Goal: Task Accomplishment & Management: Complete application form

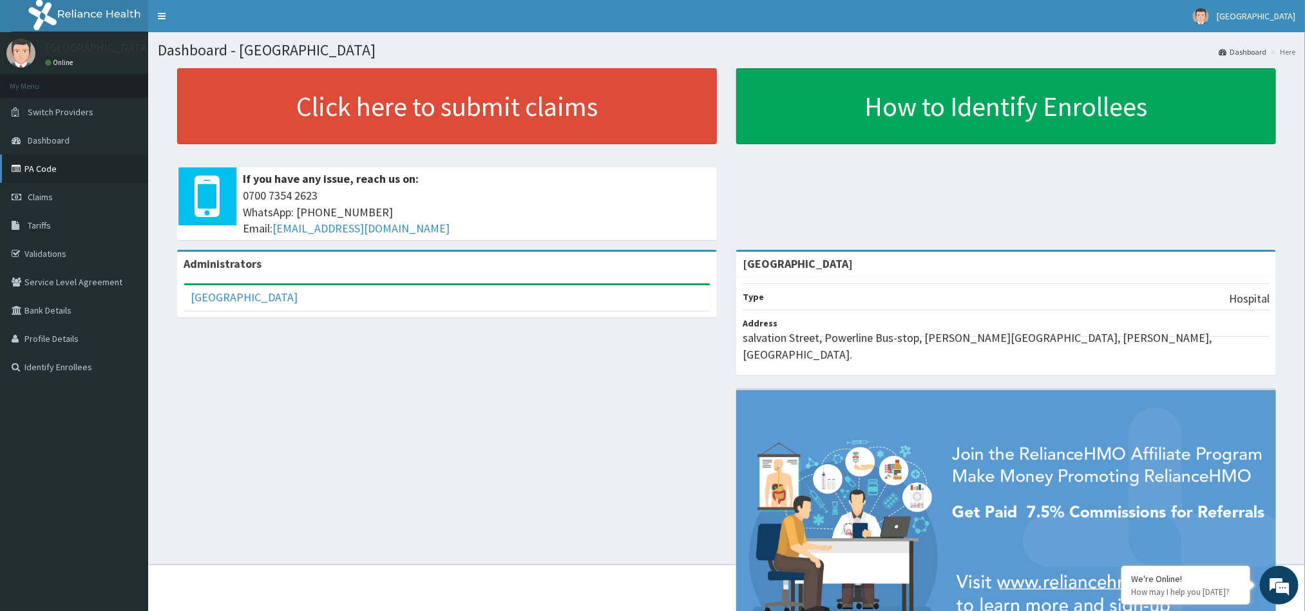
click at [35, 171] on link "PA Code" at bounding box center [74, 169] width 148 height 28
click at [43, 176] on link "PA Code" at bounding box center [74, 169] width 148 height 28
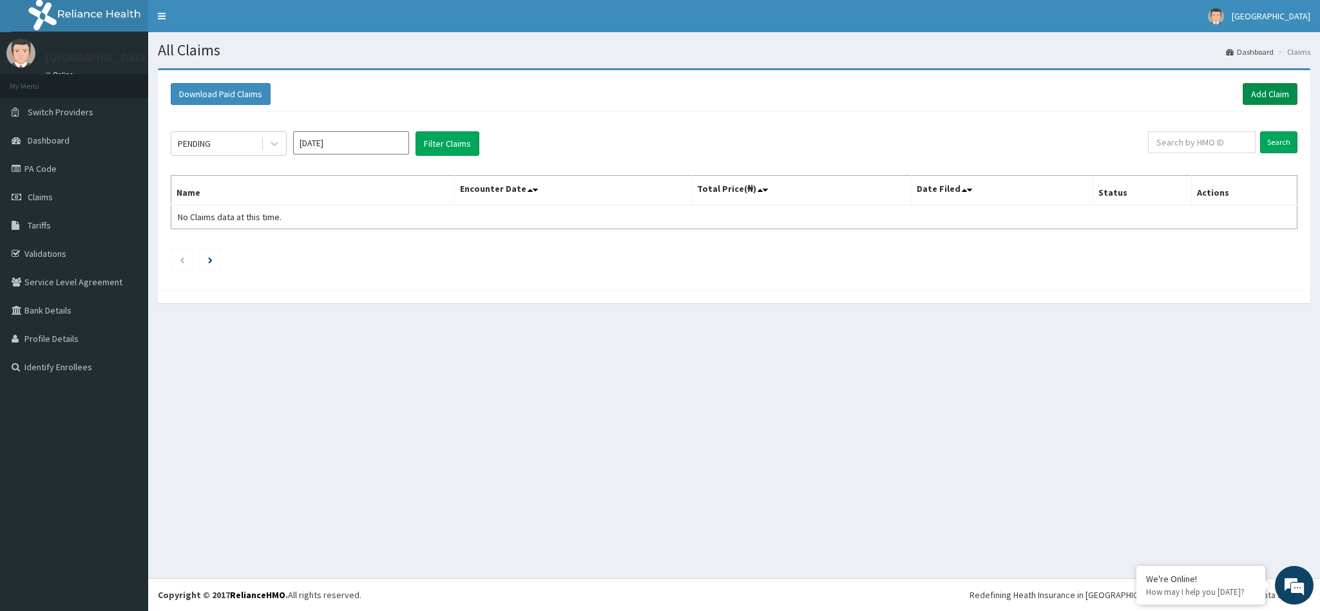
click at [1268, 91] on link "Add Claim" at bounding box center [1269, 94] width 55 height 22
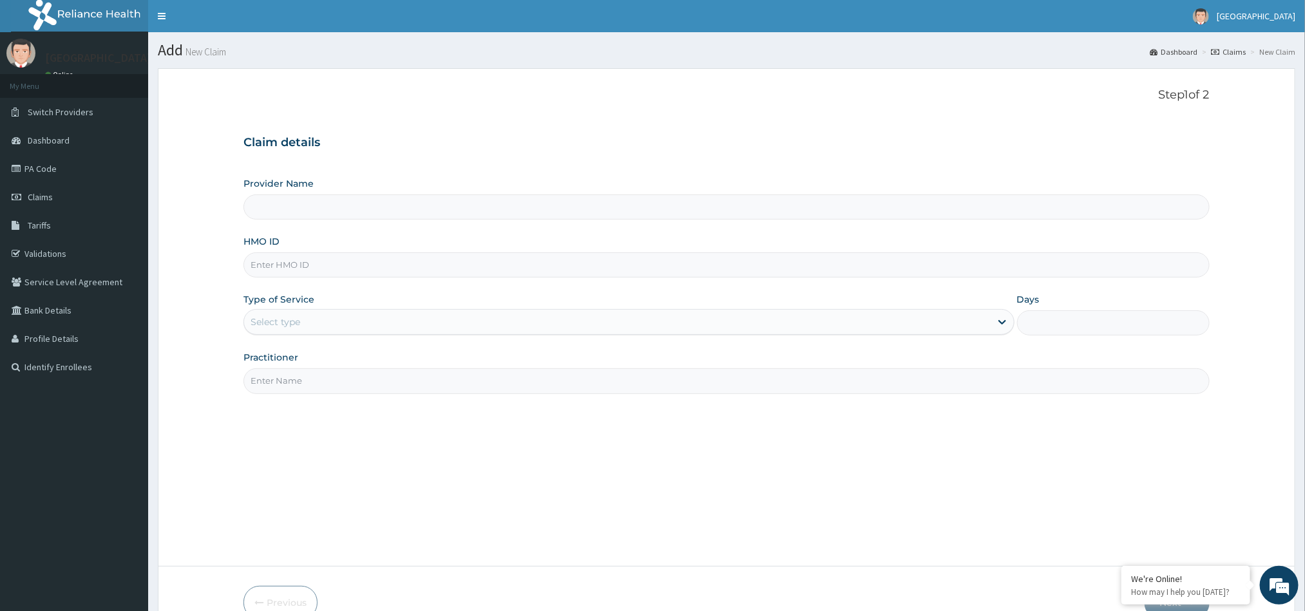
type input "[GEOGRAPHIC_DATA]"
click at [705, 263] on input "HMO ID" at bounding box center [725, 264] width 965 height 25
type input "WLZ/100016/A"
click at [700, 308] on div "Type of Service Select type" at bounding box center [628, 314] width 770 height 43
click at [700, 321] on div "Select type" at bounding box center [617, 322] width 746 height 21
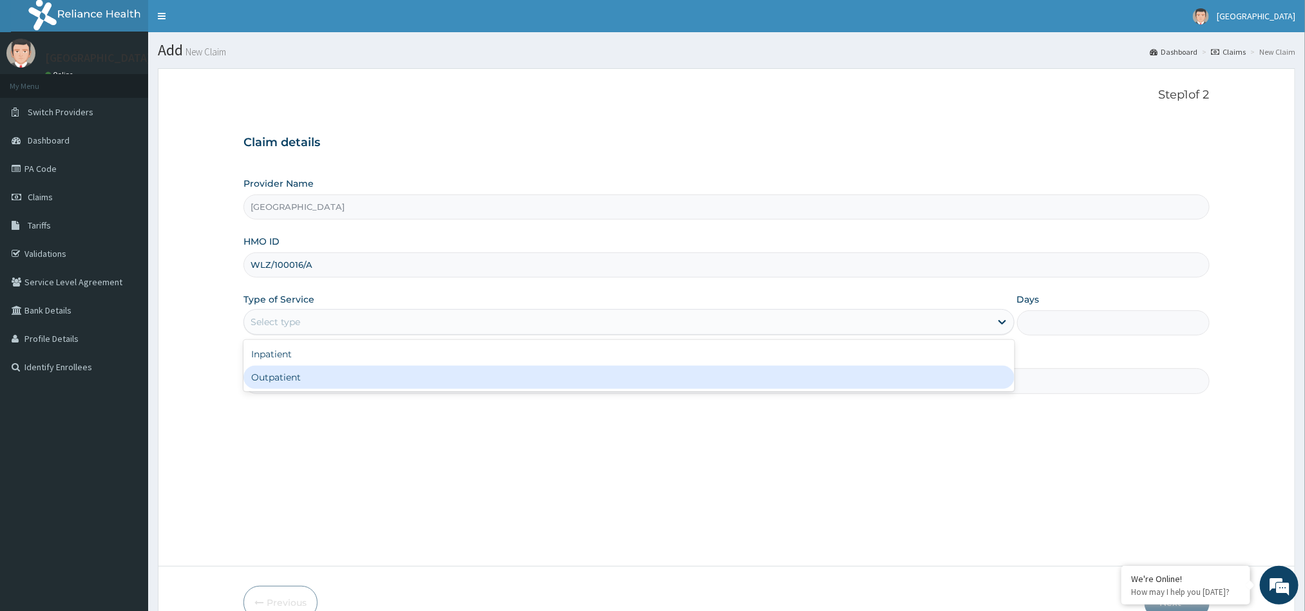
click at [678, 375] on div "Outpatient" at bounding box center [628, 377] width 770 height 23
type input "1"
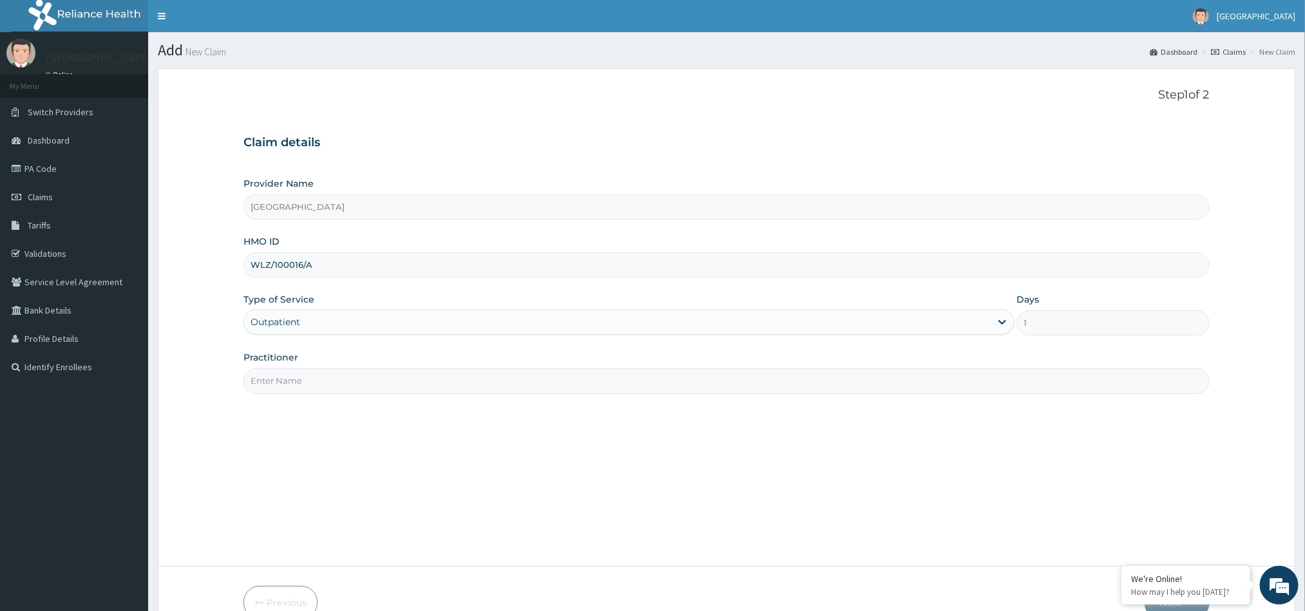
click at [744, 383] on input "Practitioner" at bounding box center [725, 380] width 965 height 25
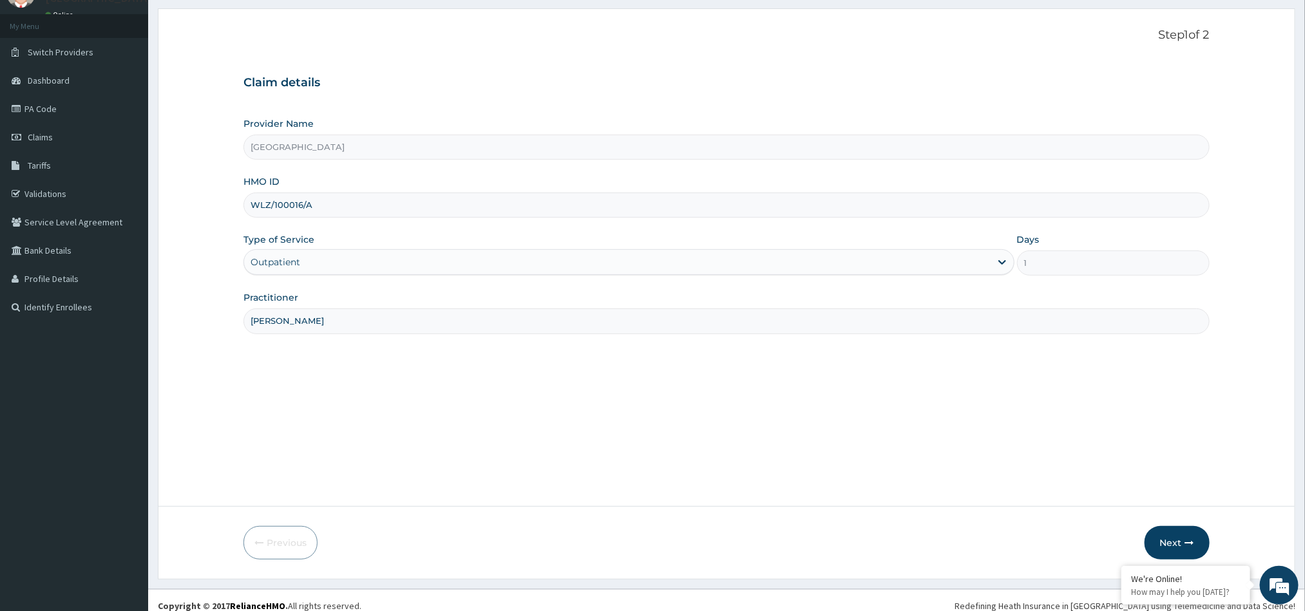
scroll to position [71, 0]
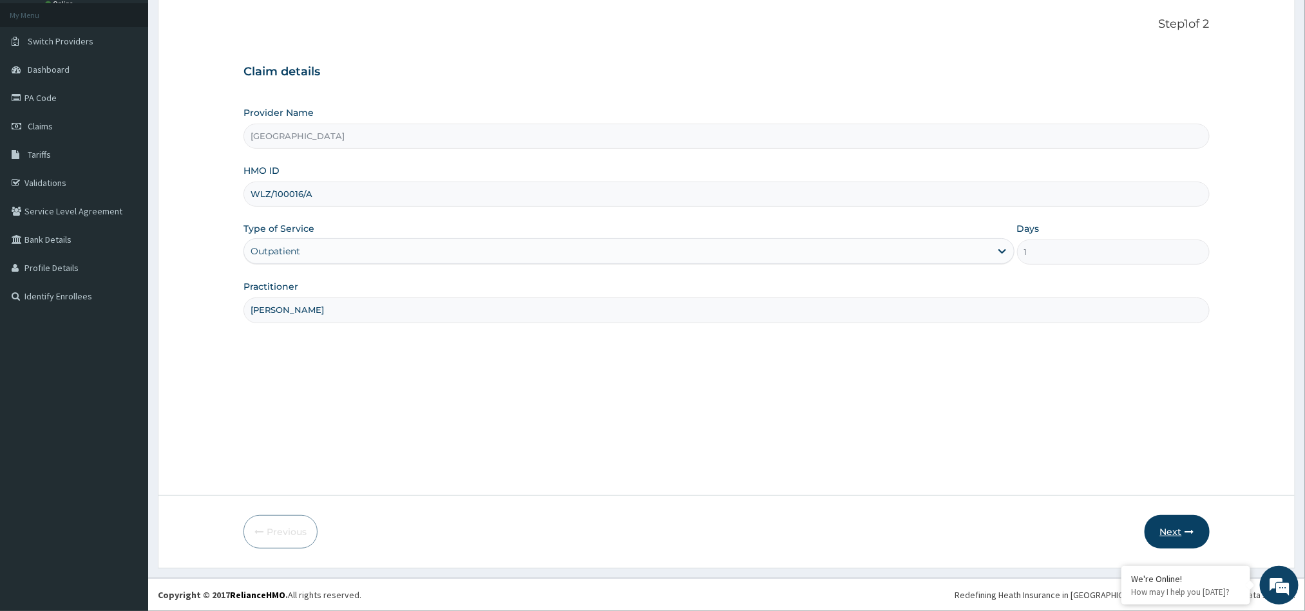
type input "DR DIKE"
click at [1175, 533] on button "Next" at bounding box center [1176, 531] width 65 height 33
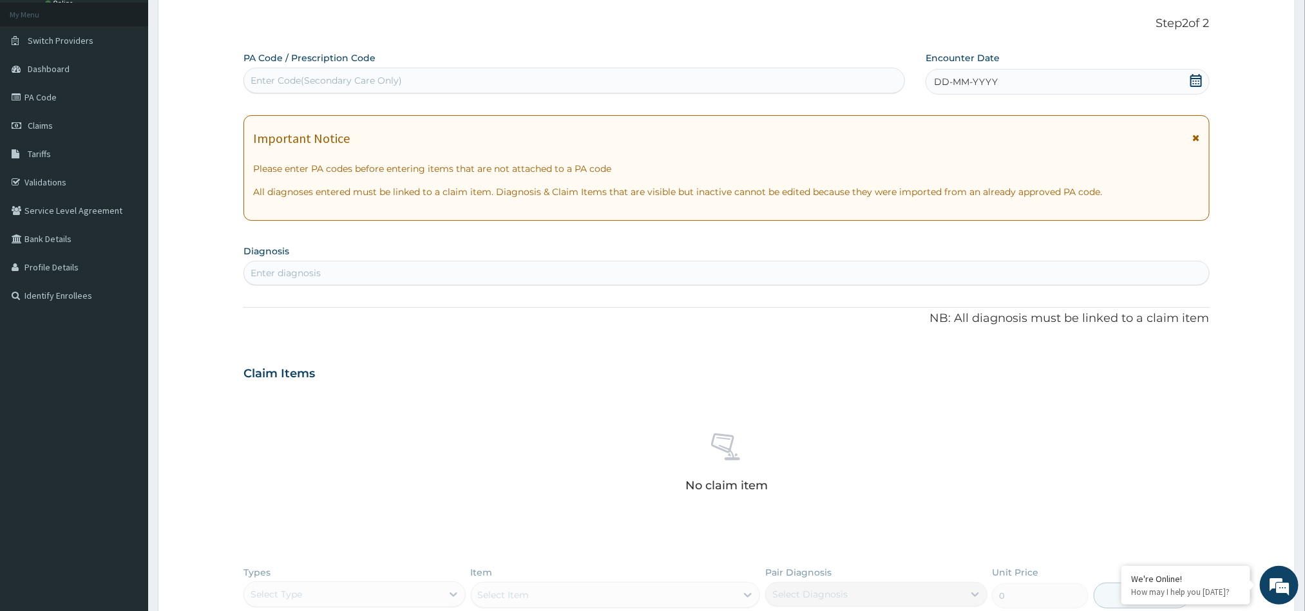
click at [800, 81] on div "Enter Code(Secondary Care Only)" at bounding box center [574, 80] width 660 height 21
type input "PA/737FD"
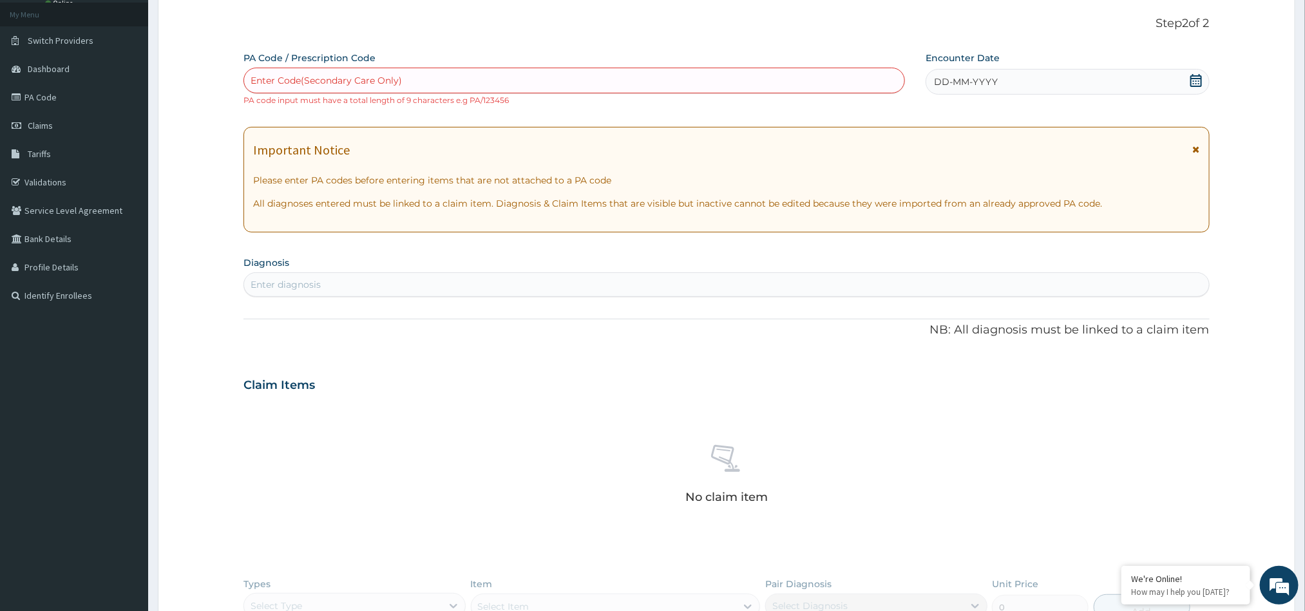
click at [990, 75] on span "DD-MM-YYYY" at bounding box center [966, 81] width 64 height 13
click at [422, 82] on div "Enter Code(Secondary Care Only)" at bounding box center [574, 80] width 660 height 21
paste input "PA/7327FD"
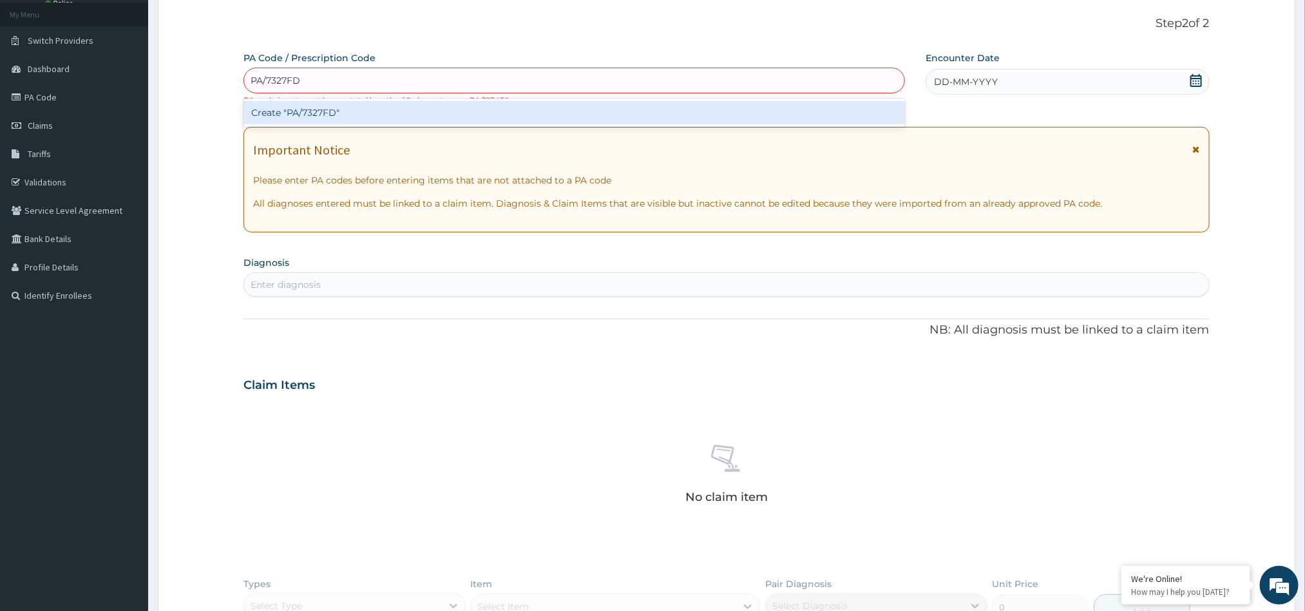
type input "PA/7327FD"
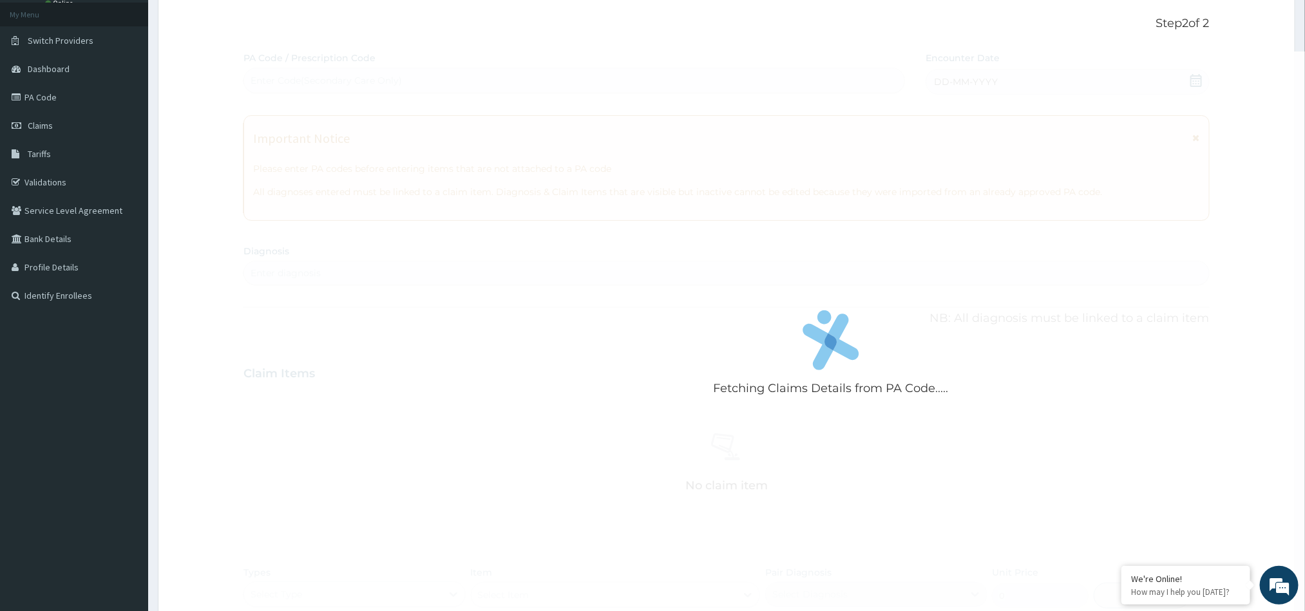
click at [955, 86] on div "Fetching Claims Details from PA Code..... PA Code / Prescription Code Enter Cod…" at bounding box center [725, 379] width 965 height 654
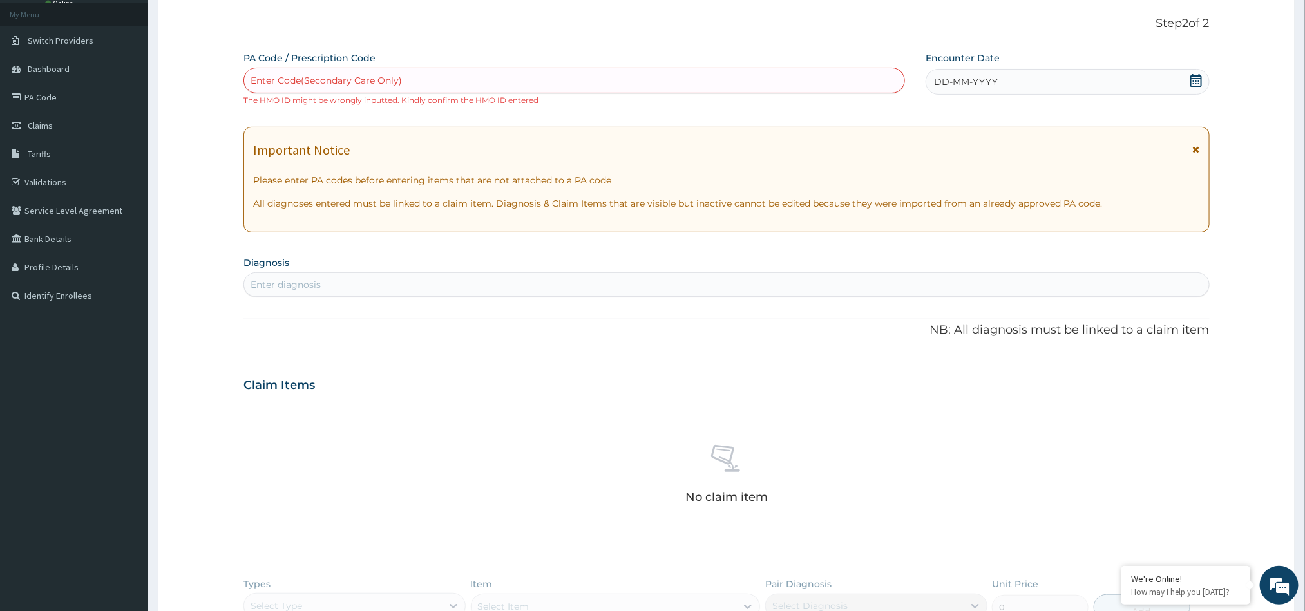
click at [955, 86] on span "DD-MM-YYYY" at bounding box center [966, 81] width 64 height 13
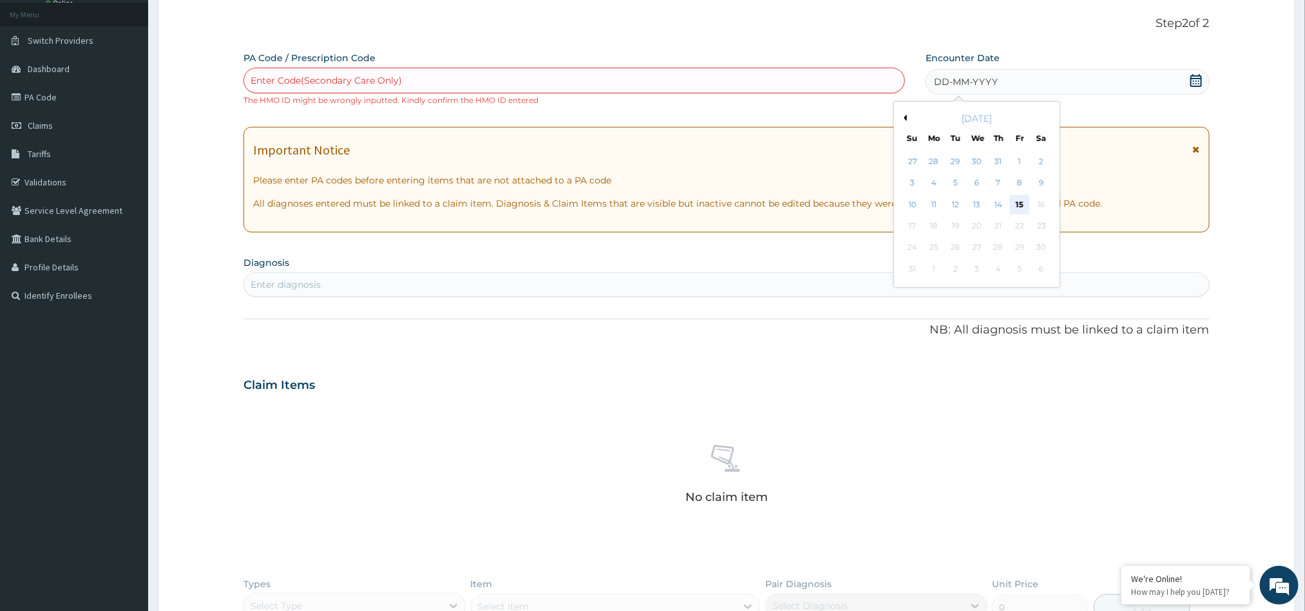
click at [1017, 200] on div "15" at bounding box center [1019, 204] width 19 height 19
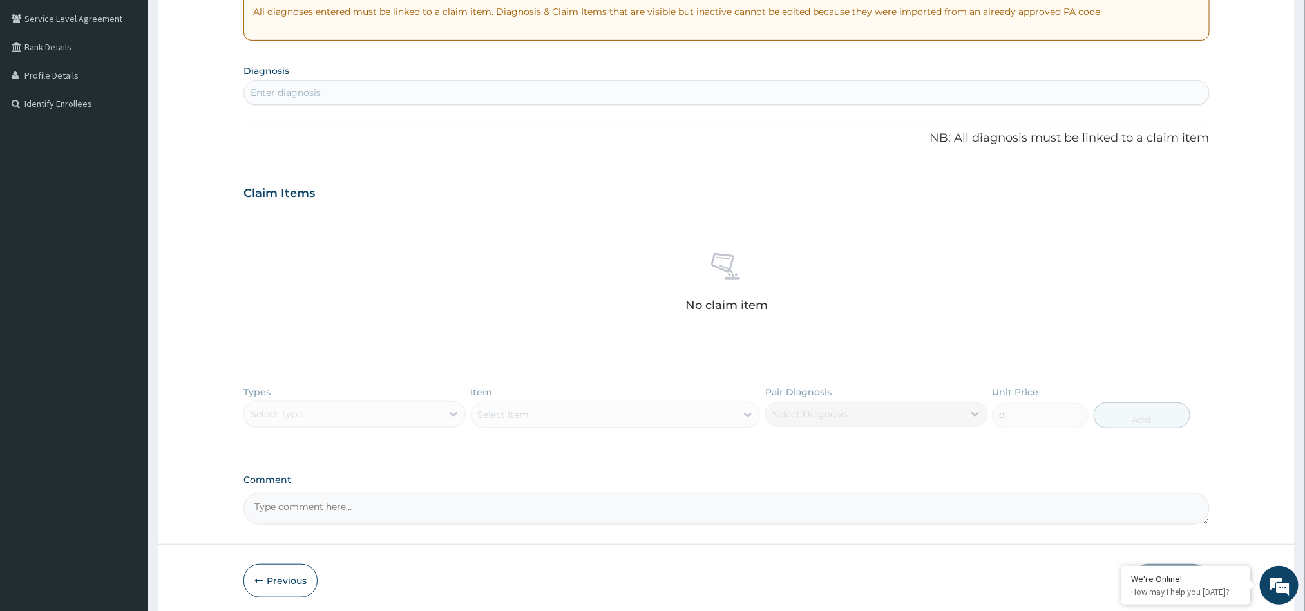
scroll to position [267, 0]
click at [379, 406] on div "Types Select Type Item Select Item Pair Diagnosis Select Diagnosis Unit Price 0…" at bounding box center [725, 412] width 965 height 75
click at [562, 93] on div "Enter diagnosis" at bounding box center [726, 89] width 964 height 21
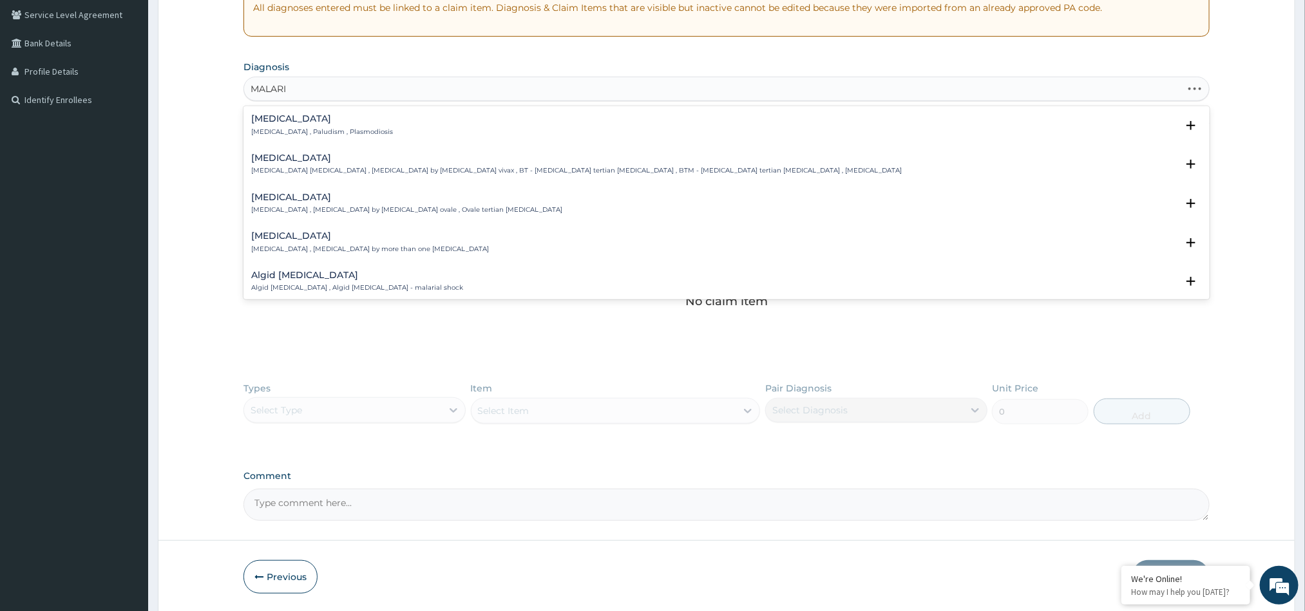
type input "MALARIA"
click at [326, 128] on p "Malaria , Paludism , Plasmodiosis" at bounding box center [322, 132] width 142 height 9
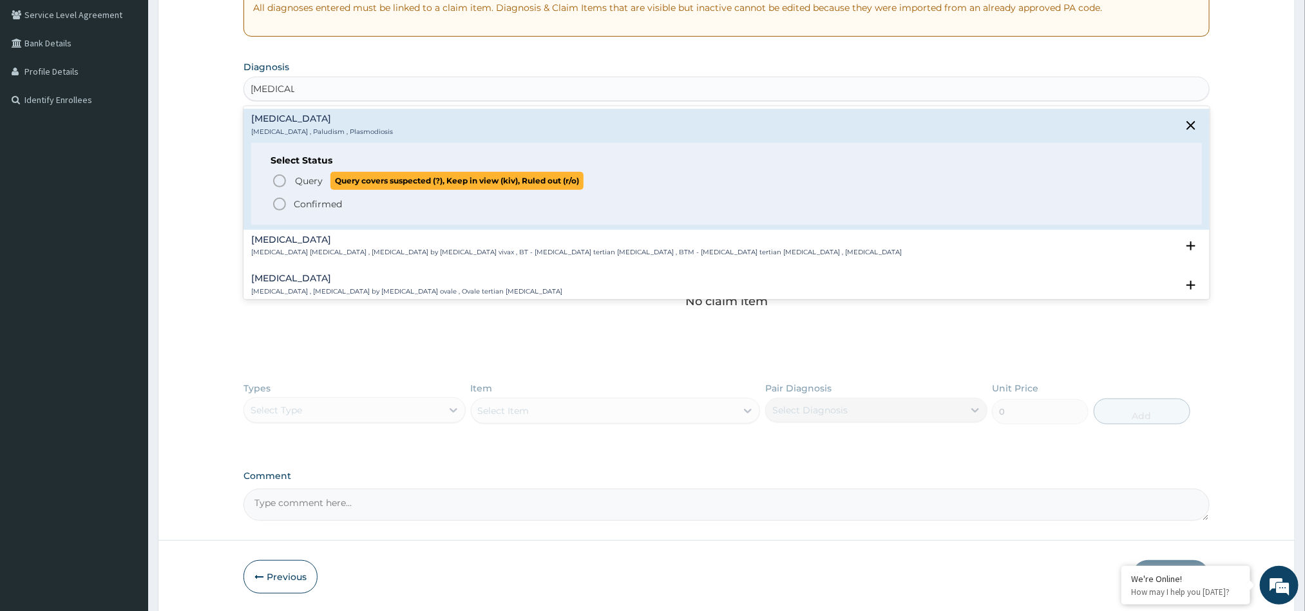
click at [311, 174] on p "Query Query covers suspected (?), Keep in view (kiv), Ruled out (r/o)" at bounding box center [439, 180] width 290 height 17
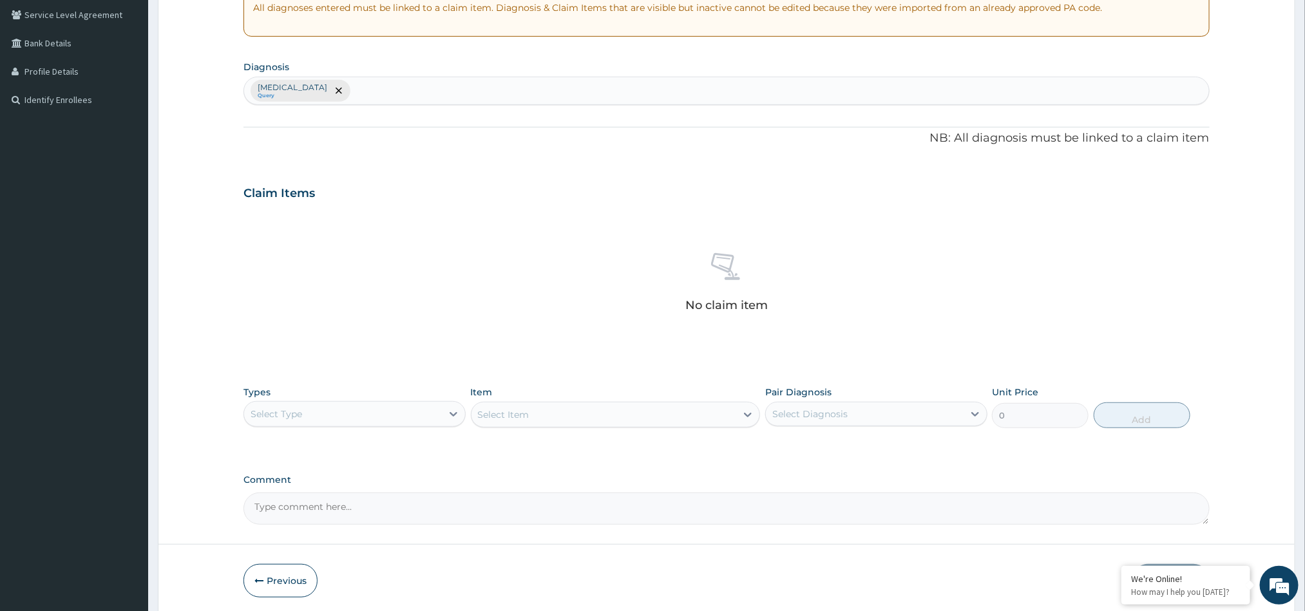
click at [386, 97] on div "Malaria Query" at bounding box center [726, 90] width 964 height 27
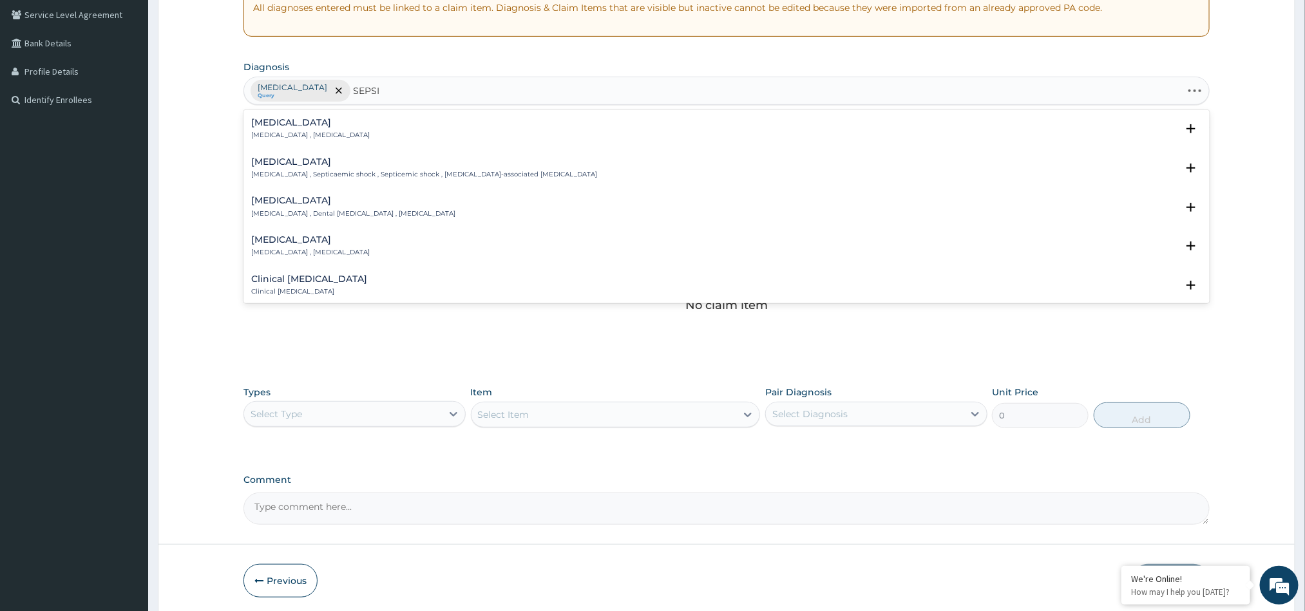
type input "SEPSIS"
click at [325, 140] on p "Systemic infection , Sepsis" at bounding box center [310, 135] width 118 height 9
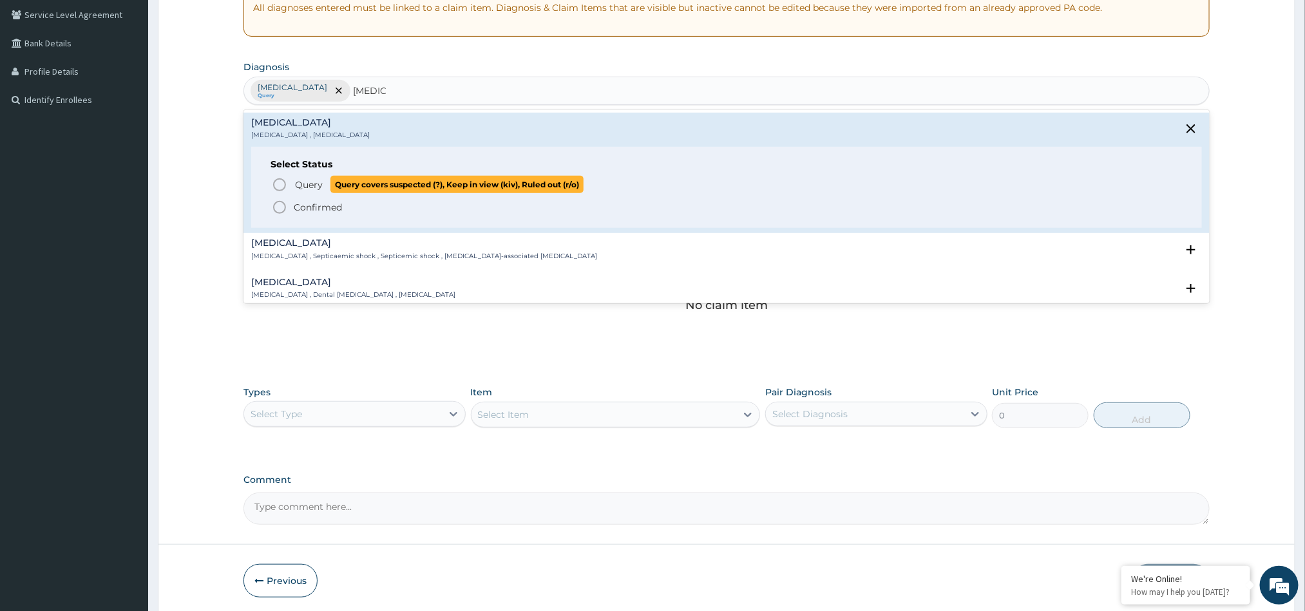
click at [292, 187] on span "Query Query covers suspected (?), Keep in view (kiv), Ruled out (r/o)" at bounding box center [727, 184] width 910 height 17
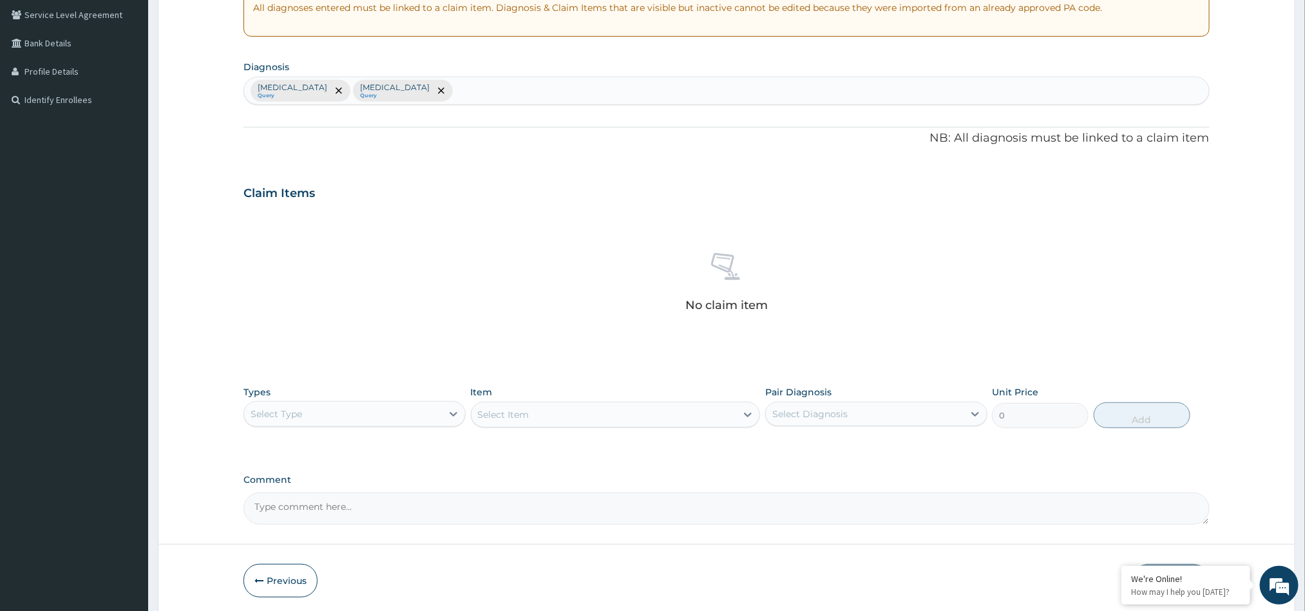
click at [435, 413] on div "Select Type" at bounding box center [343, 414] width 198 height 21
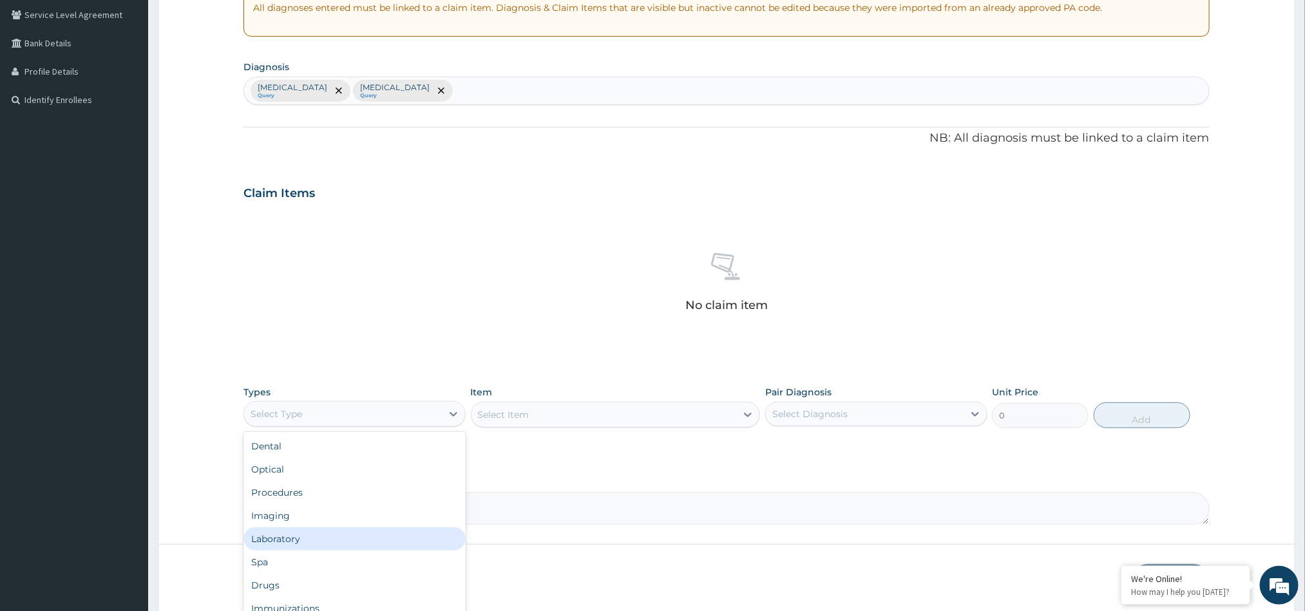
click at [323, 532] on div "Laboratory" at bounding box center [354, 538] width 222 height 23
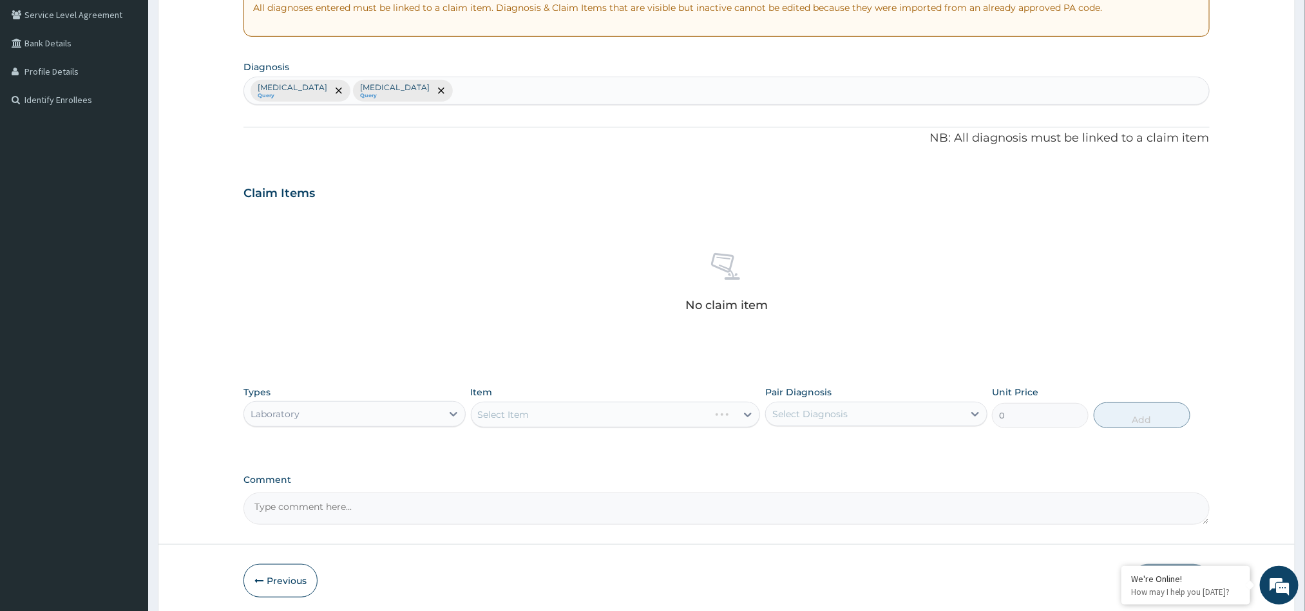
click at [549, 404] on div "Select Item" at bounding box center [616, 415] width 290 height 26
click at [561, 414] on div "Select Item" at bounding box center [603, 414] width 265 height 21
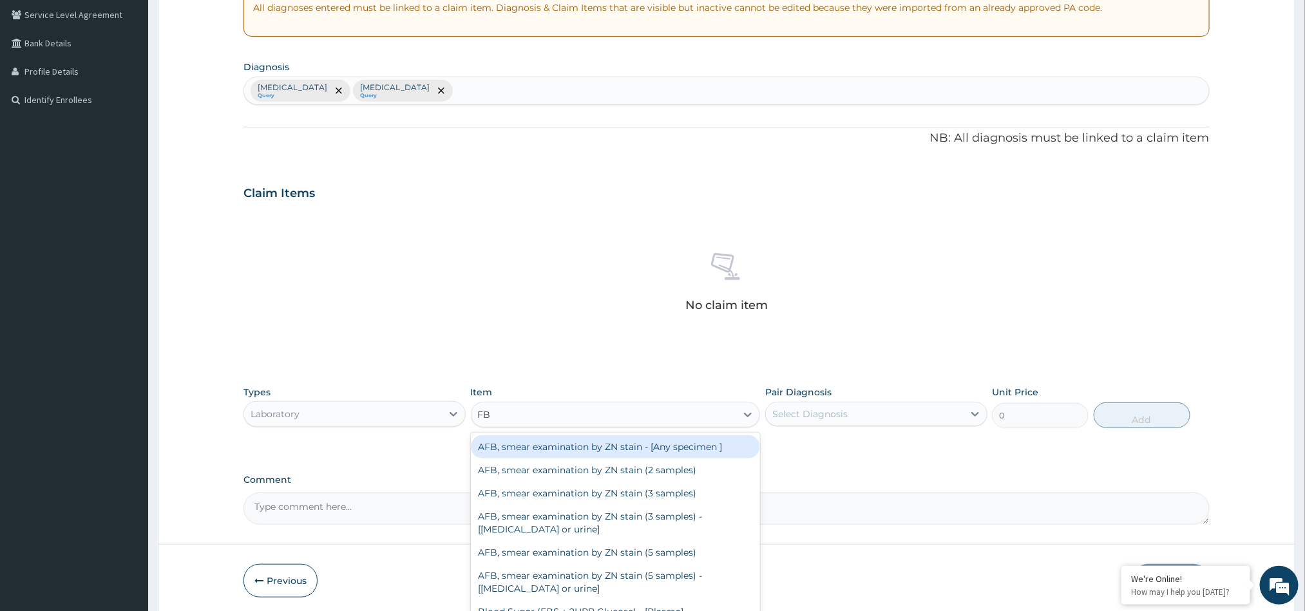
type input "FBC"
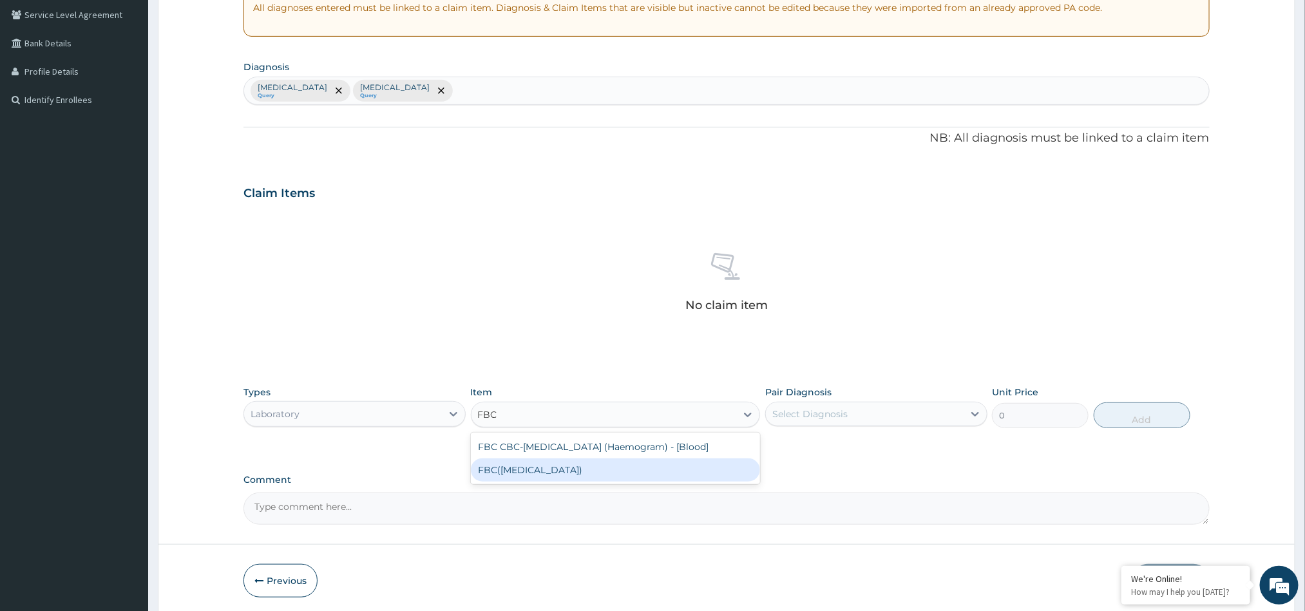
click at [596, 470] on div "FBC(FULL BLOOD COUNT)" at bounding box center [616, 470] width 290 height 23
type input "3500"
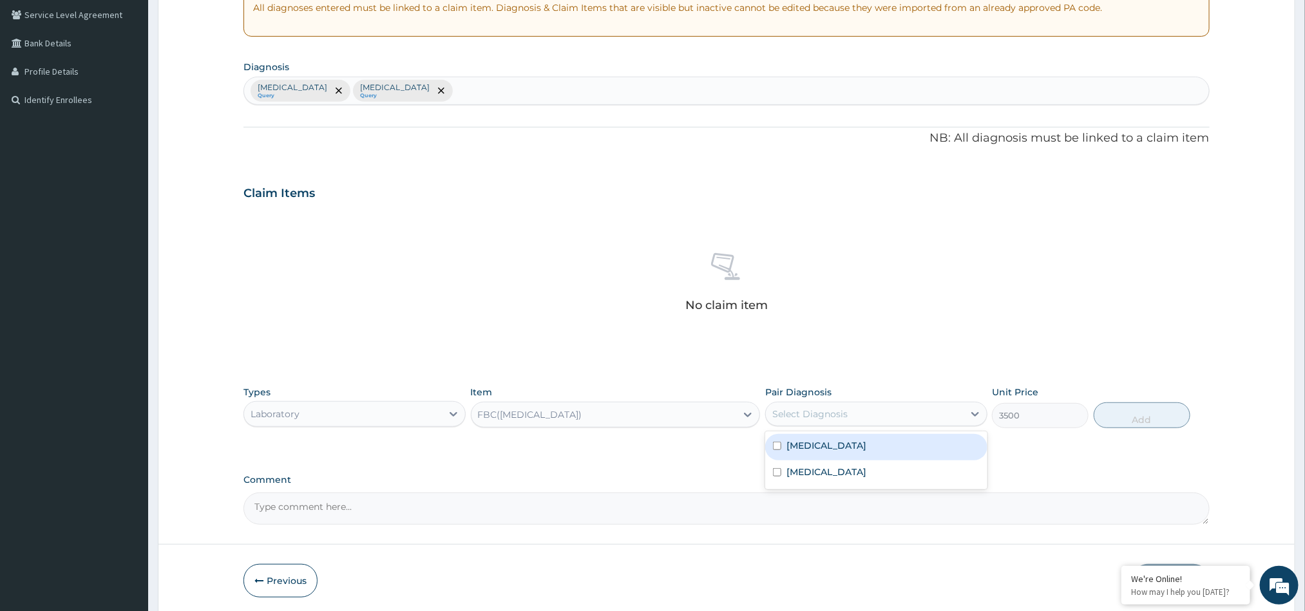
click at [866, 410] on div "Select Diagnosis" at bounding box center [865, 414] width 198 height 21
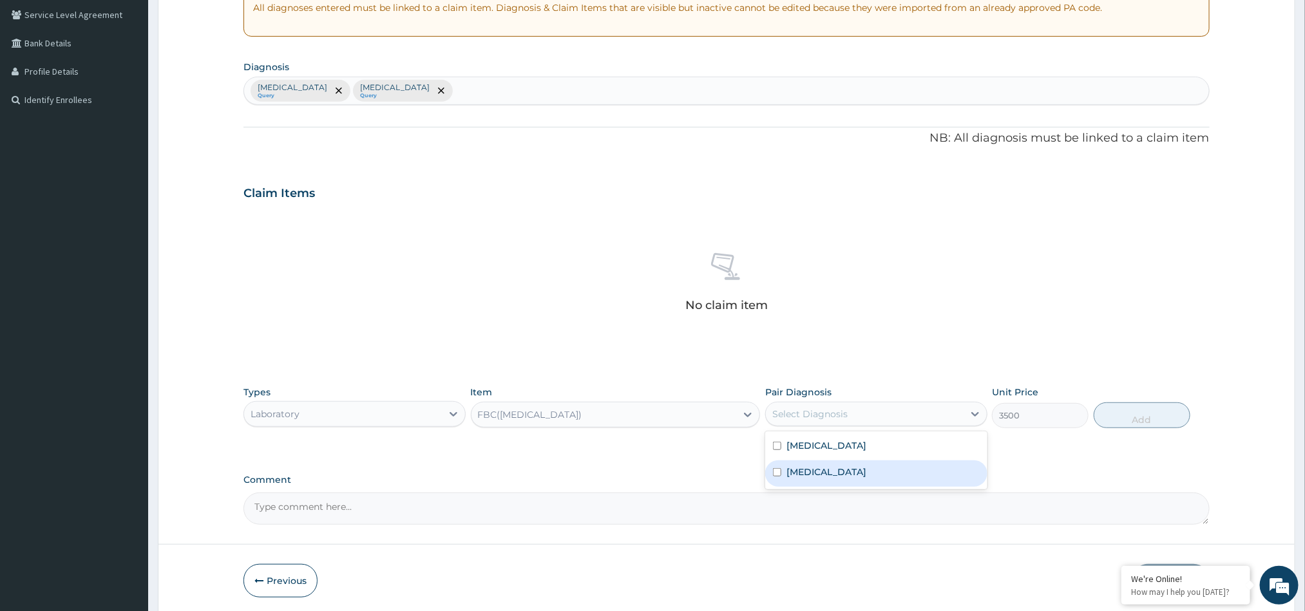
click at [777, 473] on input "checkbox" at bounding box center [777, 472] width 8 height 8
checkbox input "true"
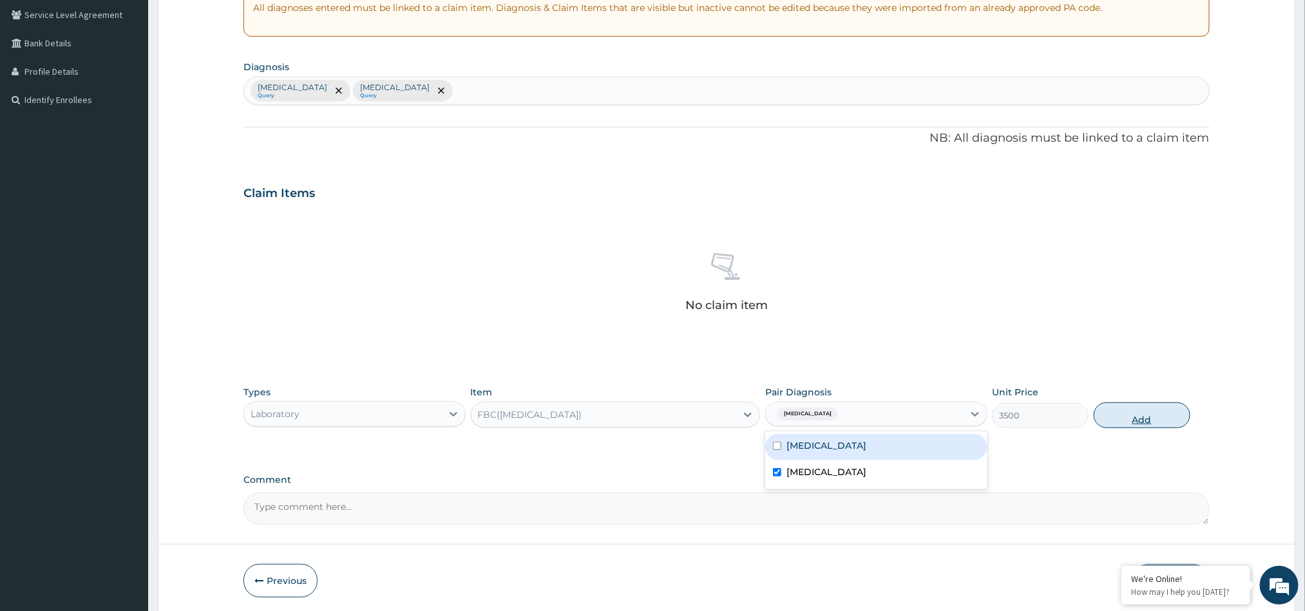
click at [1126, 413] on button "Add" at bounding box center [1141, 415] width 97 height 26
type input "0"
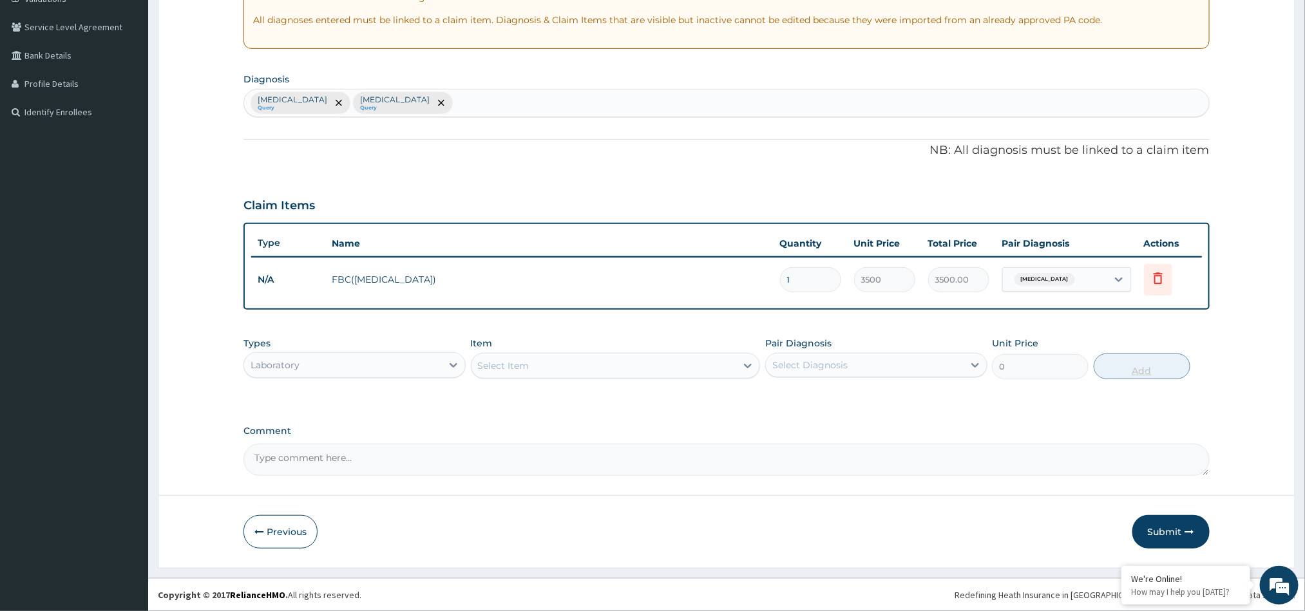
scroll to position [256, 0]
click at [545, 367] on div "Select Item" at bounding box center [603, 365] width 265 height 21
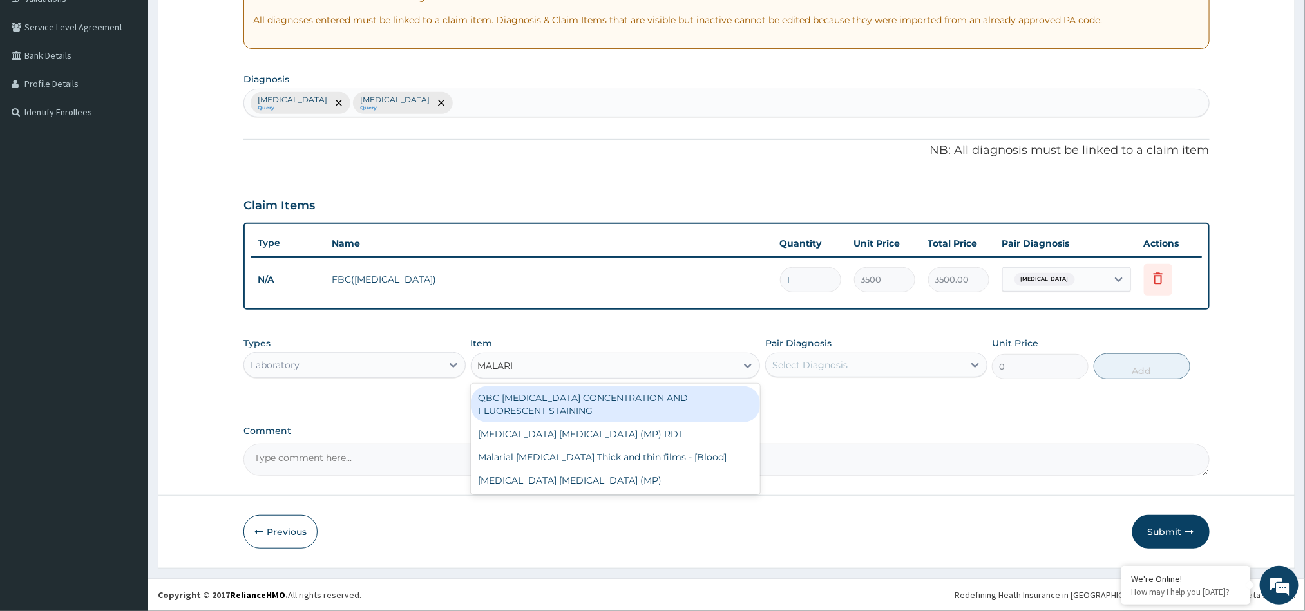
type input "MALARIA"
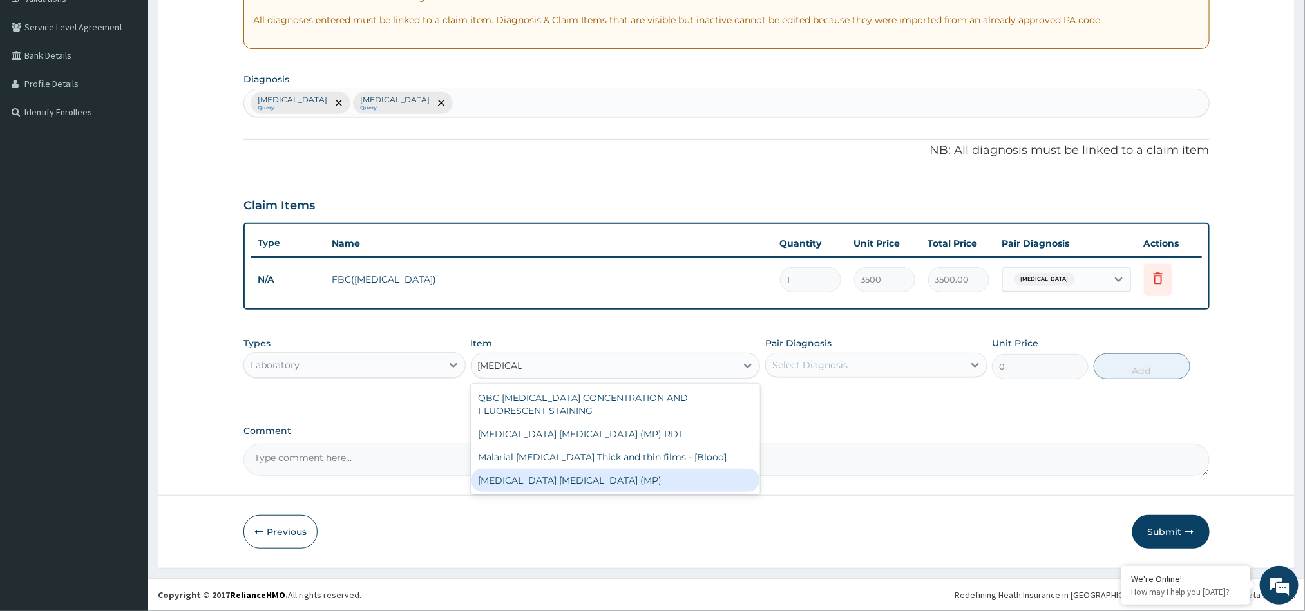
click at [564, 472] on div "Malaria Parasite (MP)" at bounding box center [616, 480] width 290 height 23
type input "1500"
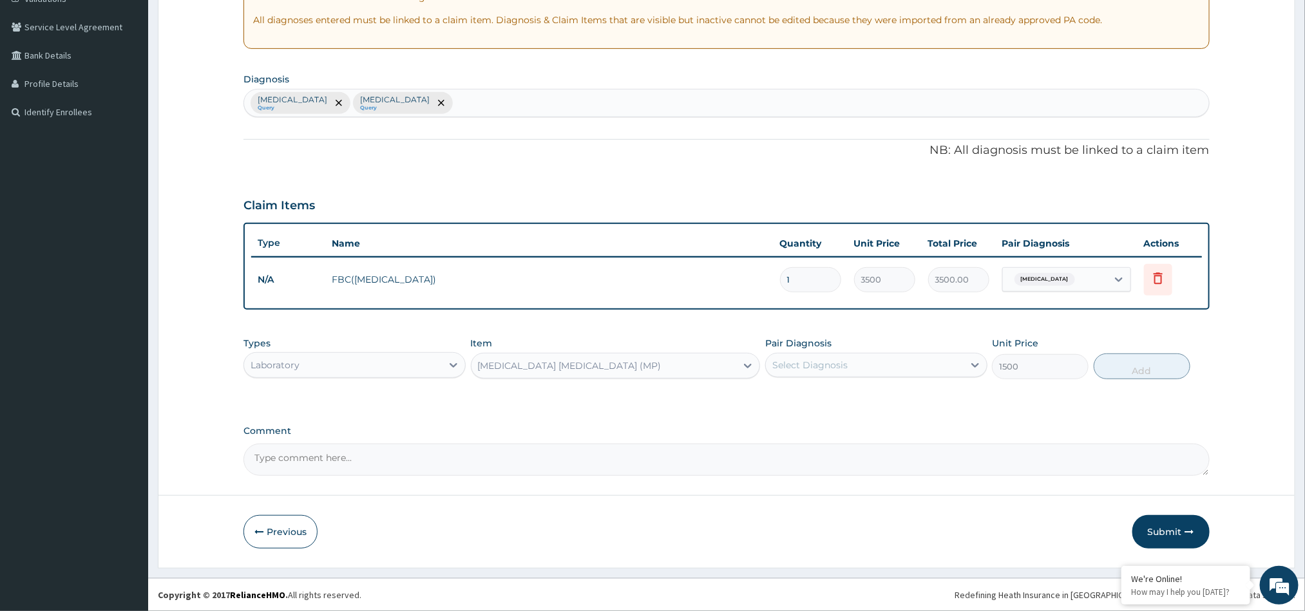
click at [616, 353] on div "Malaria Parasite (MP)" at bounding box center [616, 366] width 290 height 26
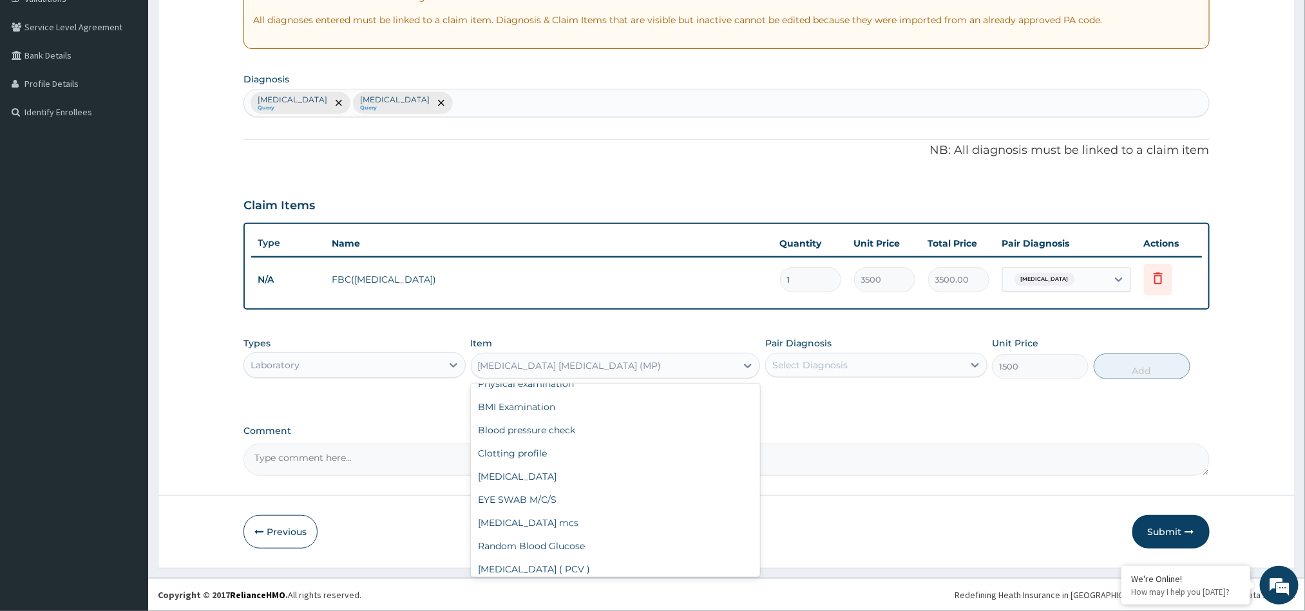
scroll to position [10707, 0]
click at [686, 610] on div "Malaria Parasite (MP)" at bounding box center [616, 623] width 290 height 23
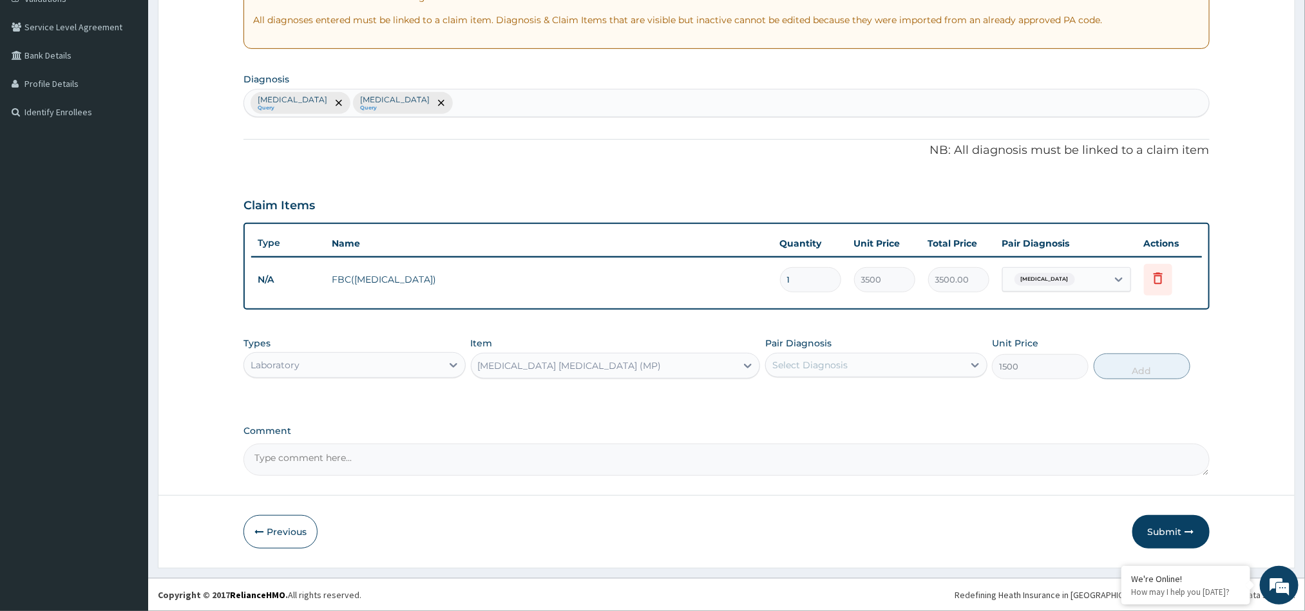
click at [884, 369] on div "Select Diagnosis" at bounding box center [865, 365] width 198 height 21
click at [831, 390] on div "Malaria" at bounding box center [876, 398] width 222 height 26
checkbox input "true"
click at [1129, 366] on button "Add" at bounding box center [1141, 367] width 97 height 26
type input "0"
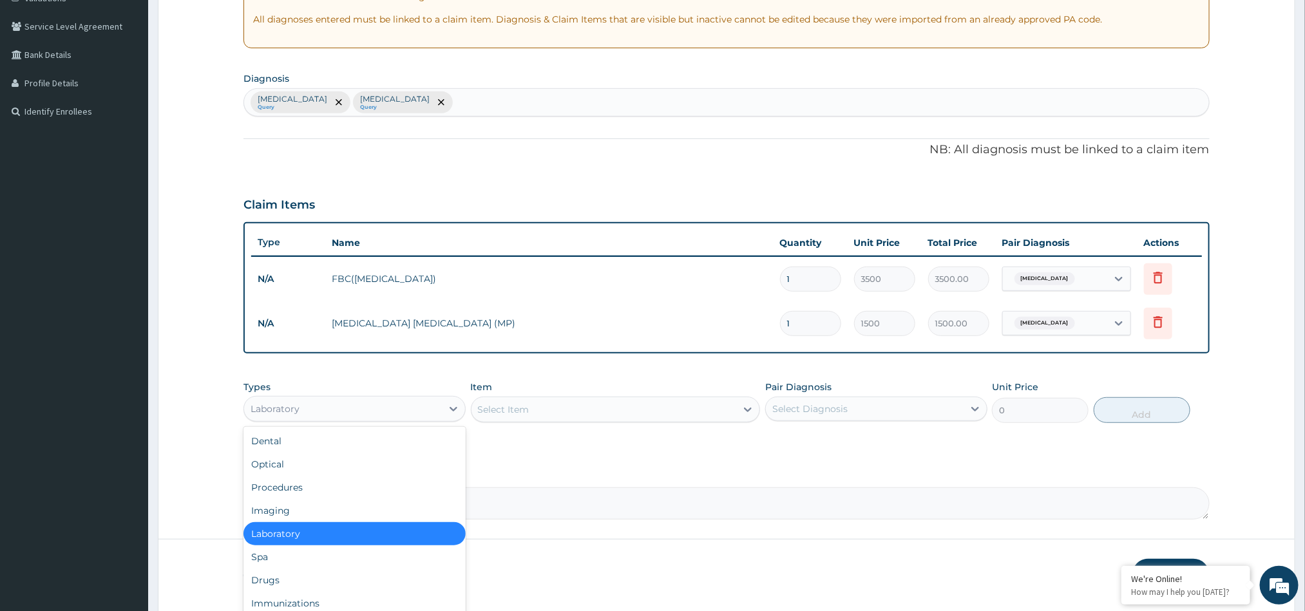
click at [422, 404] on div "Laboratory" at bounding box center [343, 409] width 198 height 21
click at [299, 574] on div "Drugs" at bounding box center [354, 580] width 222 height 23
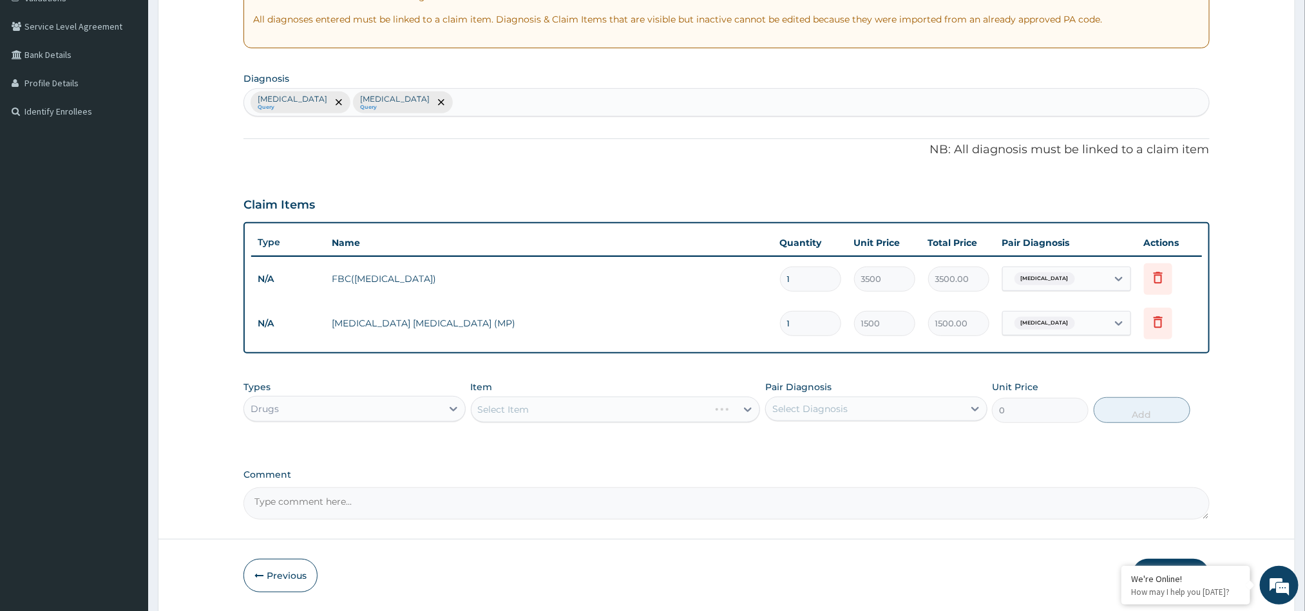
click at [505, 416] on div "Select Item" at bounding box center [616, 410] width 290 height 26
click at [505, 412] on div "Select Item" at bounding box center [616, 410] width 290 height 26
click at [536, 404] on div "Select Item" at bounding box center [603, 409] width 265 height 21
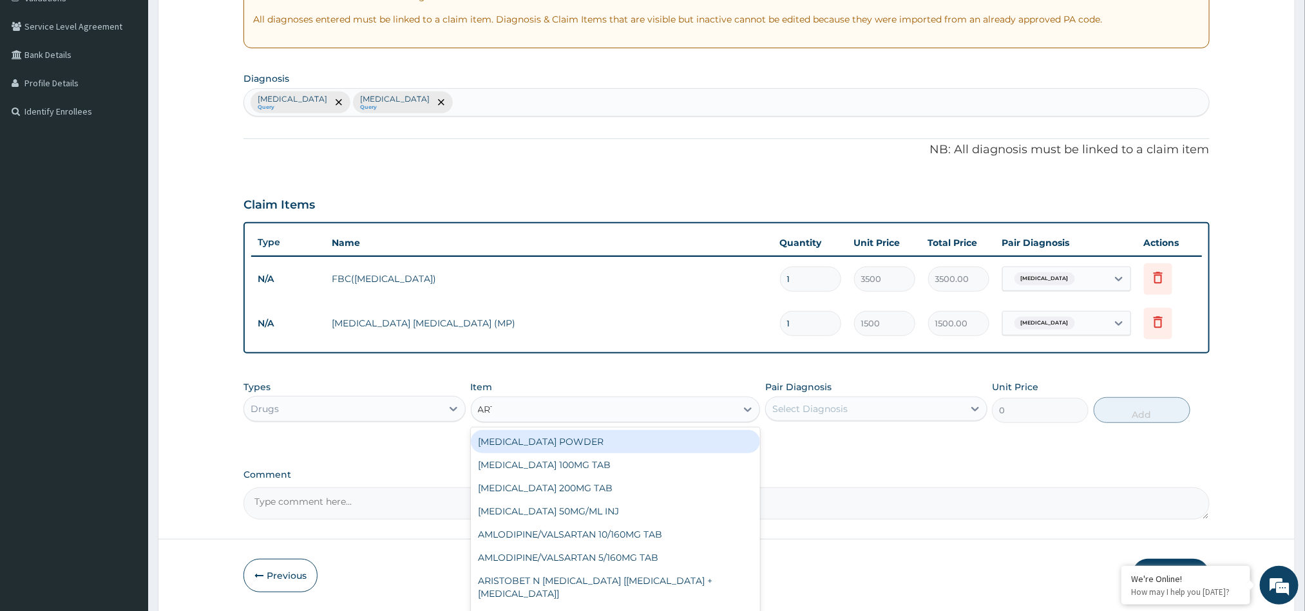
type input "ARTE"
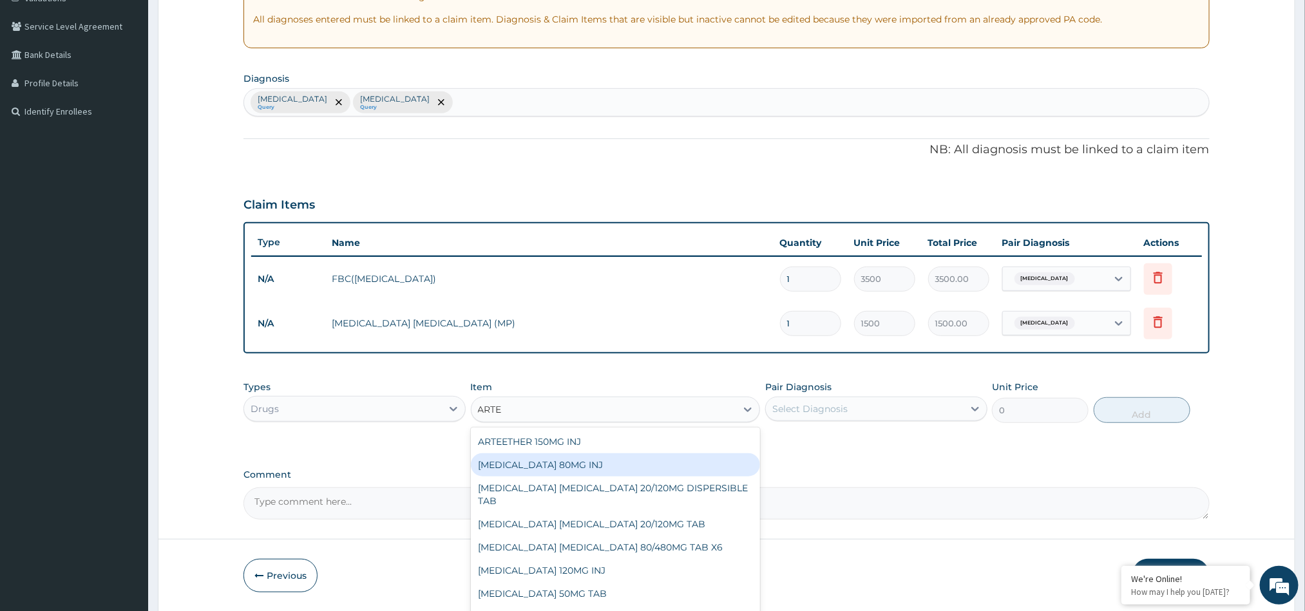
click at [578, 462] on div "ARTEMETHER 80MG INJ" at bounding box center [616, 464] width 290 height 23
type input "1400"
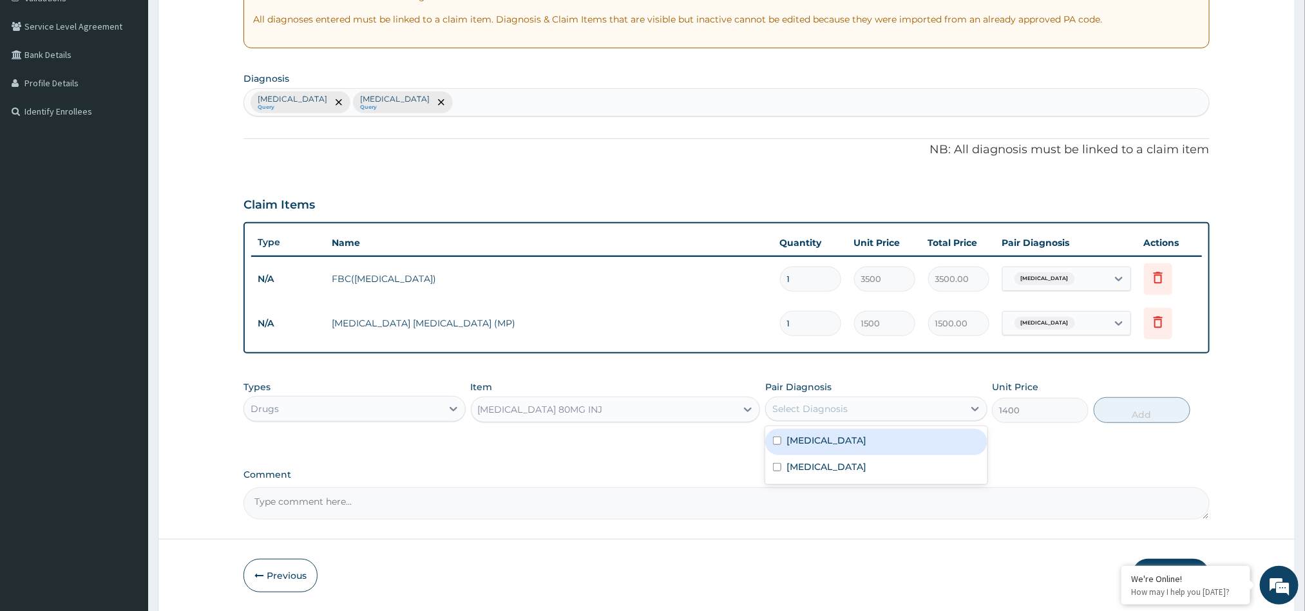
click at [808, 404] on div "Select Diagnosis" at bounding box center [809, 408] width 75 height 13
click at [781, 446] on div "Malaria" at bounding box center [876, 442] width 222 height 26
checkbox input "true"
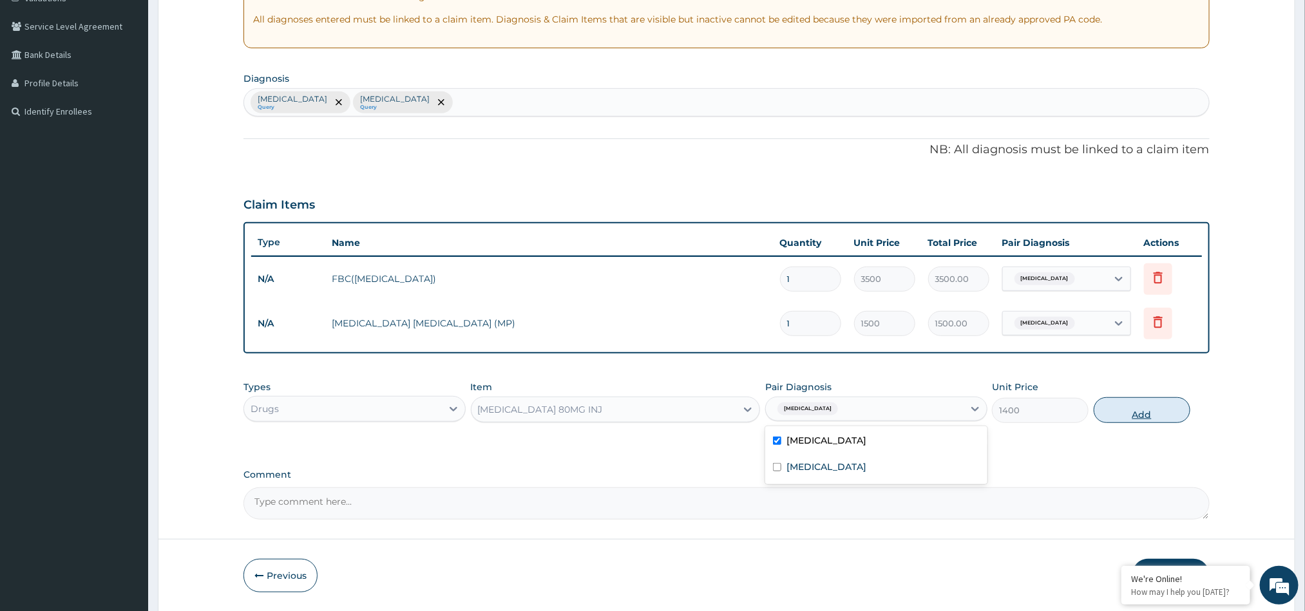
click at [1134, 418] on button "Add" at bounding box center [1141, 410] width 97 height 26
type input "0"
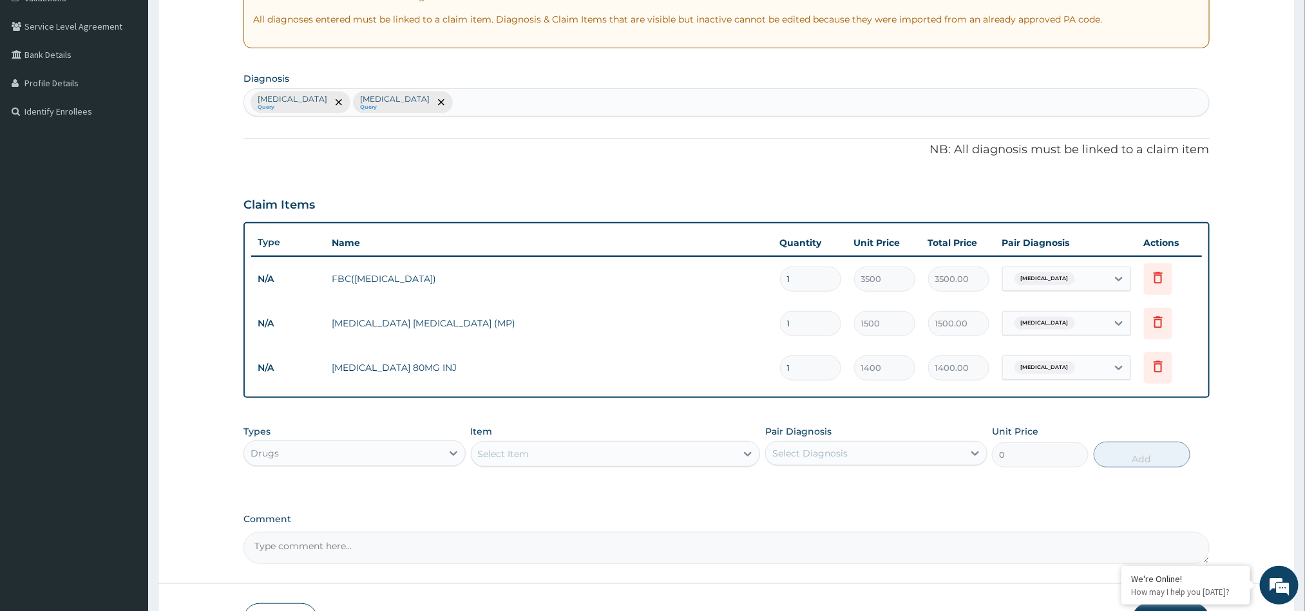
drag, startPoint x: 799, startPoint y: 365, endPoint x: 788, endPoint y: 365, distance: 10.3
click at [788, 365] on input "1" at bounding box center [810, 367] width 61 height 25
type input "6"
type input "8400.00"
type input "6"
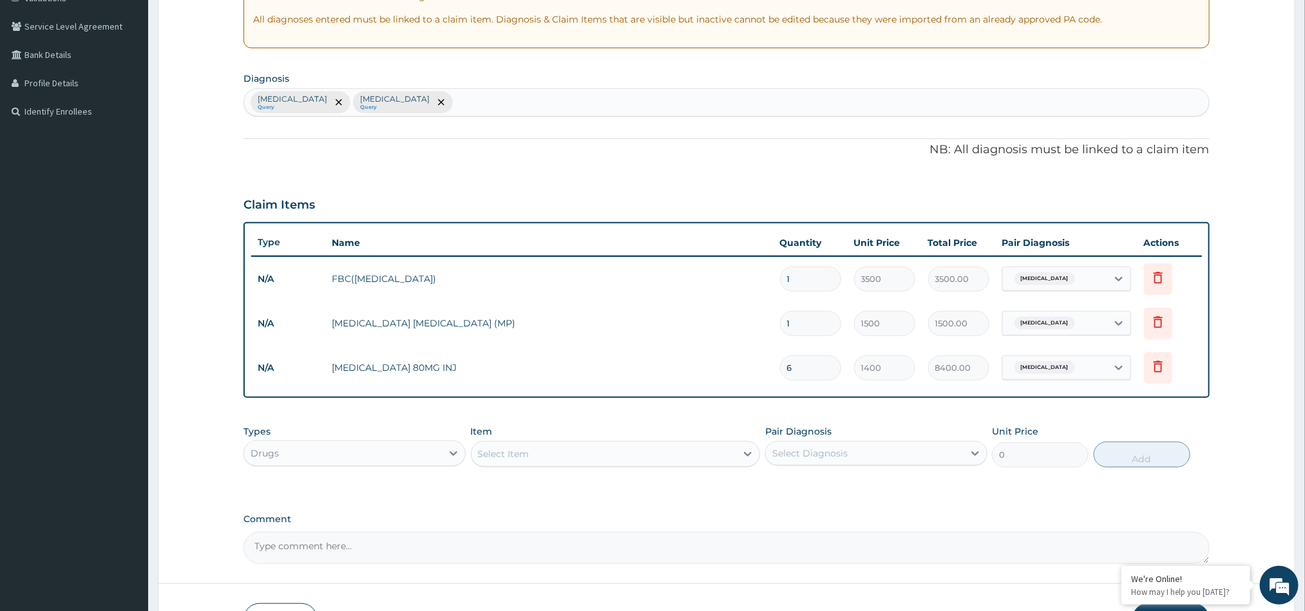
click at [524, 448] on div "Select Item" at bounding box center [504, 454] width 52 height 13
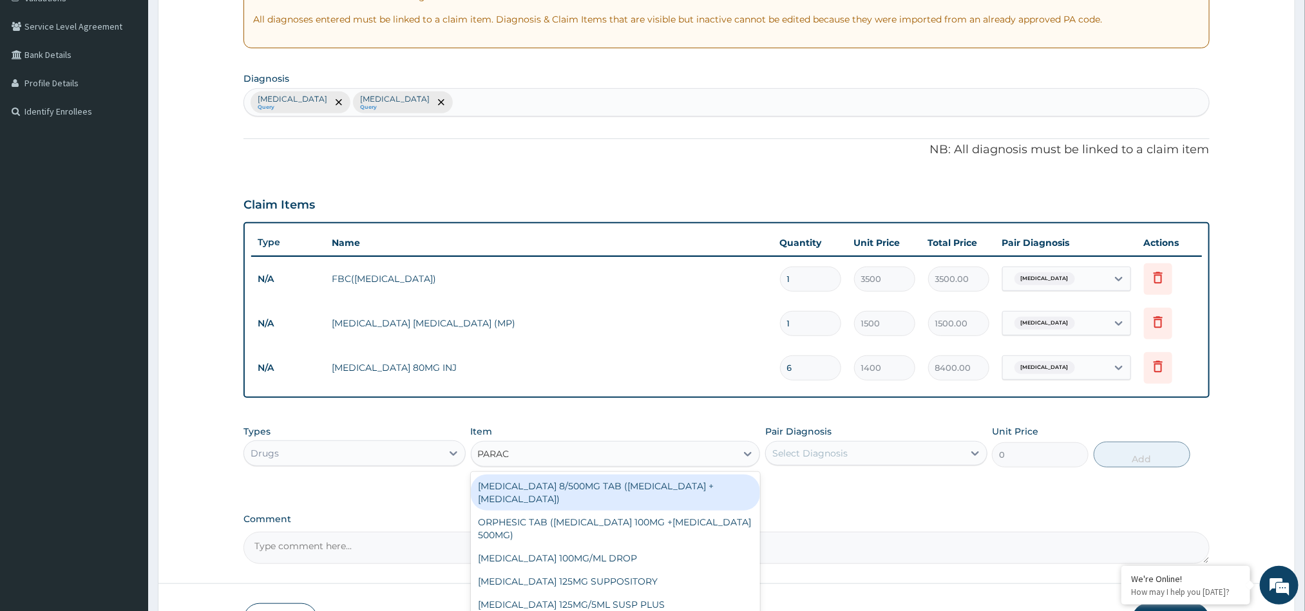
type input "PARACE"
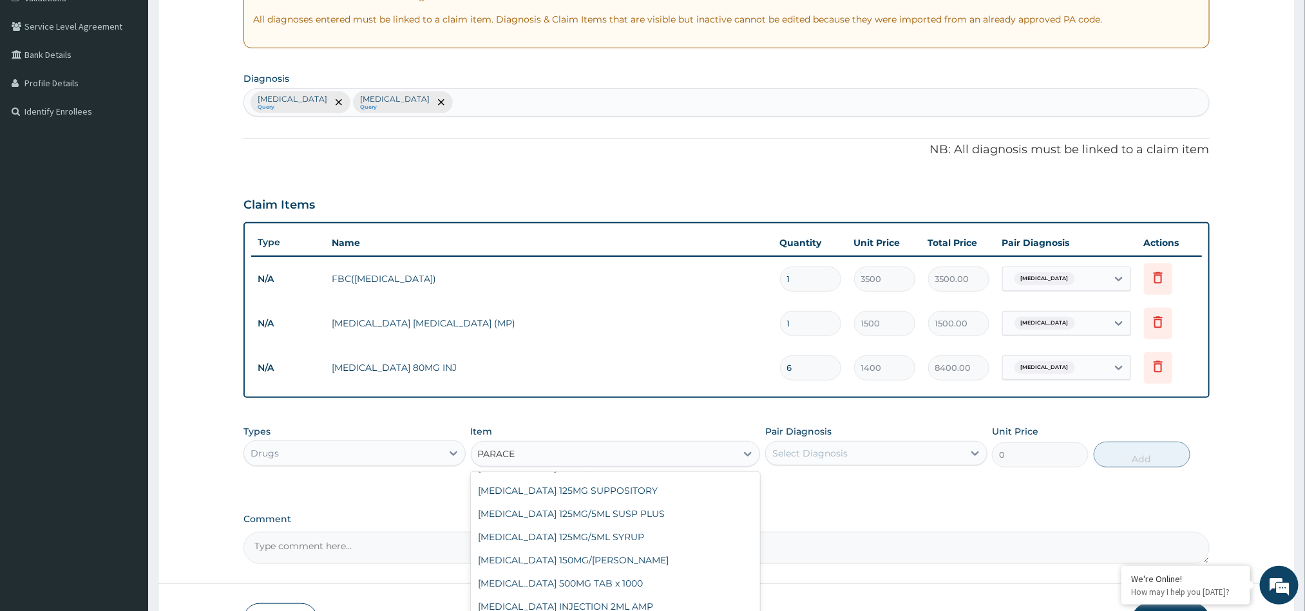
scroll to position [97, 0]
click at [630, 580] on div "PARACETAMOL 500MG TAB x 1000" at bounding box center [616, 577] width 290 height 23
type input "11.025"
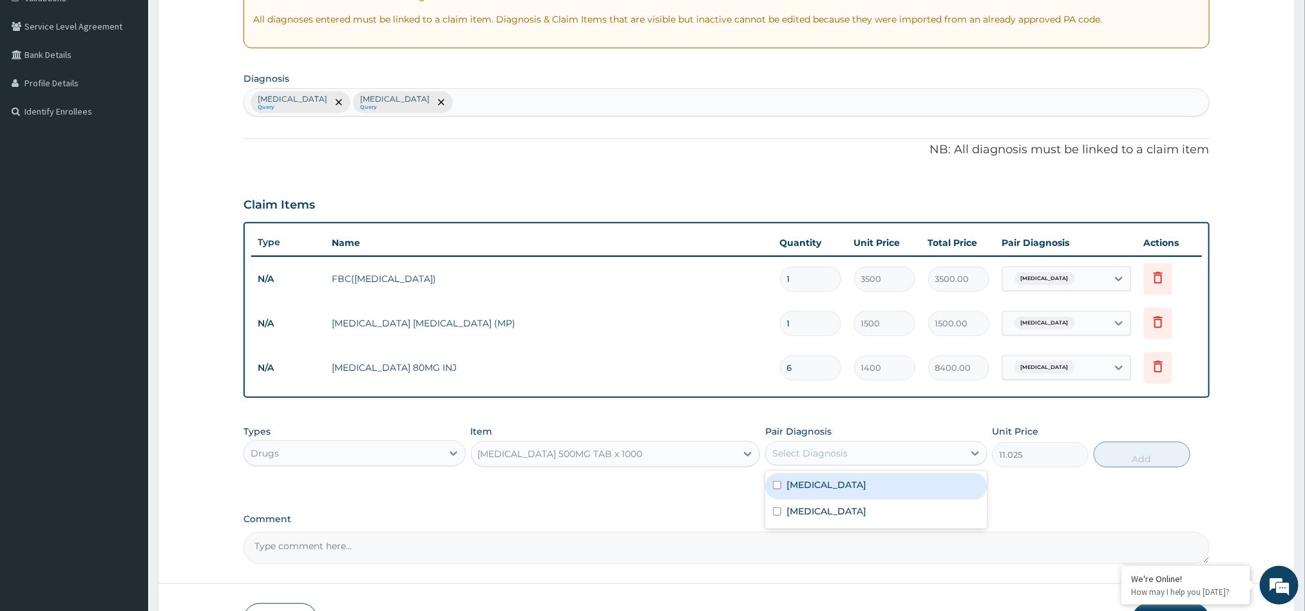
click at [839, 445] on div "Select Diagnosis" at bounding box center [865, 453] width 198 height 21
click at [791, 483] on label "Malaria" at bounding box center [826, 484] width 80 height 13
checkbox input "true"
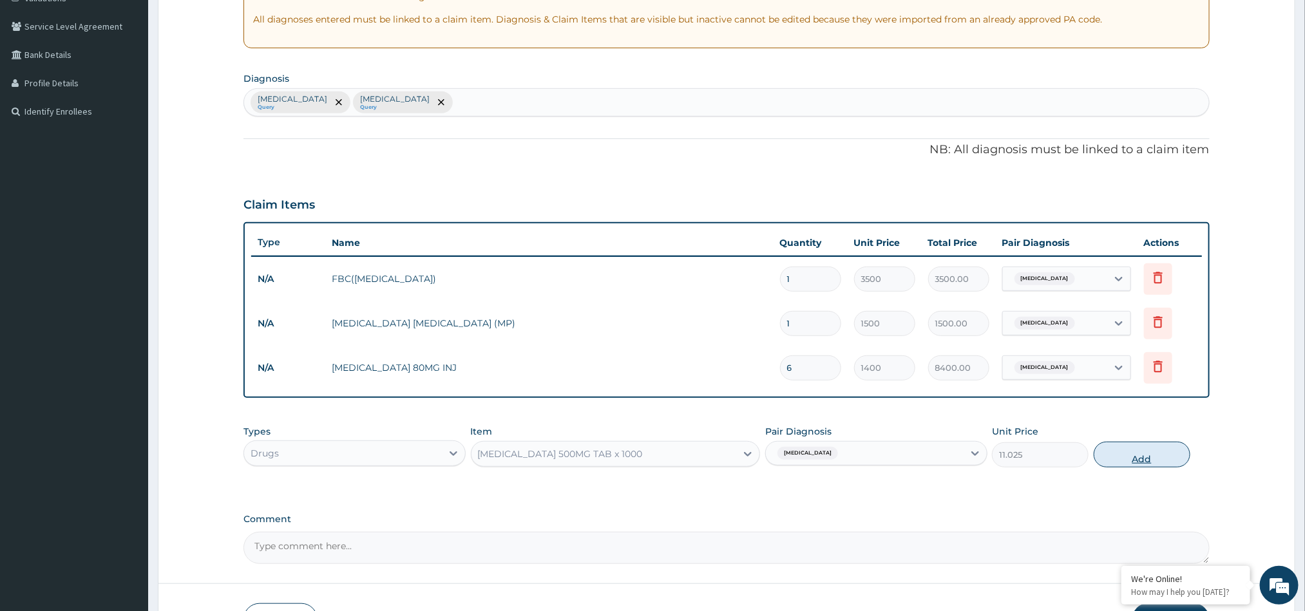
click at [1123, 451] on button "Add" at bounding box center [1141, 455] width 97 height 26
type input "0"
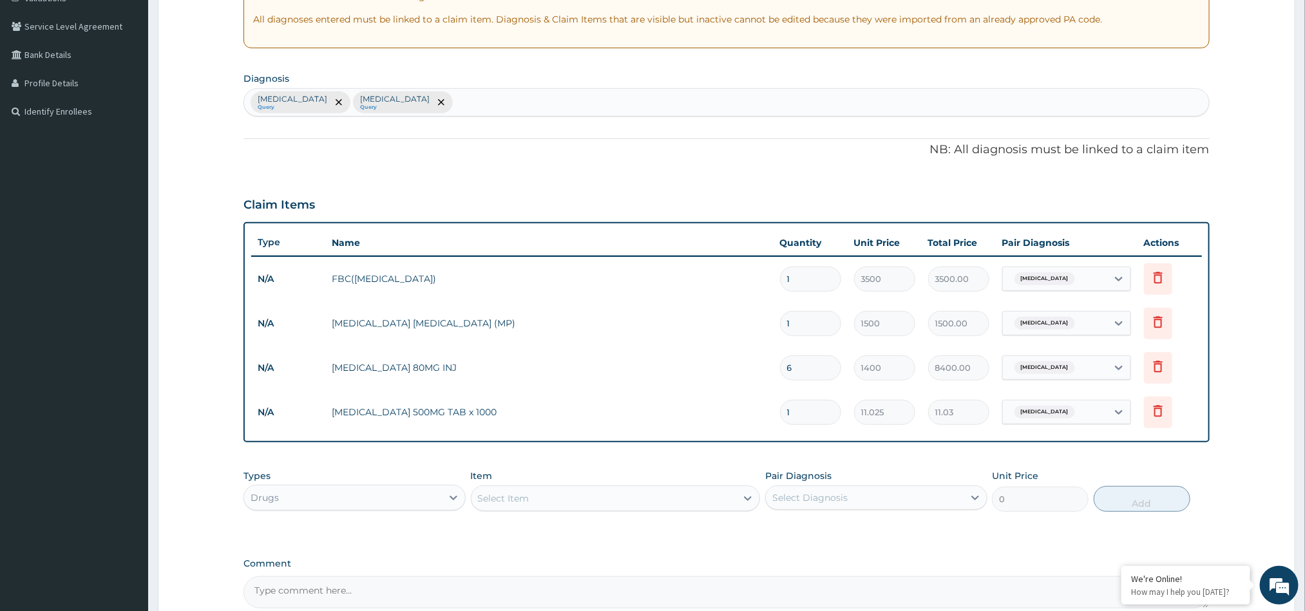
drag, startPoint x: 800, startPoint y: 418, endPoint x: 783, endPoint y: 417, distance: 16.8
click at [783, 417] on input "1" at bounding box center [810, 412] width 61 height 25
type input "2"
type input "22.05"
type input "24"
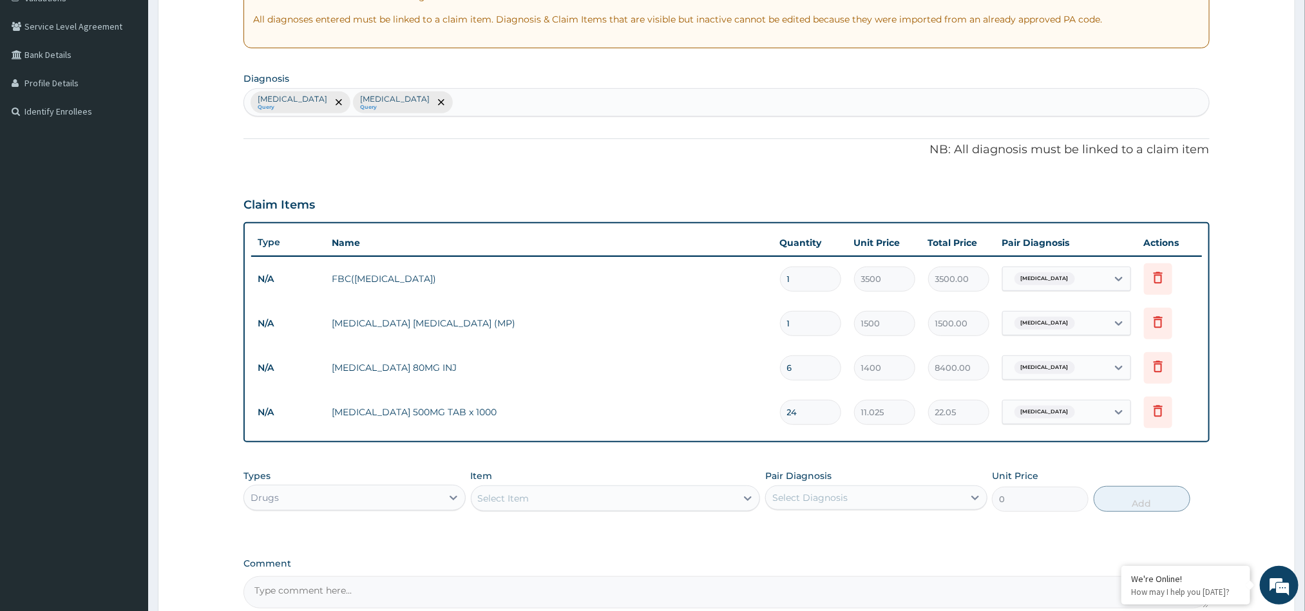
type input "264.60"
type input "24"
click at [804, 460] on div "PA Code / Prescription Code Enter Code(Secondary Care Only) The HMO ID might be…" at bounding box center [725, 237] width 965 height 741
click at [383, 493] on div "Drugs" at bounding box center [343, 497] width 198 height 21
click at [369, 574] on div "Procedures" at bounding box center [354, 576] width 222 height 23
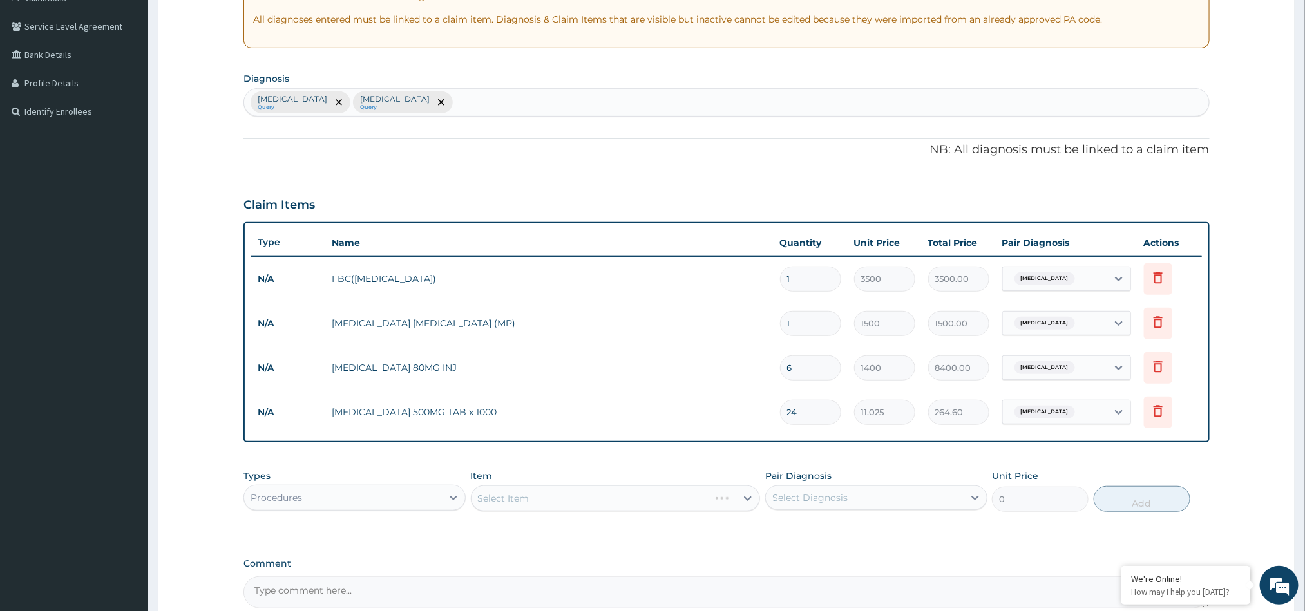
click at [554, 502] on div "Select Item" at bounding box center [616, 499] width 290 height 26
click at [592, 491] on div "Select Item" at bounding box center [603, 498] width 265 height 21
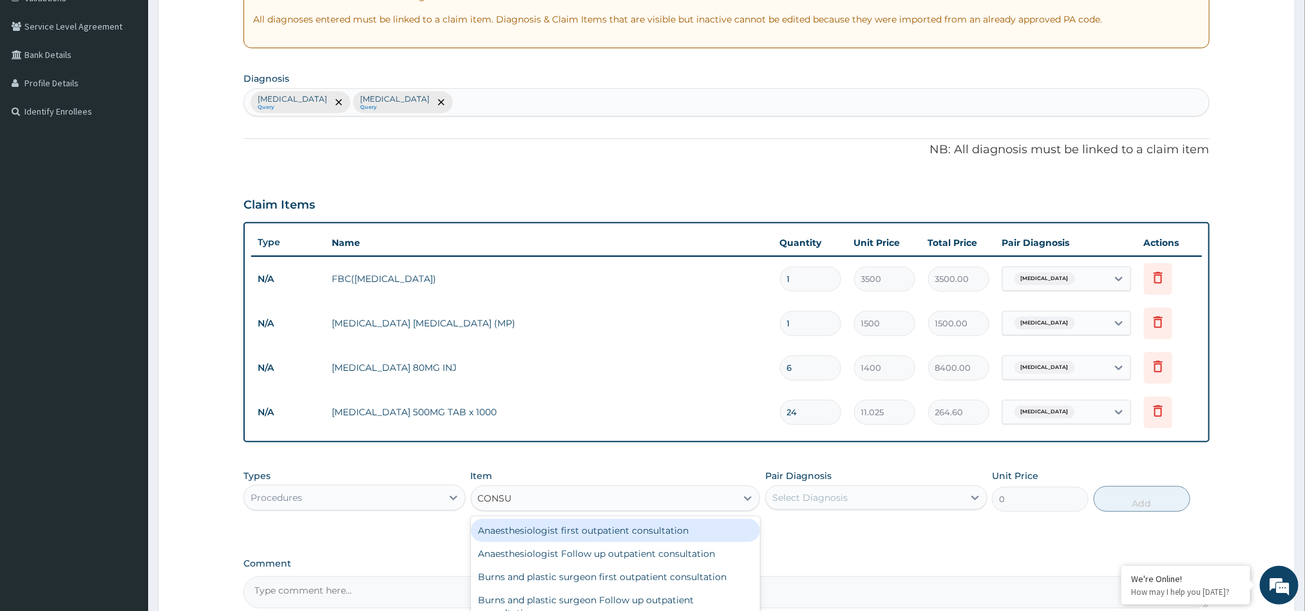
type input "CONSUL"
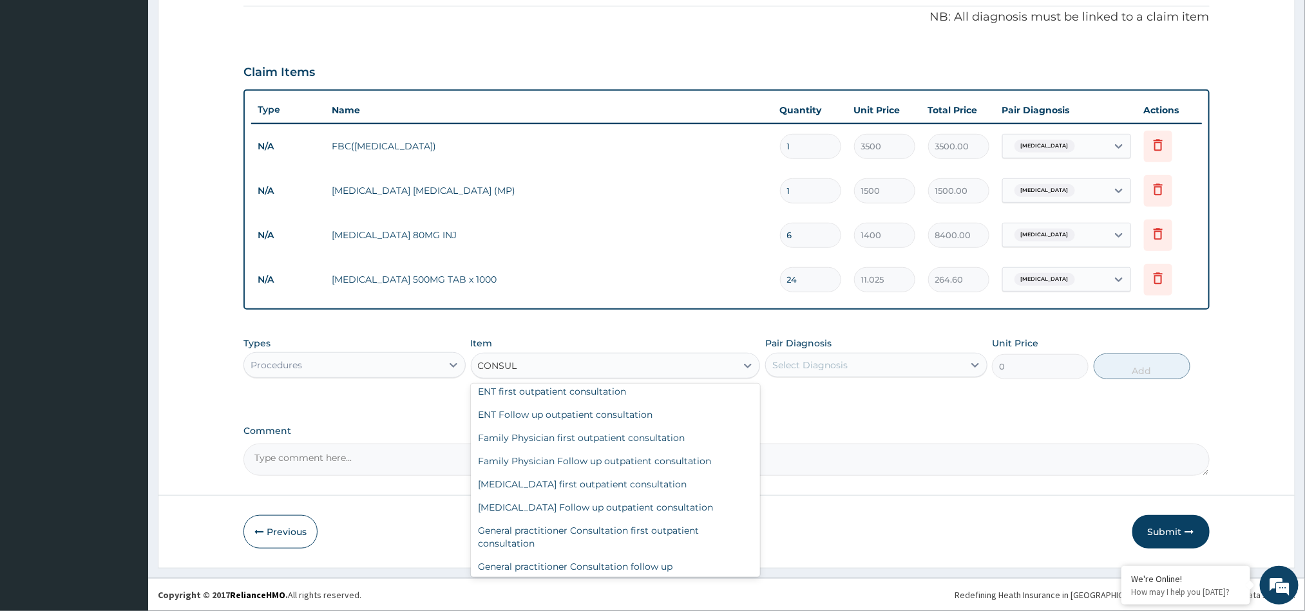
scroll to position [388, 0]
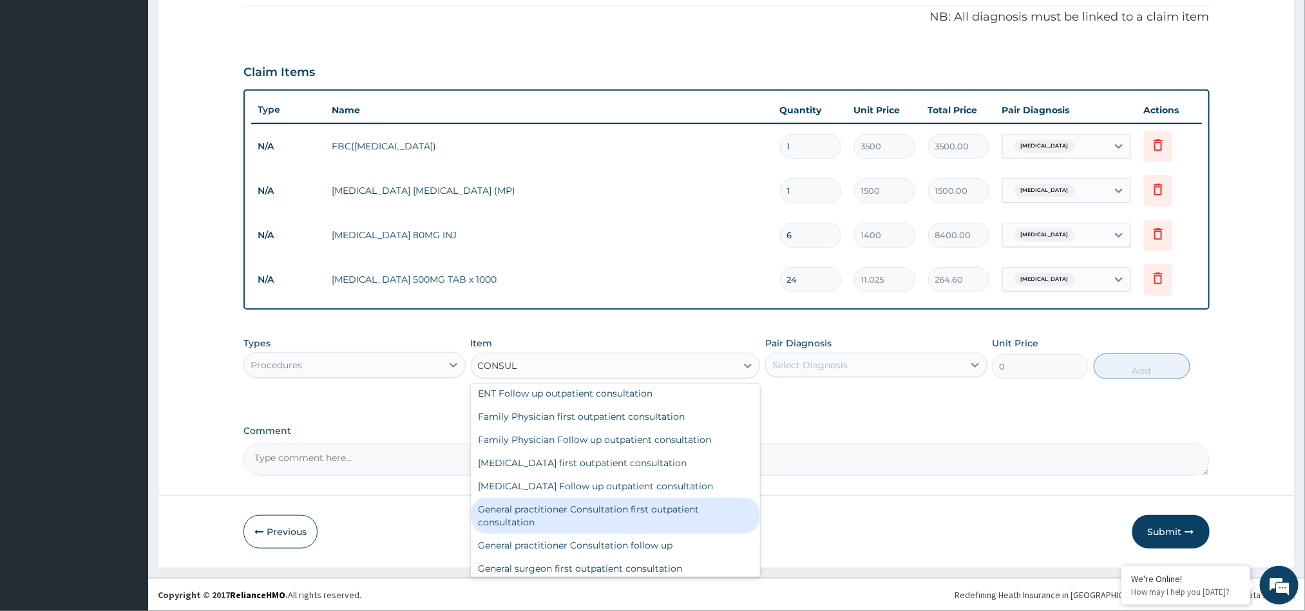
click at [630, 509] on div "General practitioner Consultation first outpatient consultation" at bounding box center [616, 516] width 290 height 36
type input "3000"
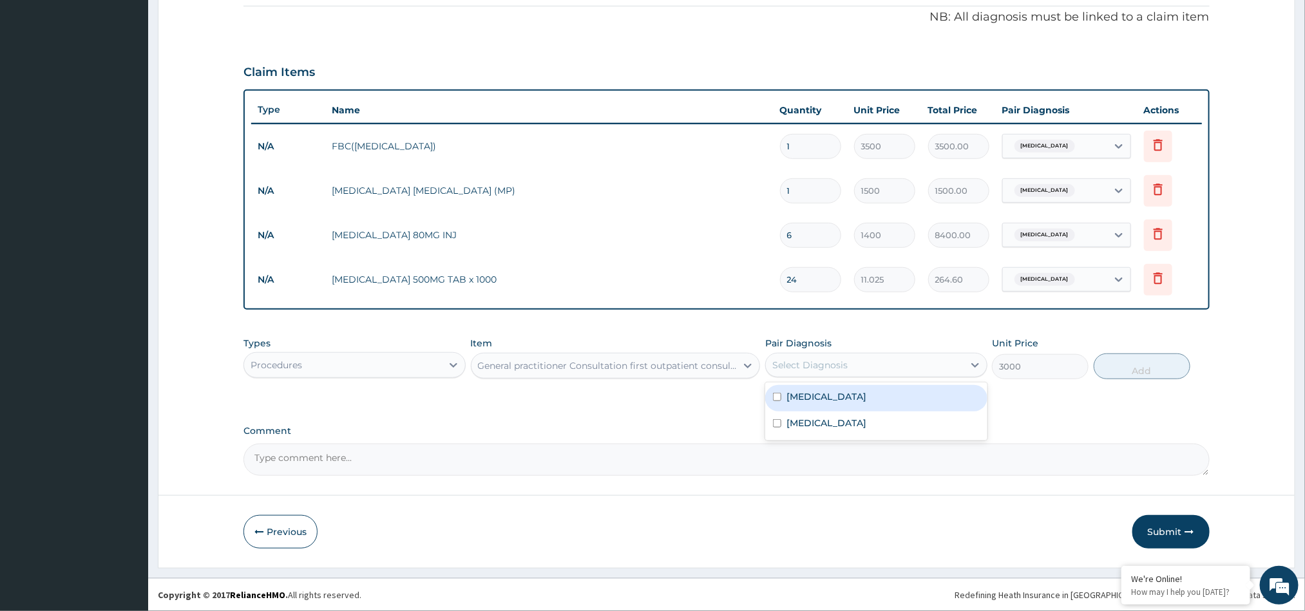
click at [867, 363] on div "Select Diagnosis" at bounding box center [865, 365] width 198 height 21
click at [781, 400] on input "checkbox" at bounding box center [777, 397] width 8 height 8
checkbox input "true"
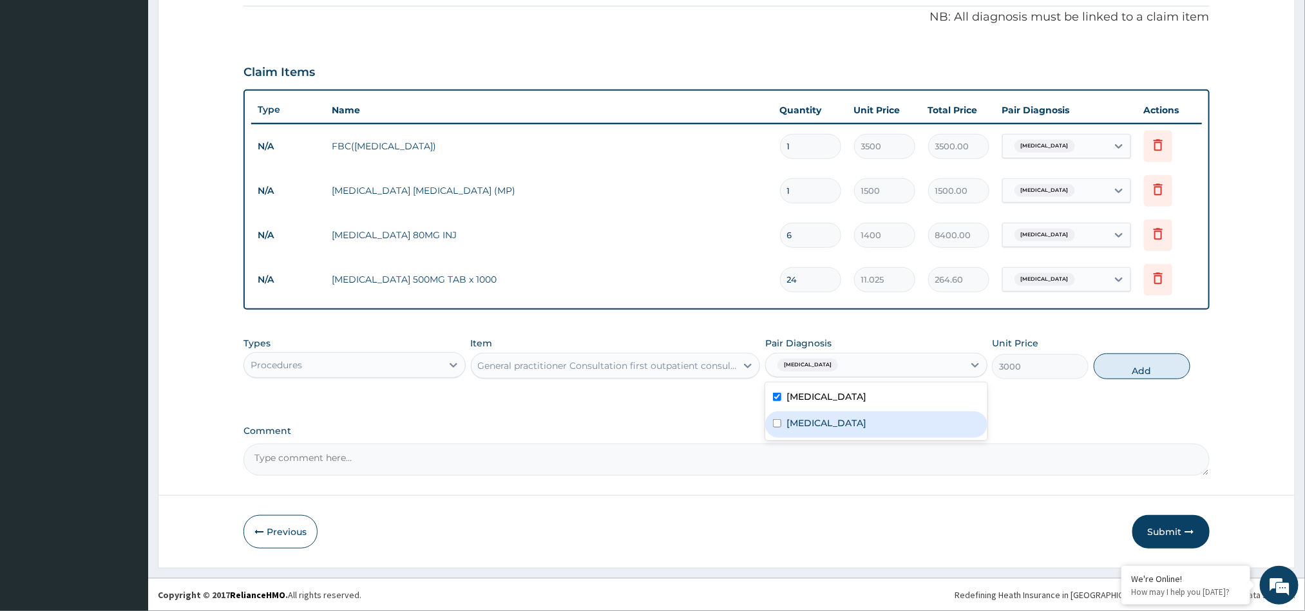
click at [779, 427] on input "checkbox" at bounding box center [777, 423] width 8 height 8
checkbox input "true"
click at [1144, 358] on button "Add" at bounding box center [1141, 367] width 97 height 26
type input "0"
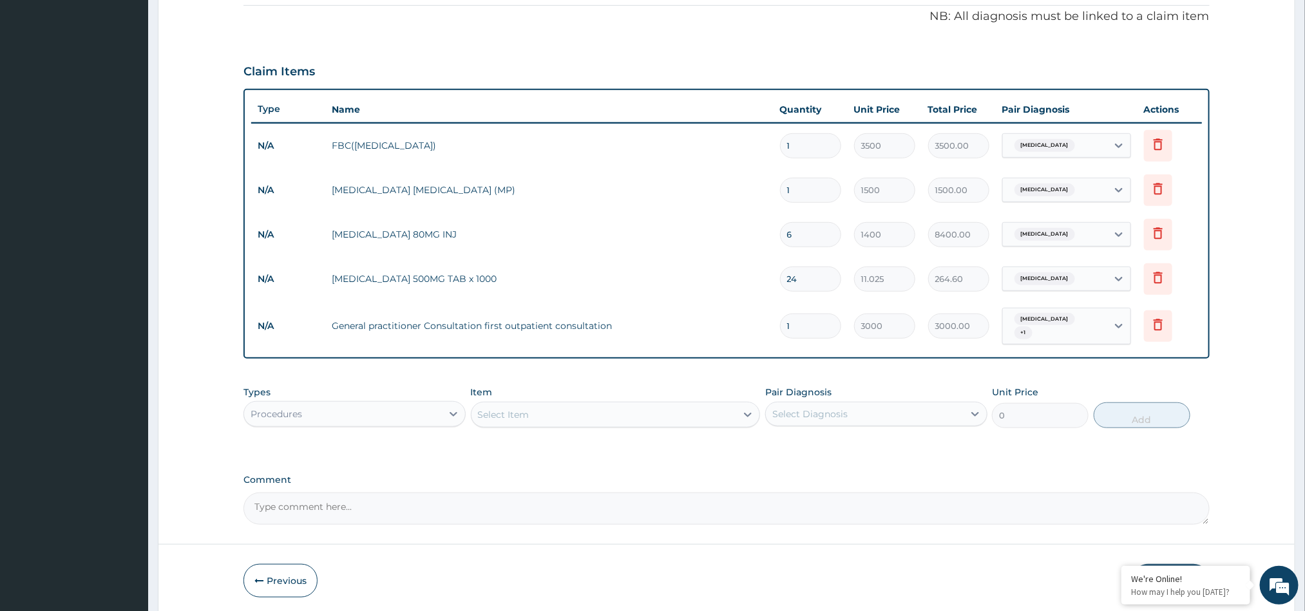
scroll to position [433, 0]
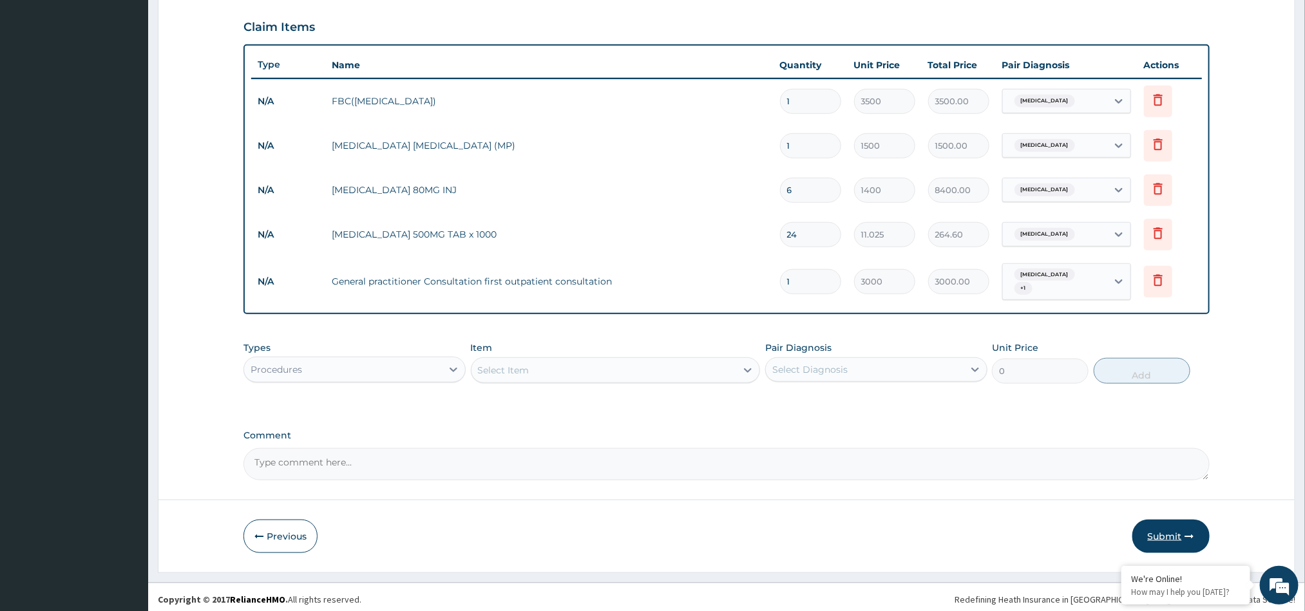
click at [1184, 520] on button "Submit" at bounding box center [1170, 536] width 77 height 33
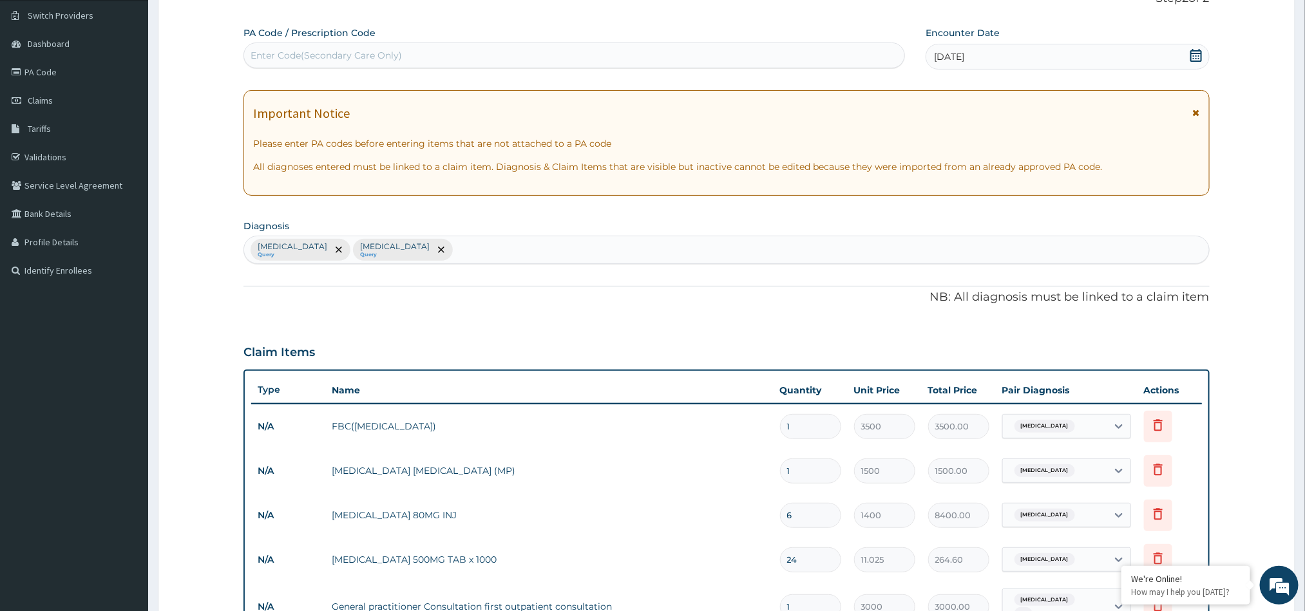
scroll to position [422, 0]
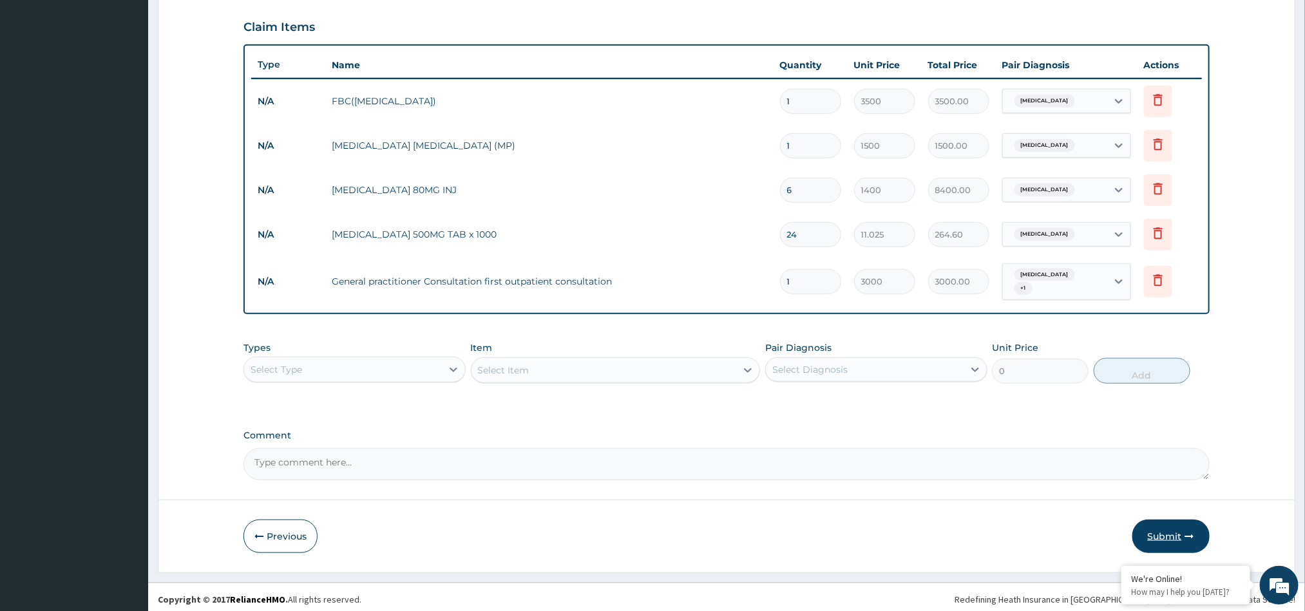
click at [1188, 532] on icon "button" at bounding box center [1189, 536] width 9 height 9
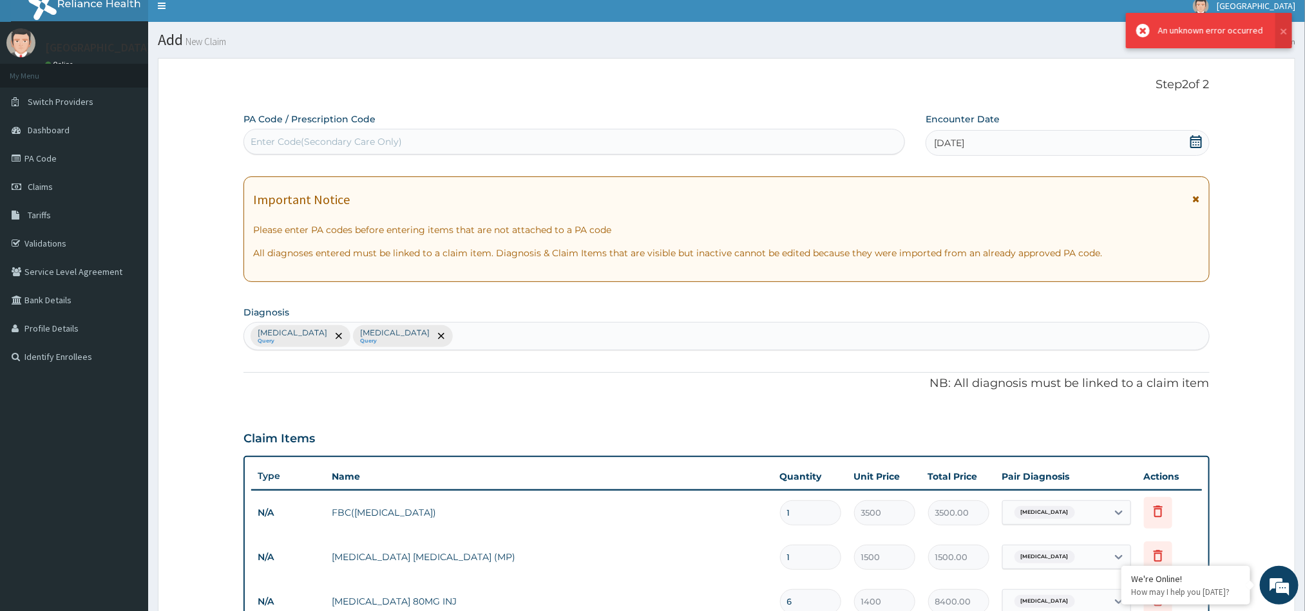
scroll to position [0, 0]
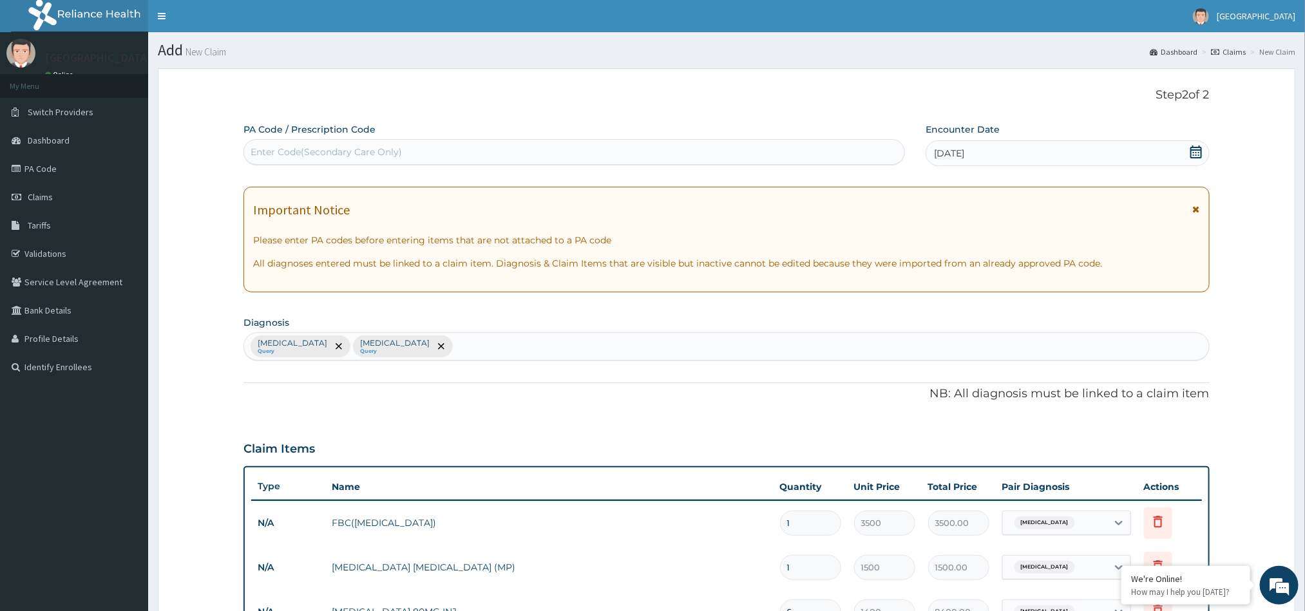
click at [762, 155] on div "Enter Code(Secondary Care Only)" at bounding box center [574, 152] width 660 height 21
paste input "PA/7327FD"
type input "PA/7327FD"
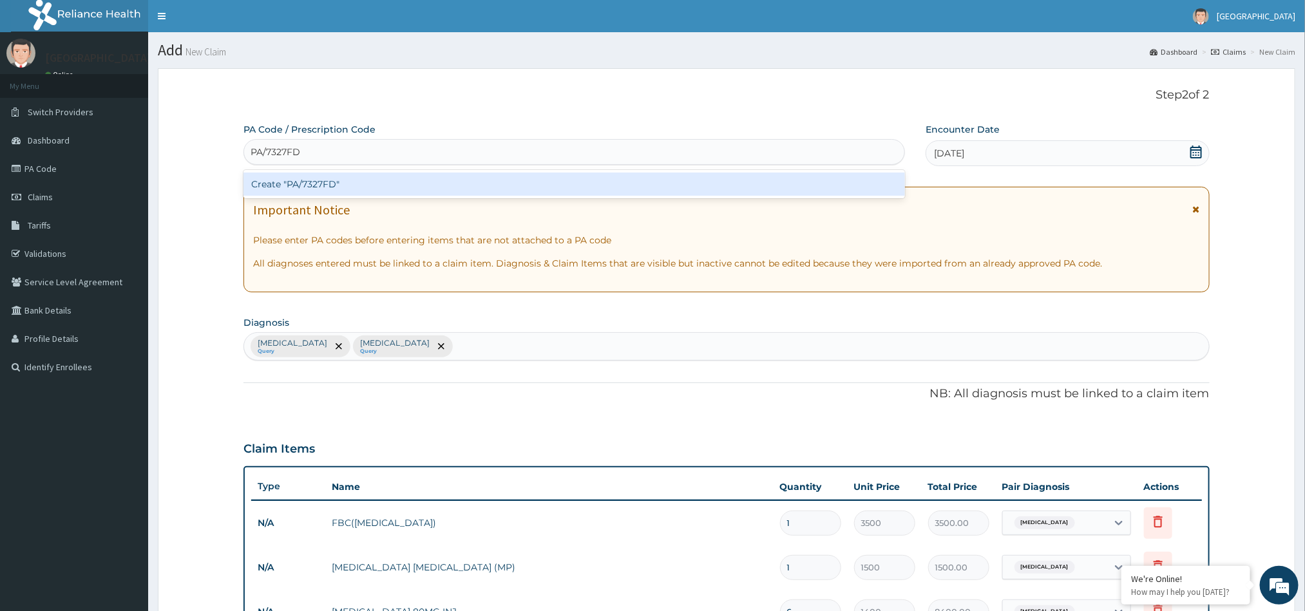
click at [711, 173] on div "Create "PA/7327FD"" at bounding box center [573, 184] width 661 height 23
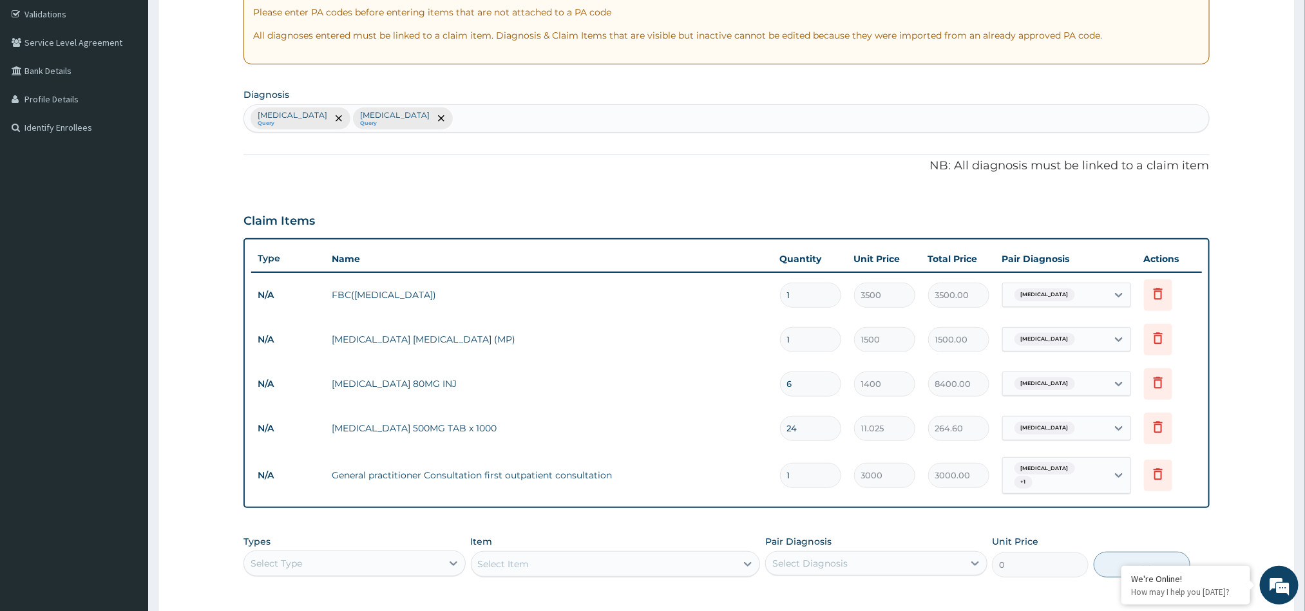
scroll to position [433, 0]
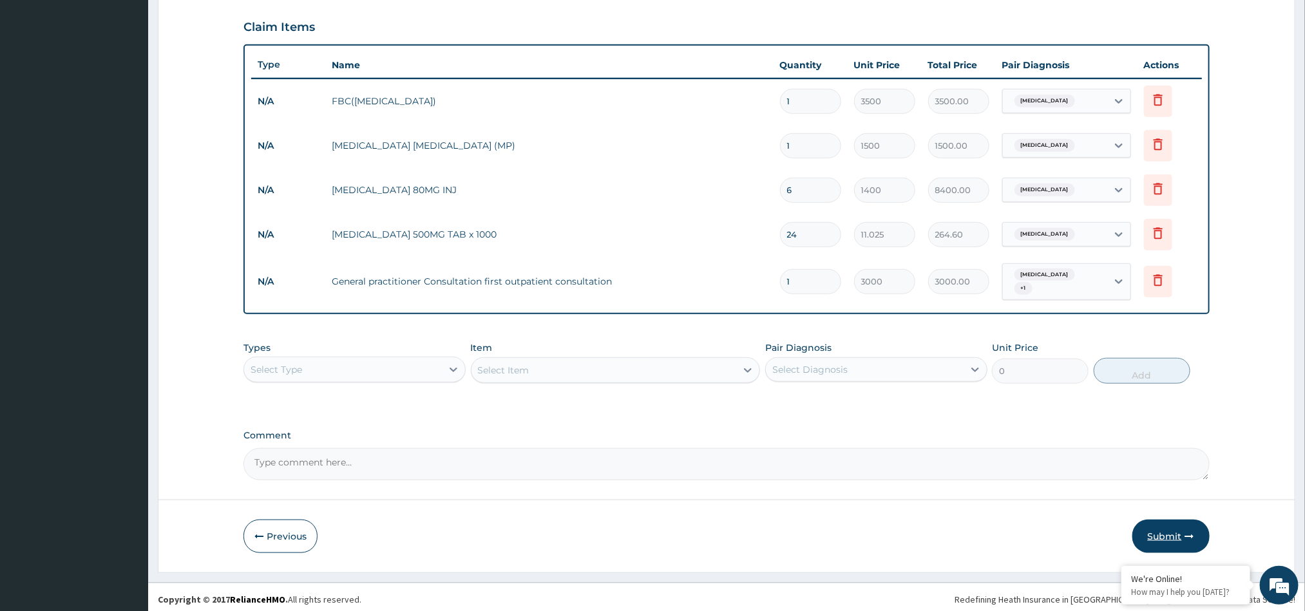
click at [1168, 532] on button "Submit" at bounding box center [1170, 536] width 77 height 33
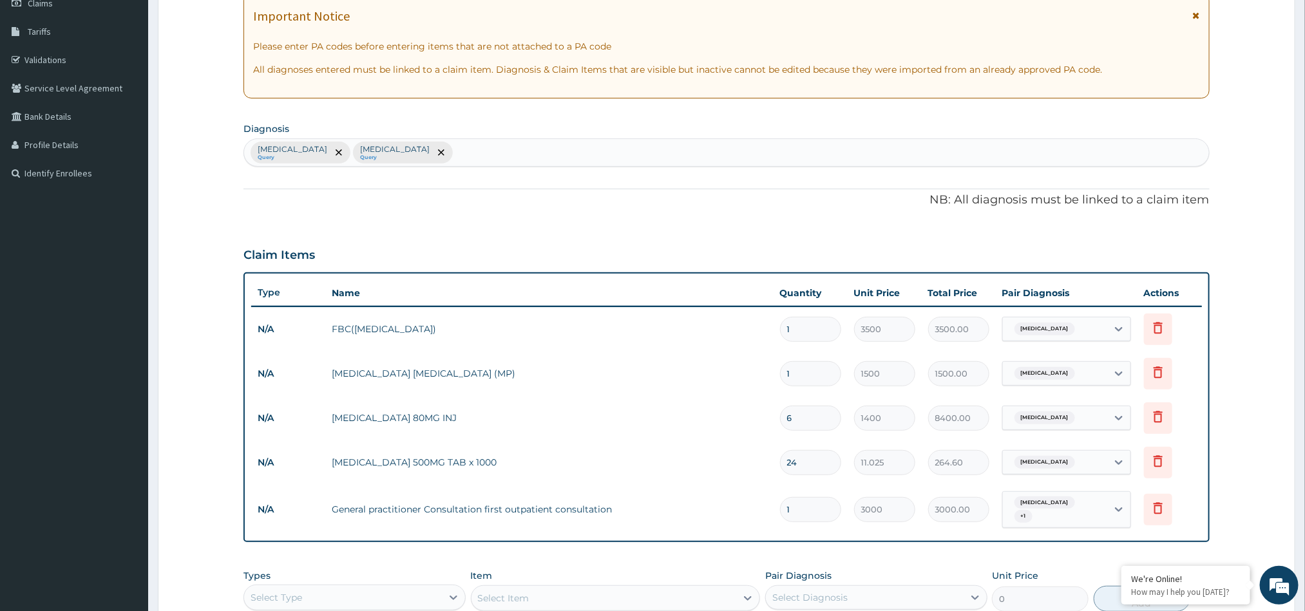
scroll to position [203, 0]
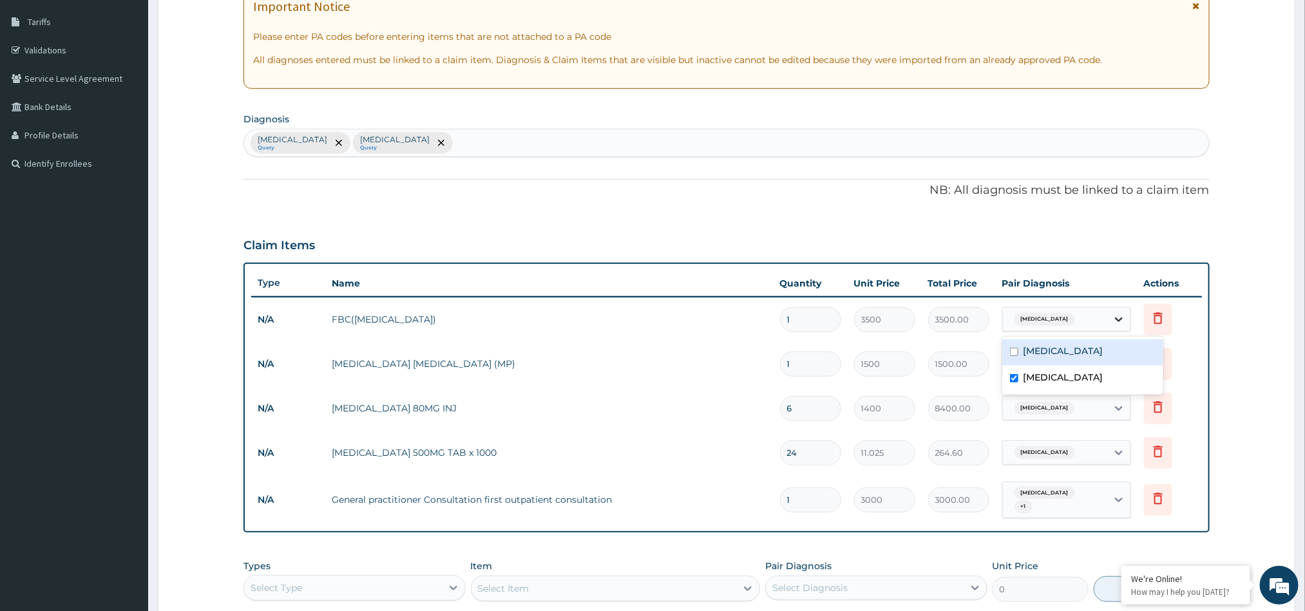
click at [1115, 316] on icon at bounding box center [1118, 319] width 13 height 13
click at [1013, 350] on input "checkbox" at bounding box center [1014, 352] width 8 height 8
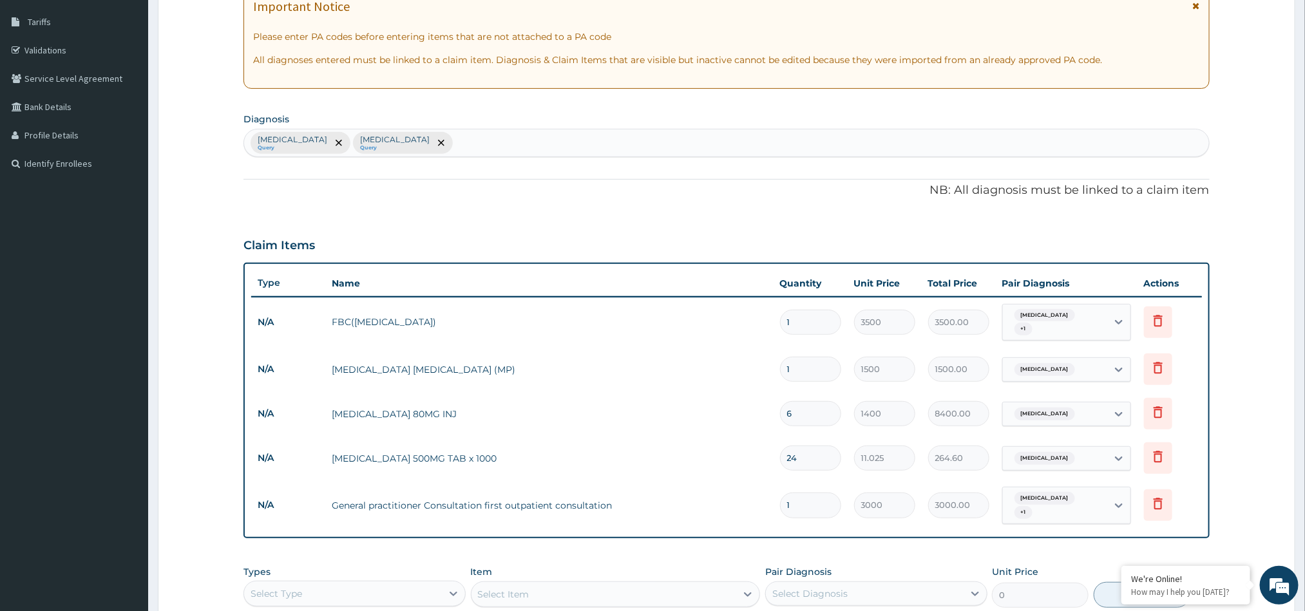
click at [1238, 374] on form "Step 2 of 2 PA Code / Prescription Code Enter Code(Secondary Care Only) Encount…" at bounding box center [726, 331] width 1137 height 932
click at [1121, 365] on icon at bounding box center [1118, 369] width 13 height 13
click at [1016, 419] on input "checkbox" at bounding box center [1014, 423] width 8 height 8
checkbox input "true"
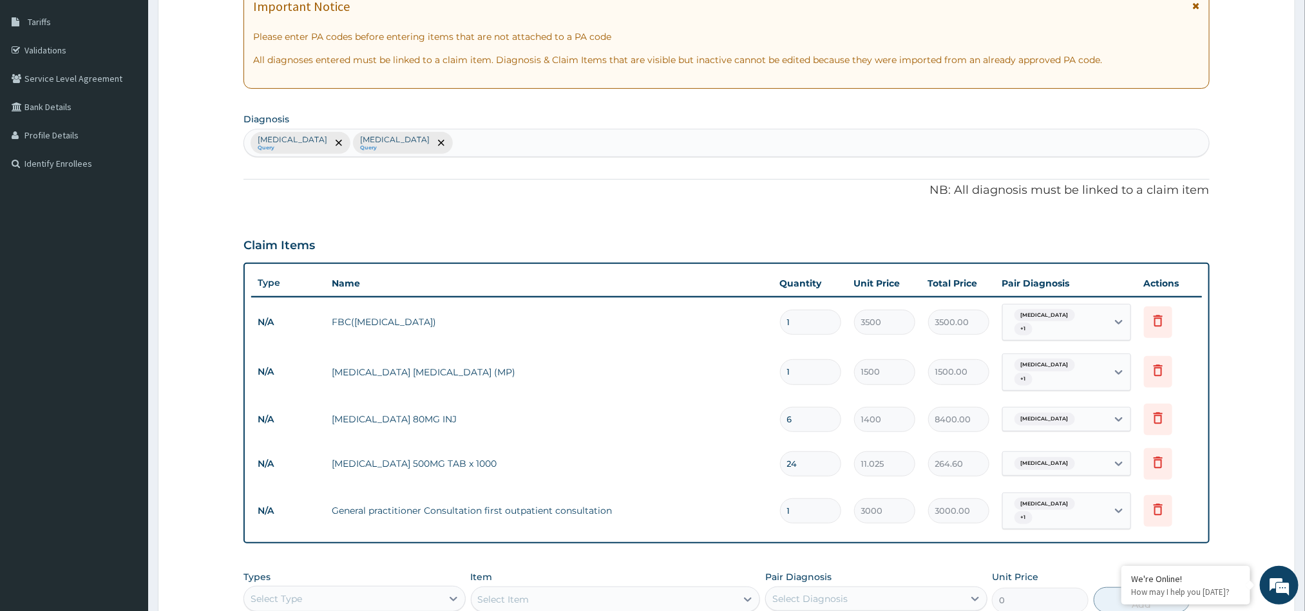
click at [1202, 402] on td "Delete" at bounding box center [1169, 419] width 64 height 44
click at [1117, 413] on icon at bounding box center [1118, 419] width 13 height 13
click at [1024, 466] on label "Sepsis" at bounding box center [1063, 467] width 80 height 13
checkbox input "true"
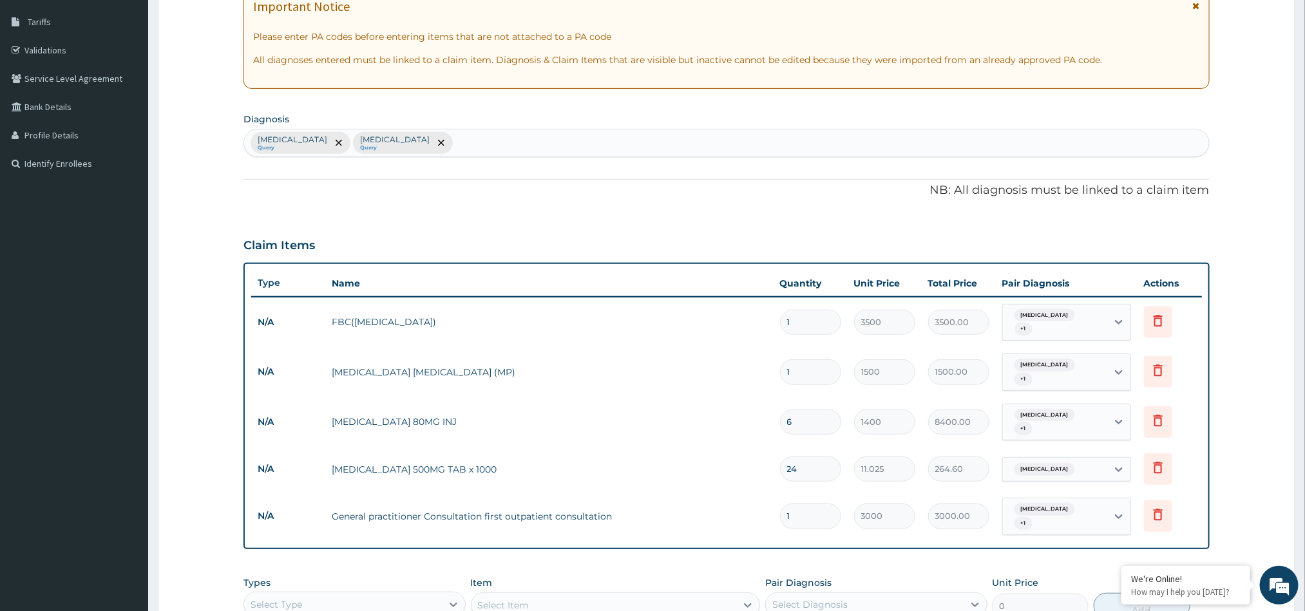
click at [1210, 421] on form "Step 2 of 2 PA Code / Prescription Code Enter Code(Secondary Care Only) Encount…" at bounding box center [726, 336] width 1137 height 943
click at [1119, 468] on icon at bounding box center [1119, 470] width 8 height 5
click at [1017, 513] on input "checkbox" at bounding box center [1014, 512] width 8 height 8
checkbox input "true"
click at [1225, 462] on form "Step 2 of 2 PA Code / Prescription Code Enter Code(Secondary Care Only) Encount…" at bounding box center [726, 339] width 1137 height 949
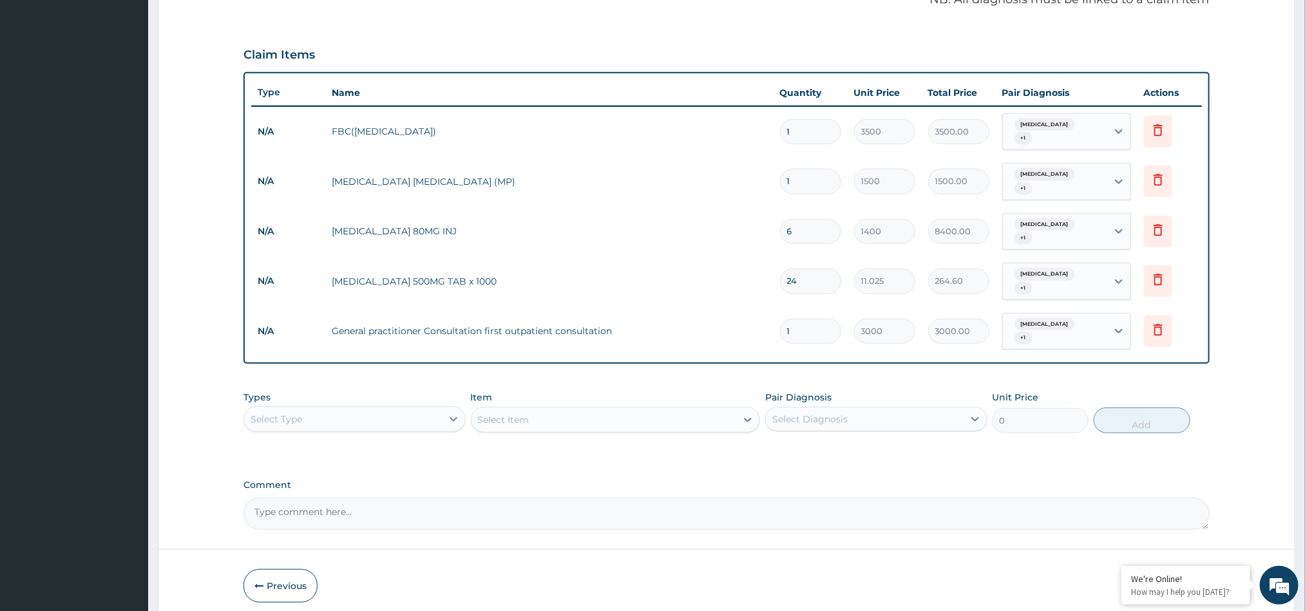
scroll to position [422, 0]
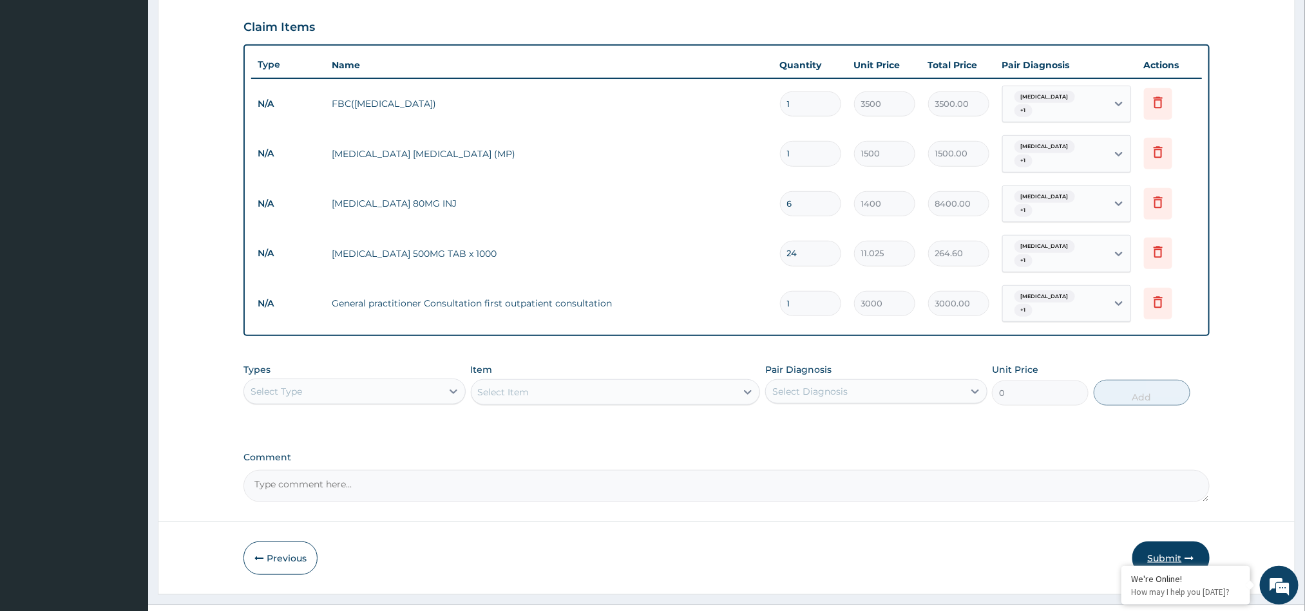
click at [1179, 542] on button "Submit" at bounding box center [1170, 558] width 77 height 33
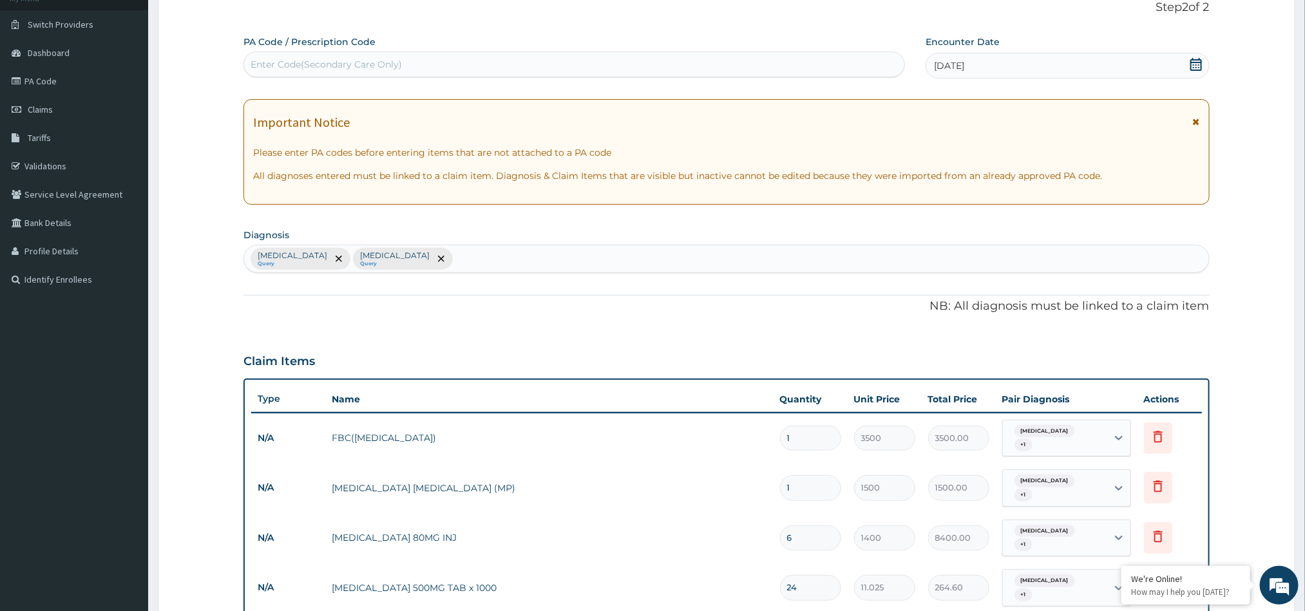
scroll to position [0, 0]
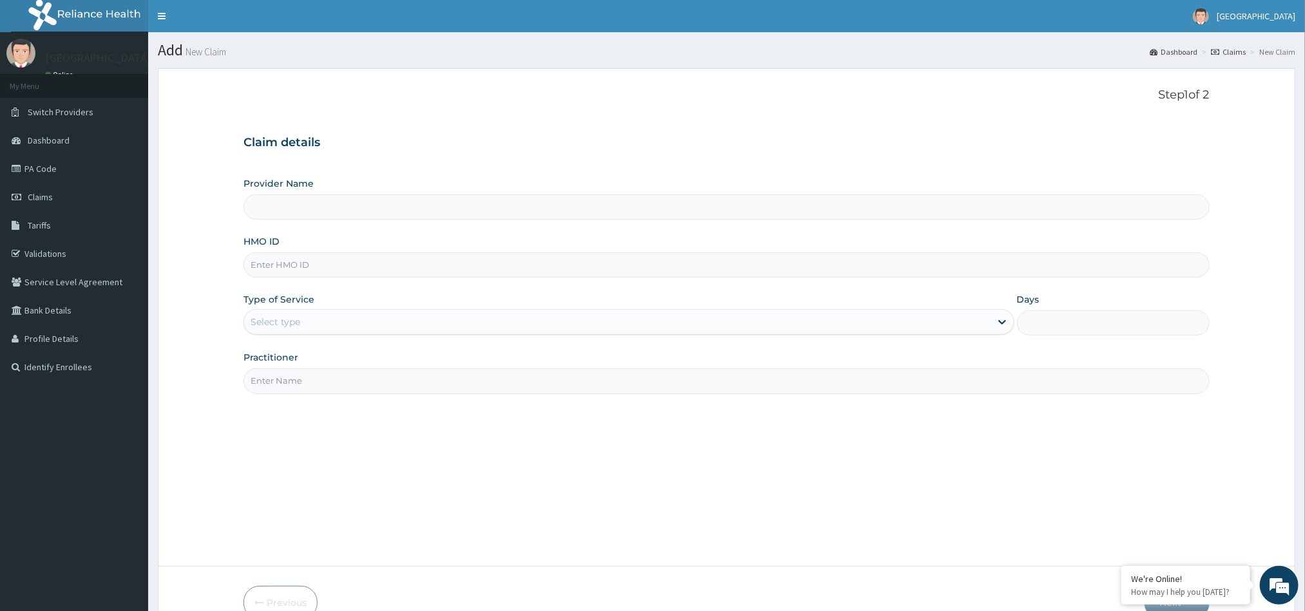
type input "[GEOGRAPHIC_DATA]"
click at [509, 277] on input "HMO ID" at bounding box center [725, 264] width 965 height 25
type input "WLZ/10016"
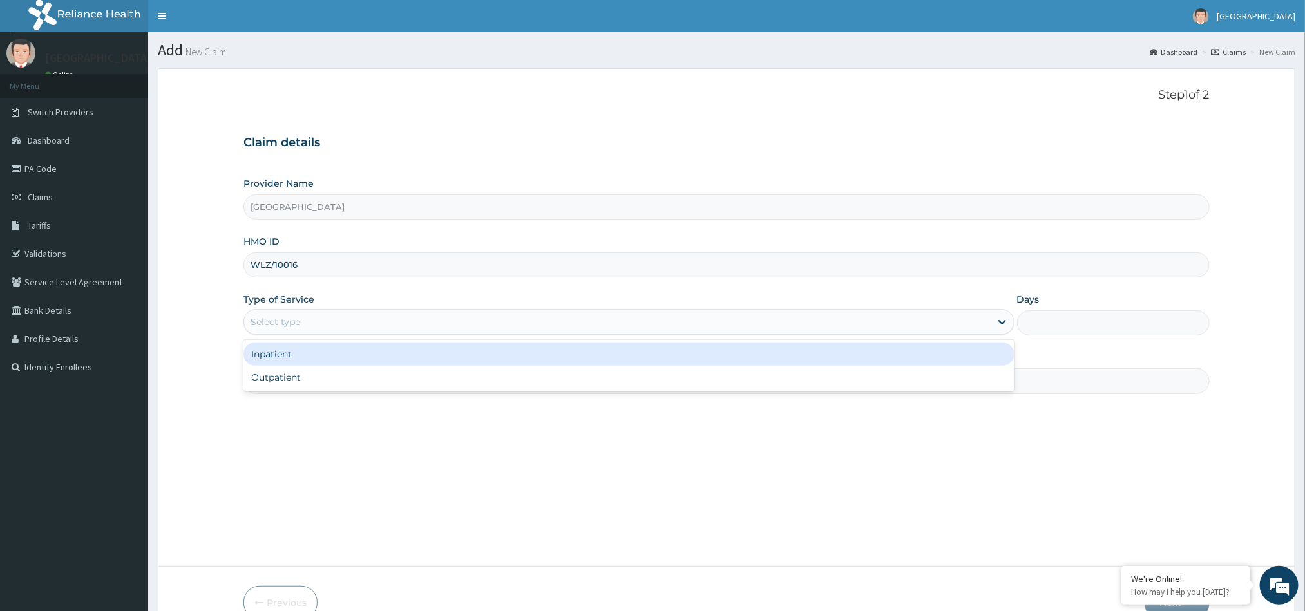
click at [627, 311] on div "Select type" at bounding box center [628, 322] width 770 height 26
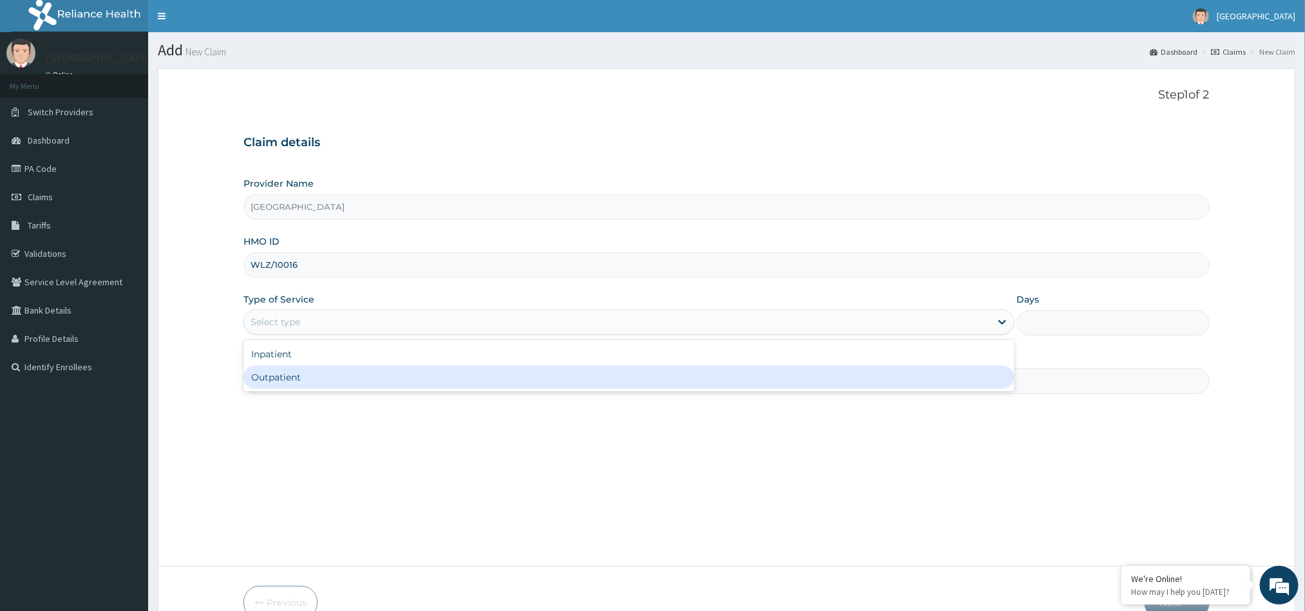
click at [568, 371] on div "Outpatient" at bounding box center [628, 377] width 770 height 23
type input "1"
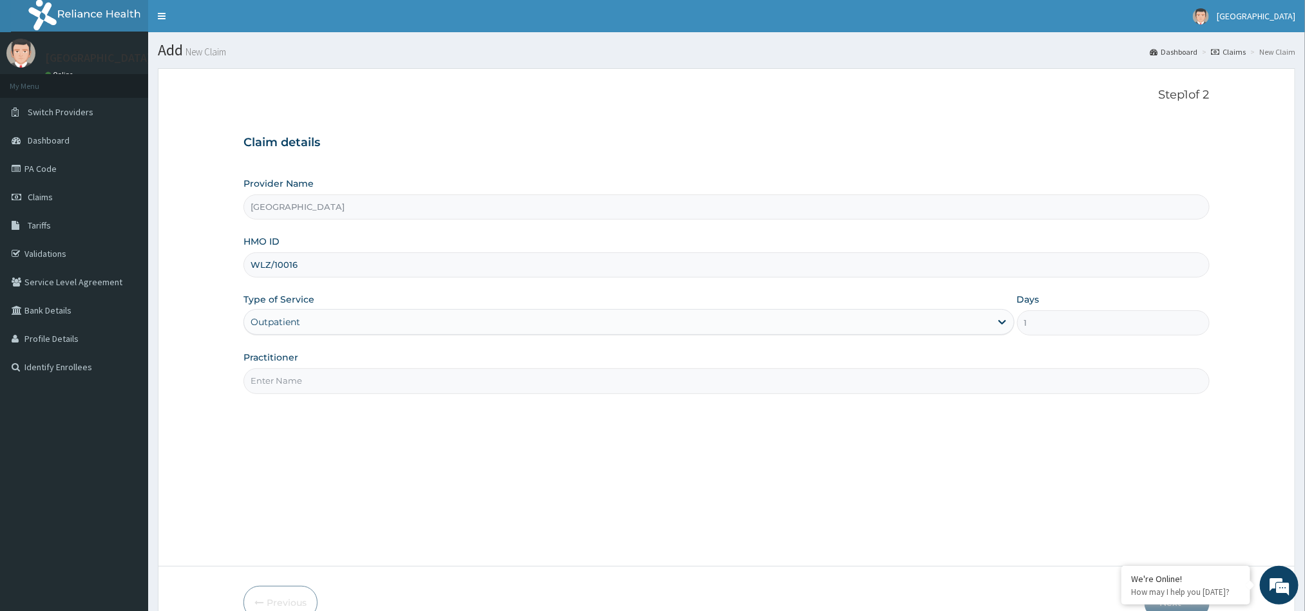
click at [642, 379] on input "Practitioner" at bounding box center [725, 380] width 965 height 25
type input "DR DIKE"
click at [329, 413] on div "Step 1 of 2 Claim details Provider Name Lota Medical Centre HMO ID WLZ/10016 Ty…" at bounding box center [725, 317] width 965 height 459
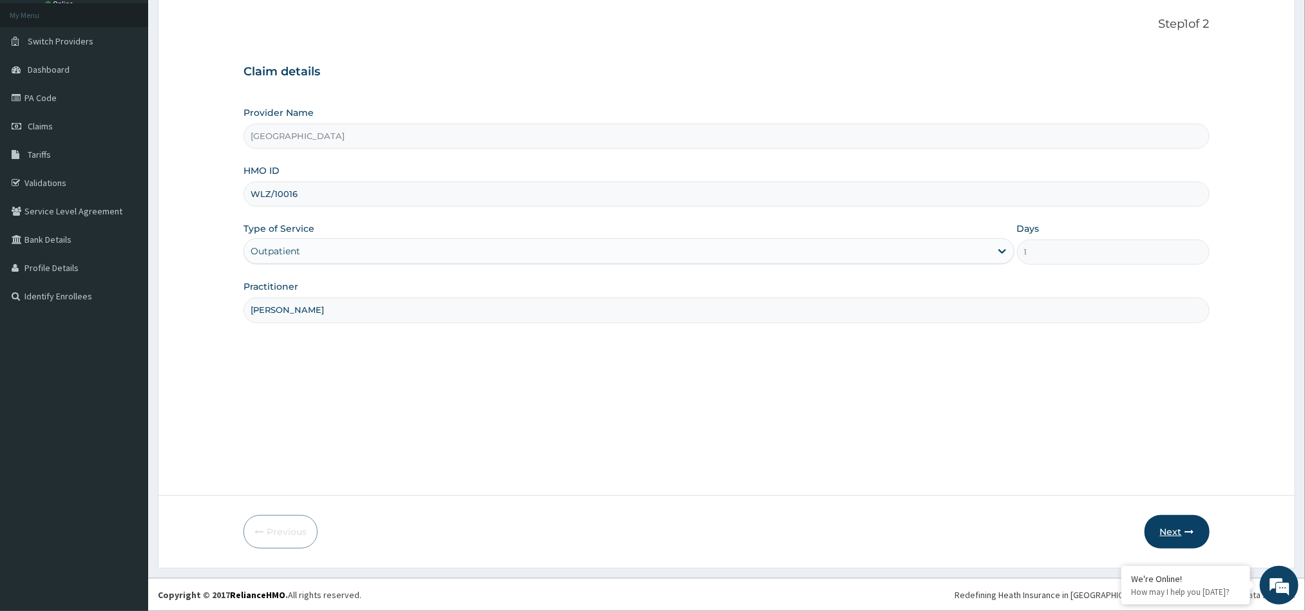
click at [1177, 518] on button "Next" at bounding box center [1176, 531] width 65 height 33
type input "WLZ/10016/A"
click at [1184, 540] on button "Next" at bounding box center [1176, 531] width 65 height 33
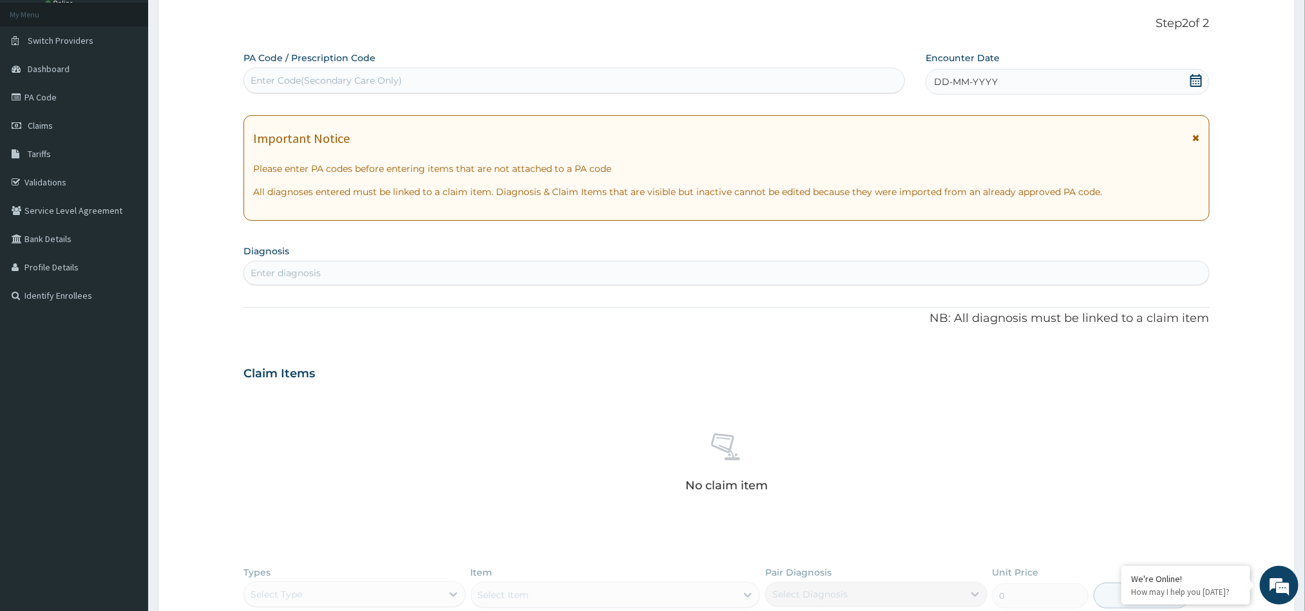
scroll to position [0, 0]
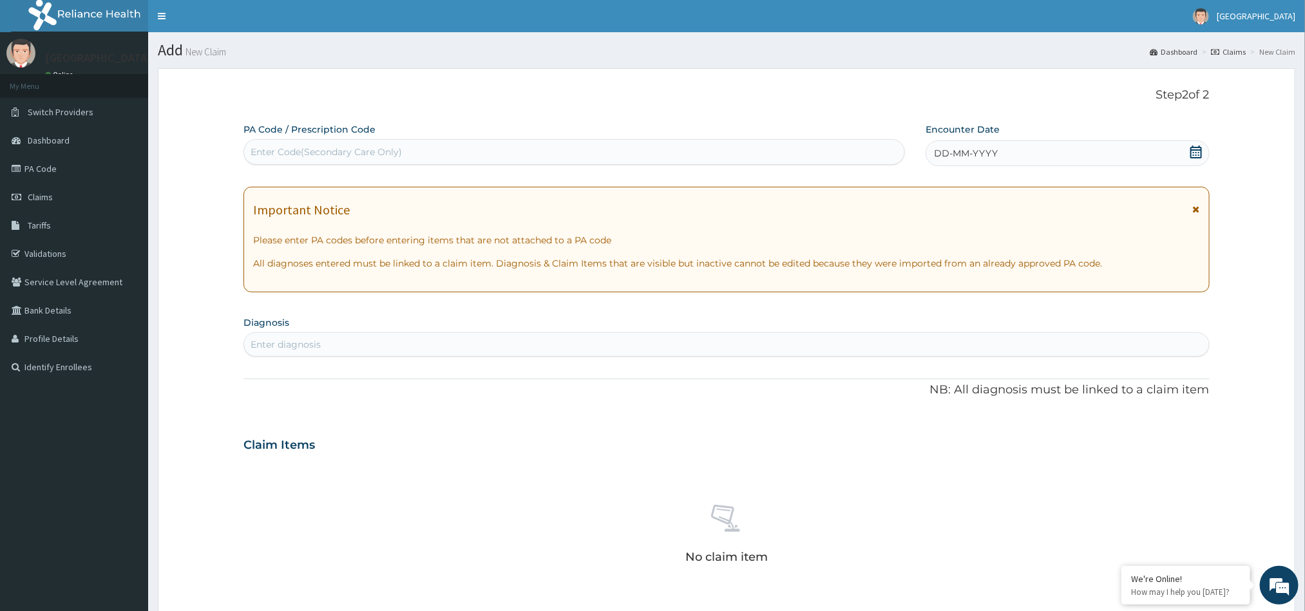
click at [730, 151] on div "Enter Code(Secondary Care Only)" at bounding box center [574, 152] width 660 height 21
click at [715, 329] on section "Diagnosis Enter diagnosis" at bounding box center [725, 335] width 965 height 44
click at [711, 340] on div "Enter diagnosis" at bounding box center [726, 344] width 964 height 21
click at [711, 348] on div "Enter diagnosis" at bounding box center [726, 344] width 964 height 21
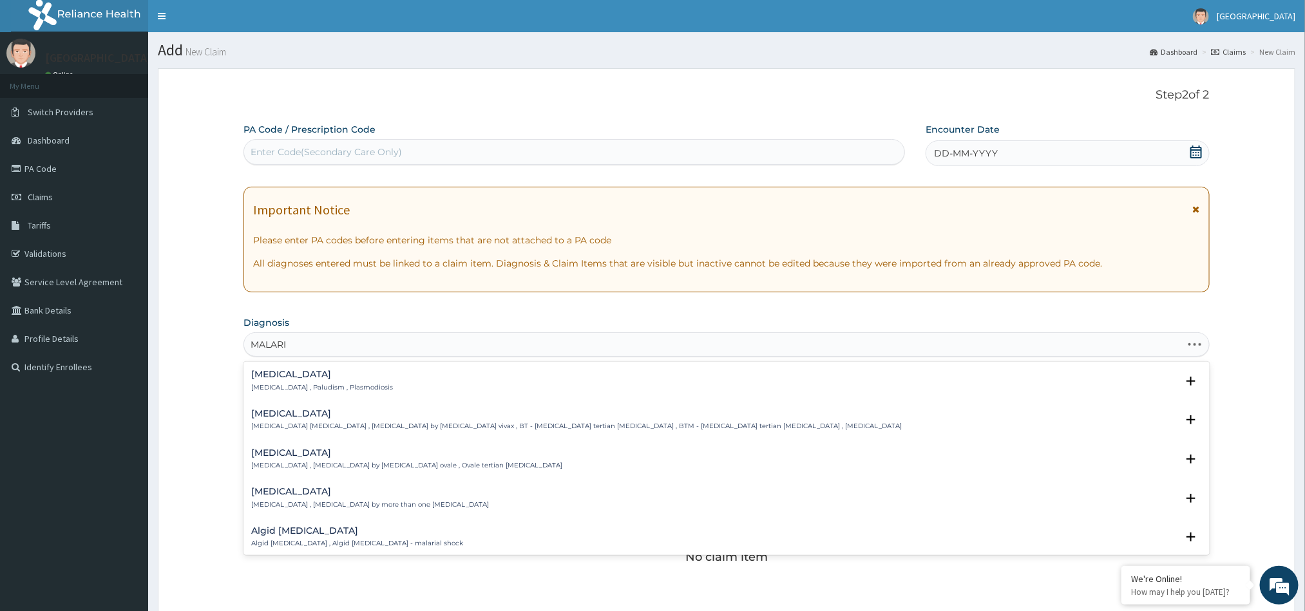
type input "MALARIA"
click at [707, 375] on div "Malaria Malaria , Paludism , Plasmodiosis" at bounding box center [726, 381] width 950 height 23
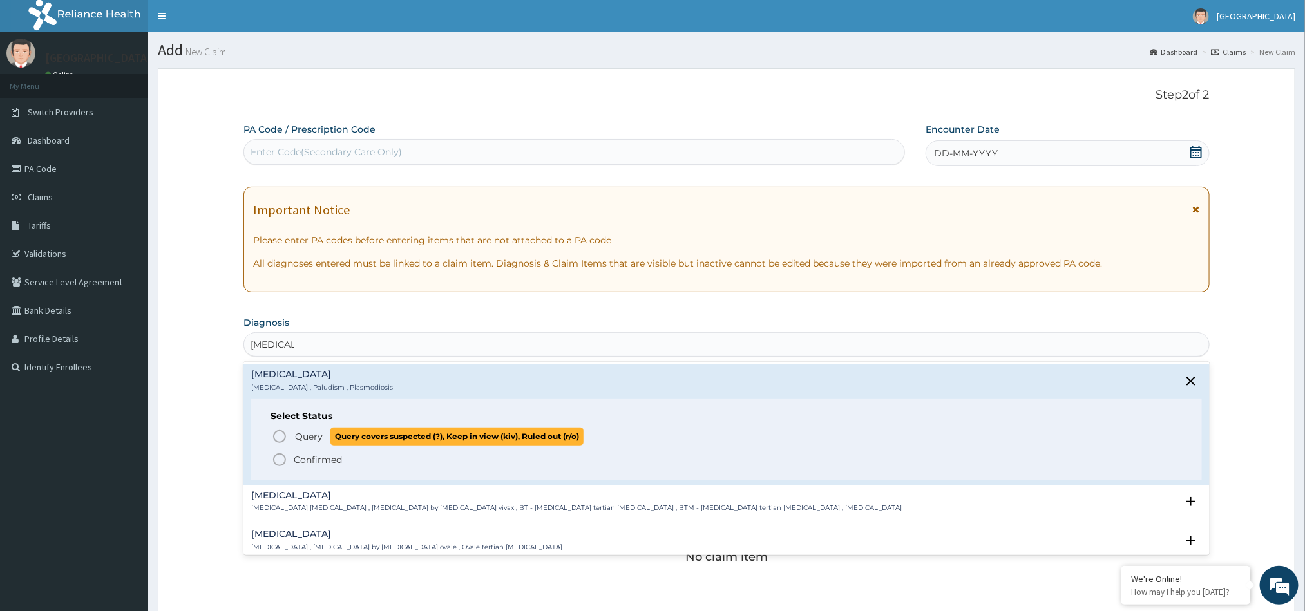
click at [319, 435] on span "Query" at bounding box center [309, 436] width 28 height 13
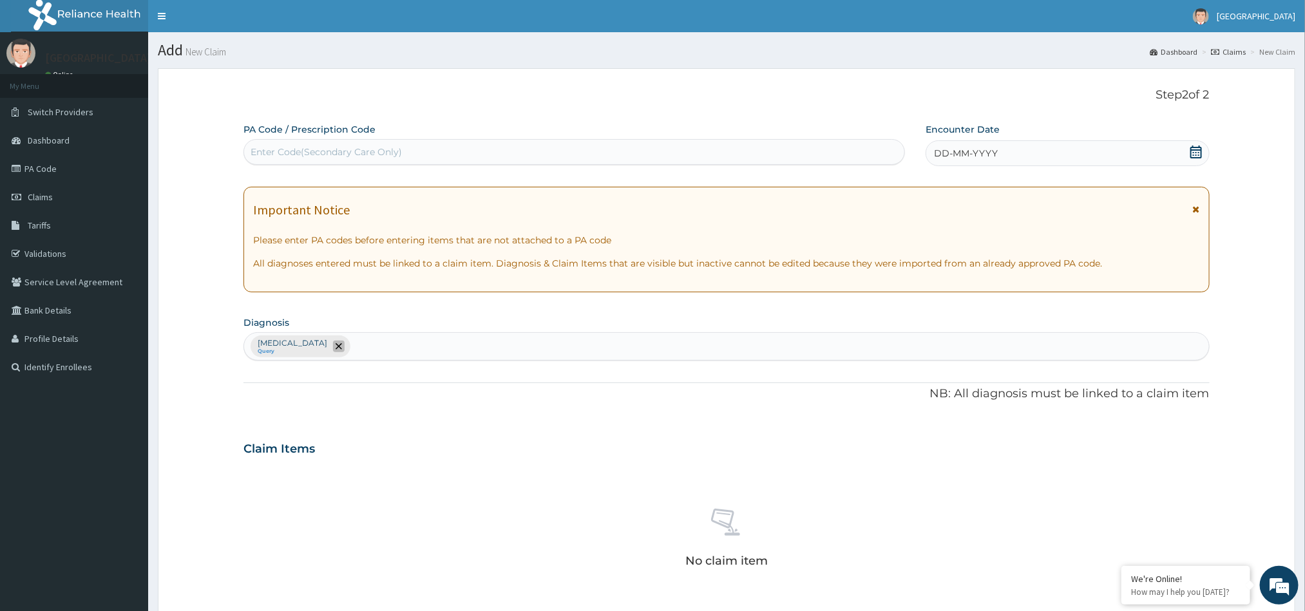
click at [336, 350] on icon "remove selection option" at bounding box center [339, 346] width 6 height 6
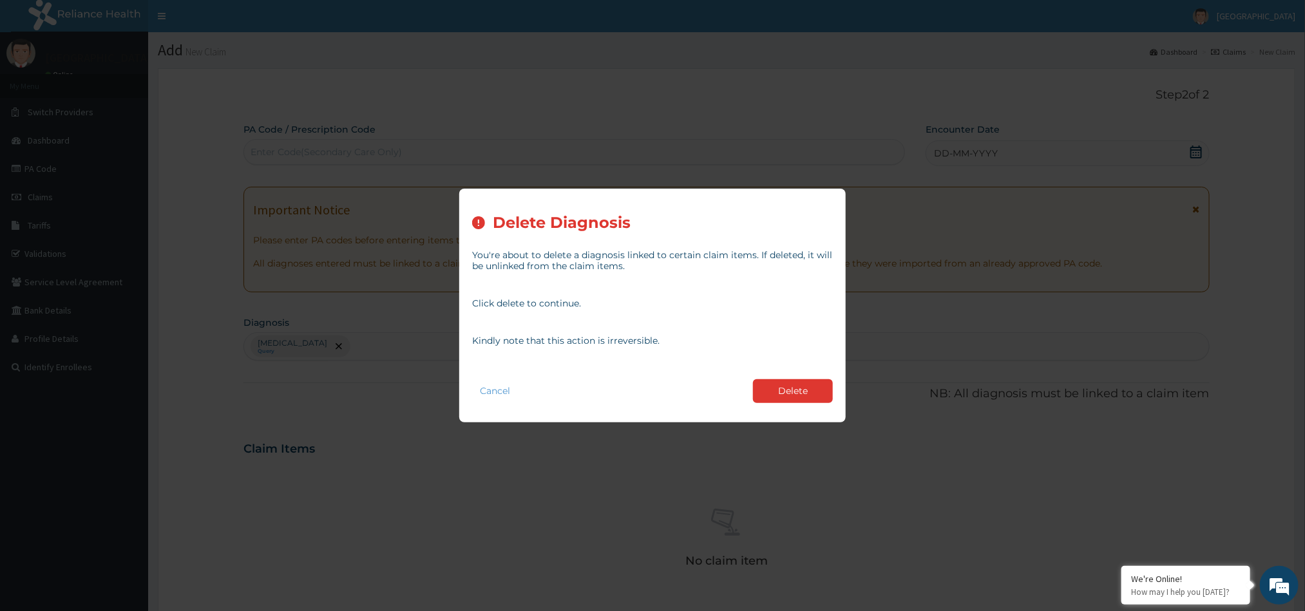
click at [797, 373] on div "Cancel Delete" at bounding box center [652, 391] width 361 height 37
click at [790, 388] on button "Delete" at bounding box center [793, 391] width 80 height 24
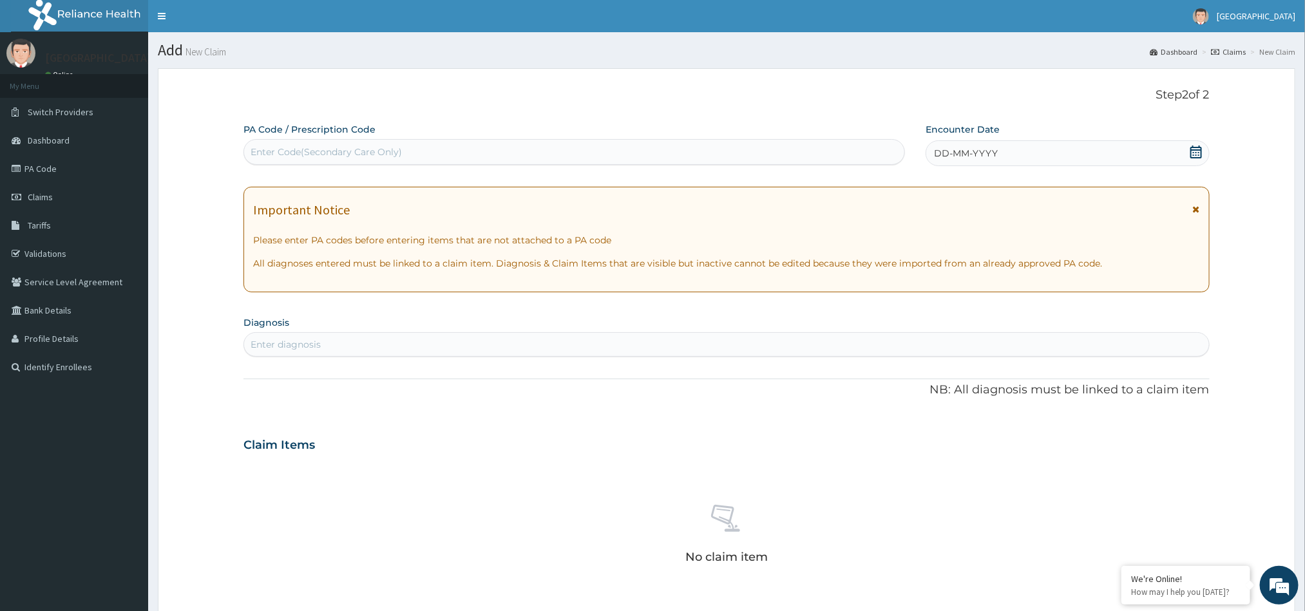
click at [425, 339] on div "Enter diagnosis" at bounding box center [726, 344] width 964 height 21
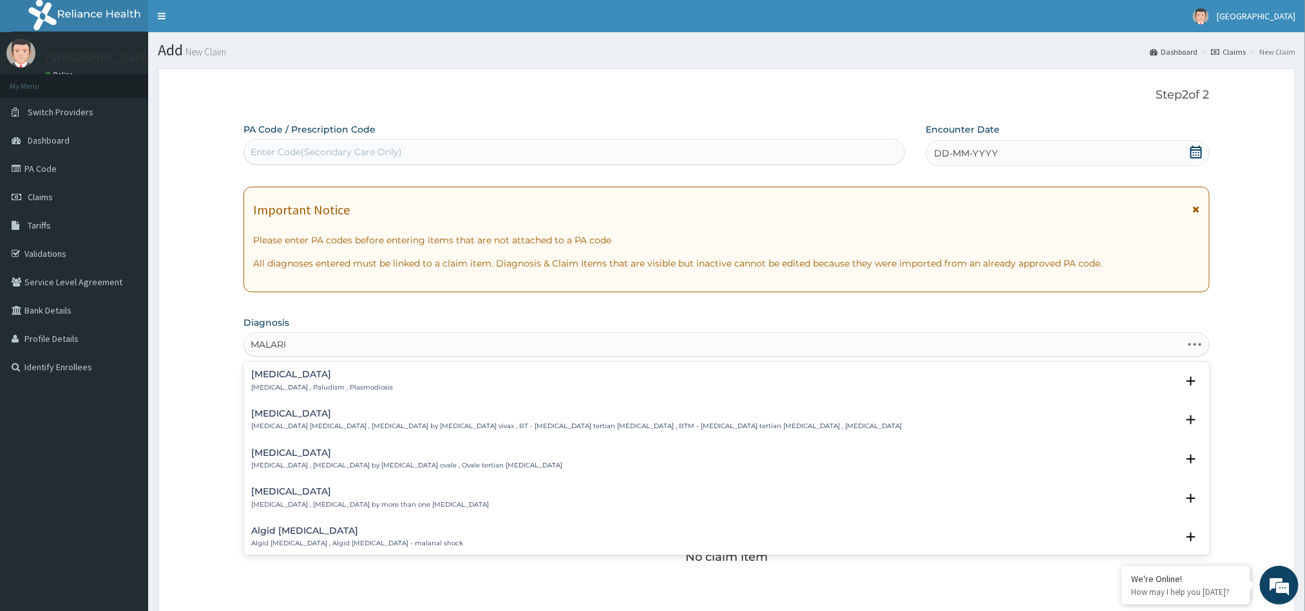
type input "MALARIA"
click at [314, 383] on div "Malaria Malaria , Paludism , Plasmodiosis" at bounding box center [322, 381] width 142 height 23
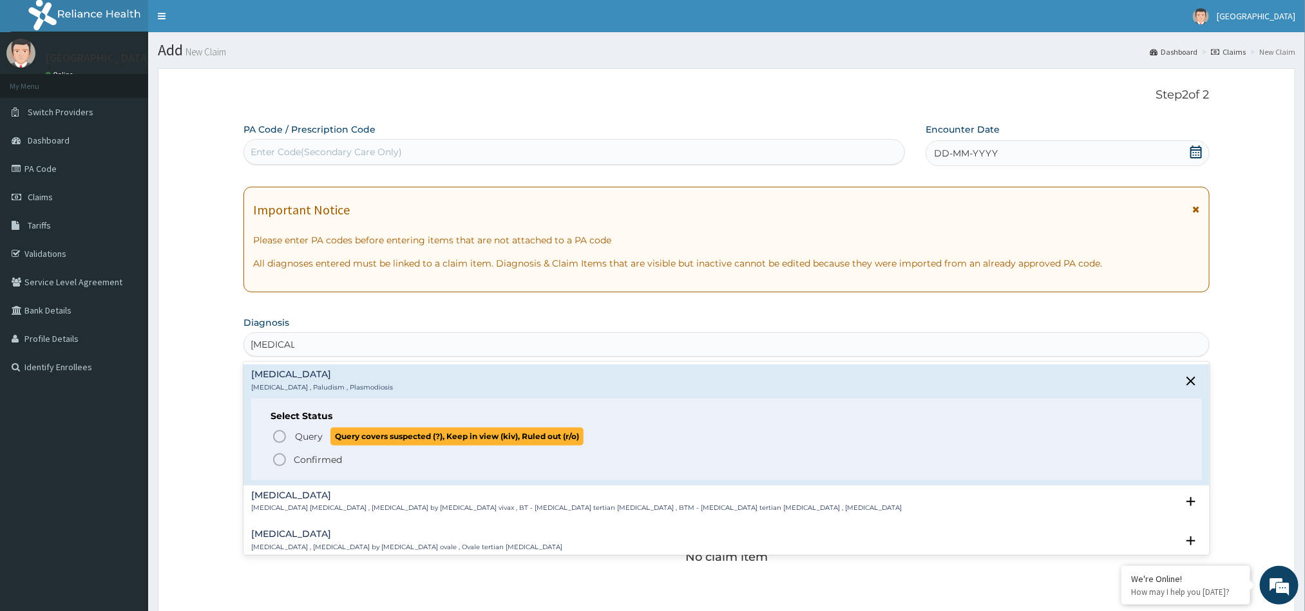
click at [296, 437] on span "Query" at bounding box center [309, 436] width 28 height 13
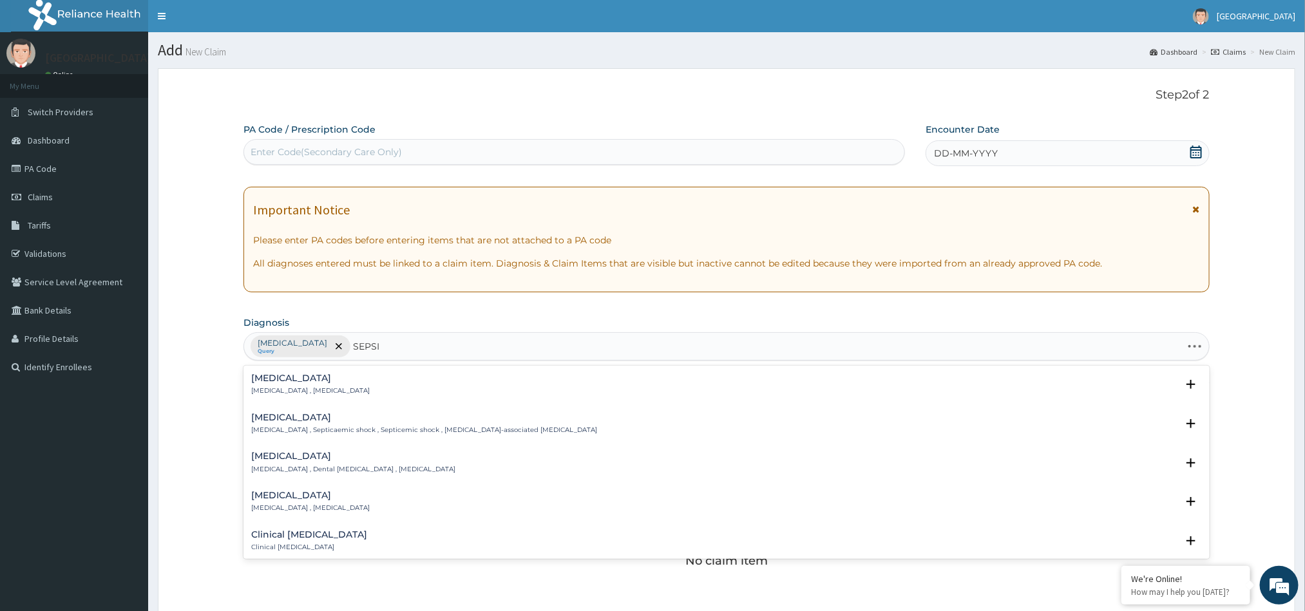
type input "SEPSIS"
click at [296, 379] on h4 "Sepsis" at bounding box center [310, 379] width 118 height 10
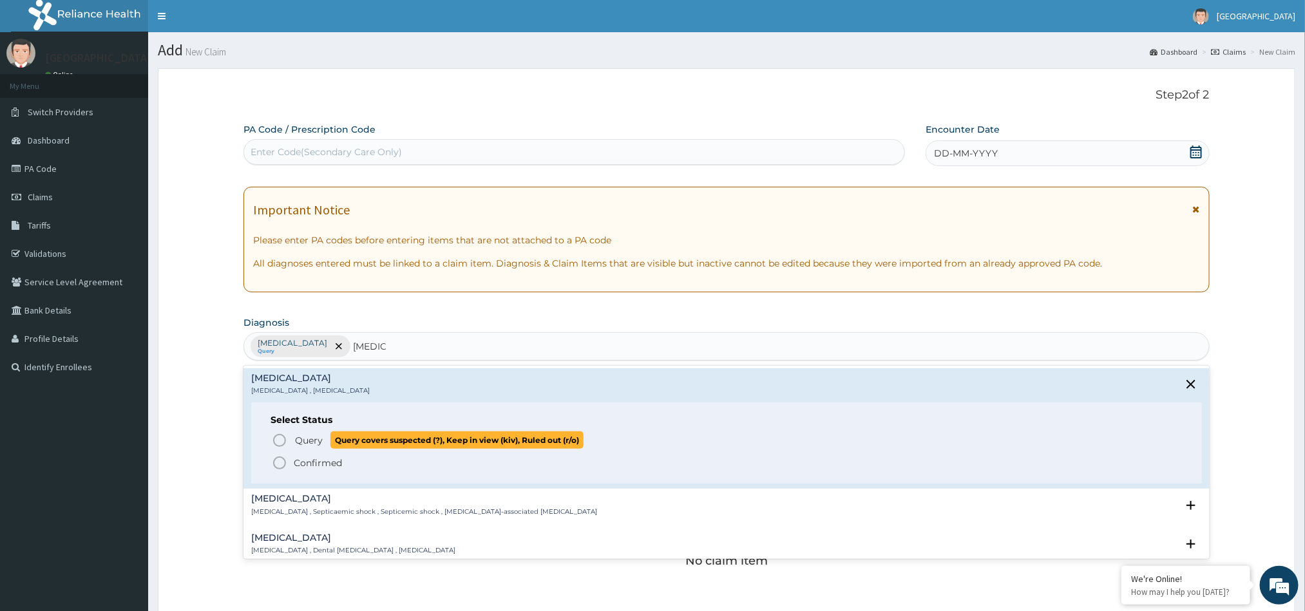
click at [285, 433] on icon "status option query" at bounding box center [279, 440] width 15 height 15
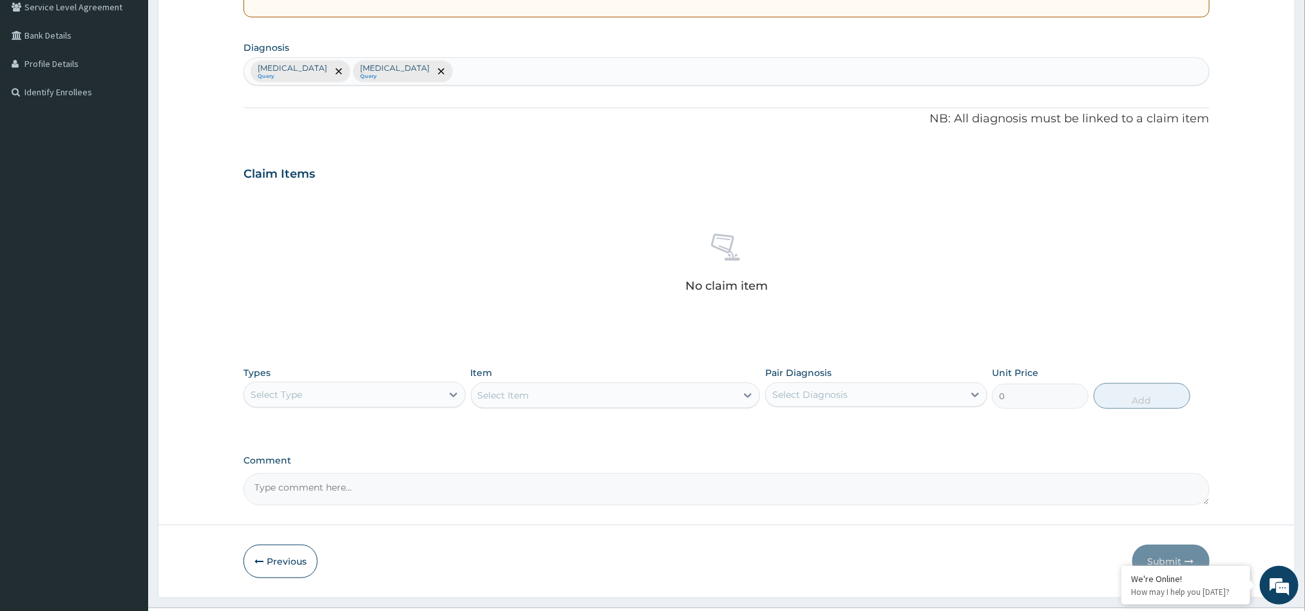
scroll to position [282, 0]
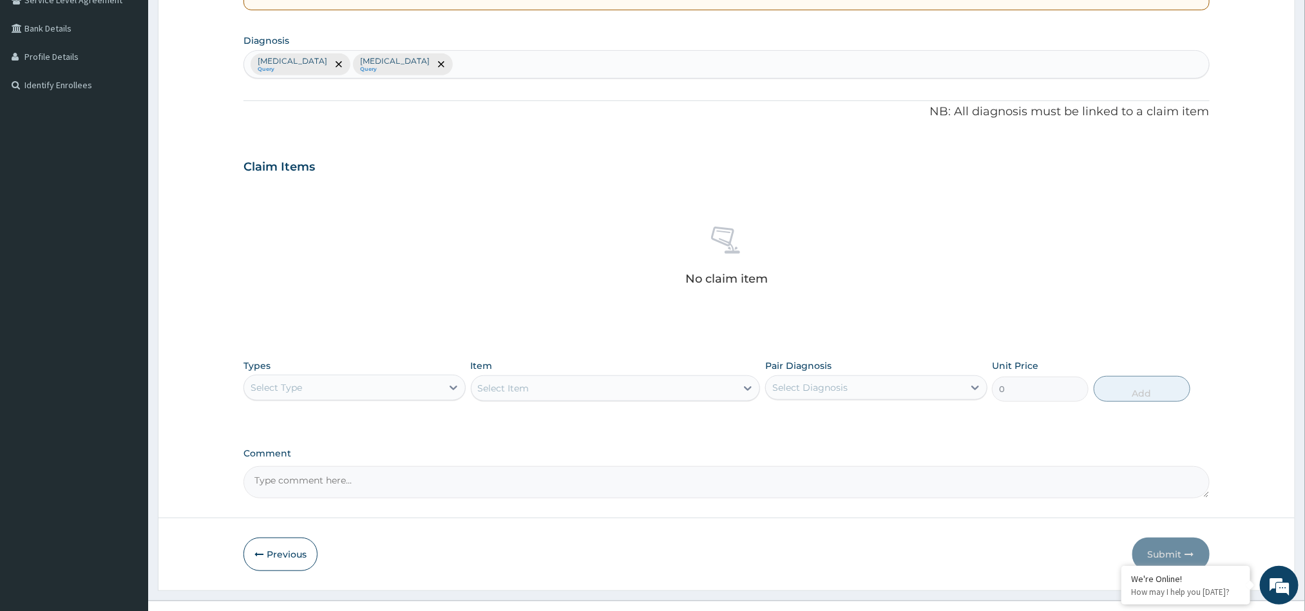
click at [431, 391] on div "Select Type" at bounding box center [343, 387] width 198 height 21
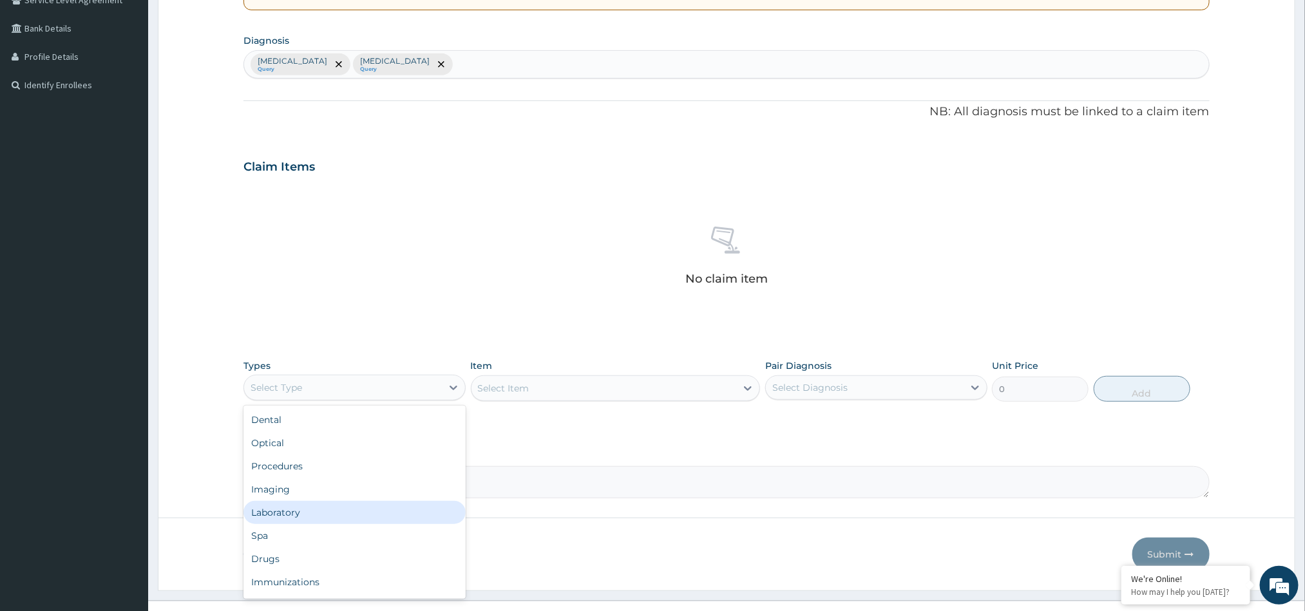
click at [326, 509] on div "Laboratory" at bounding box center [354, 512] width 222 height 23
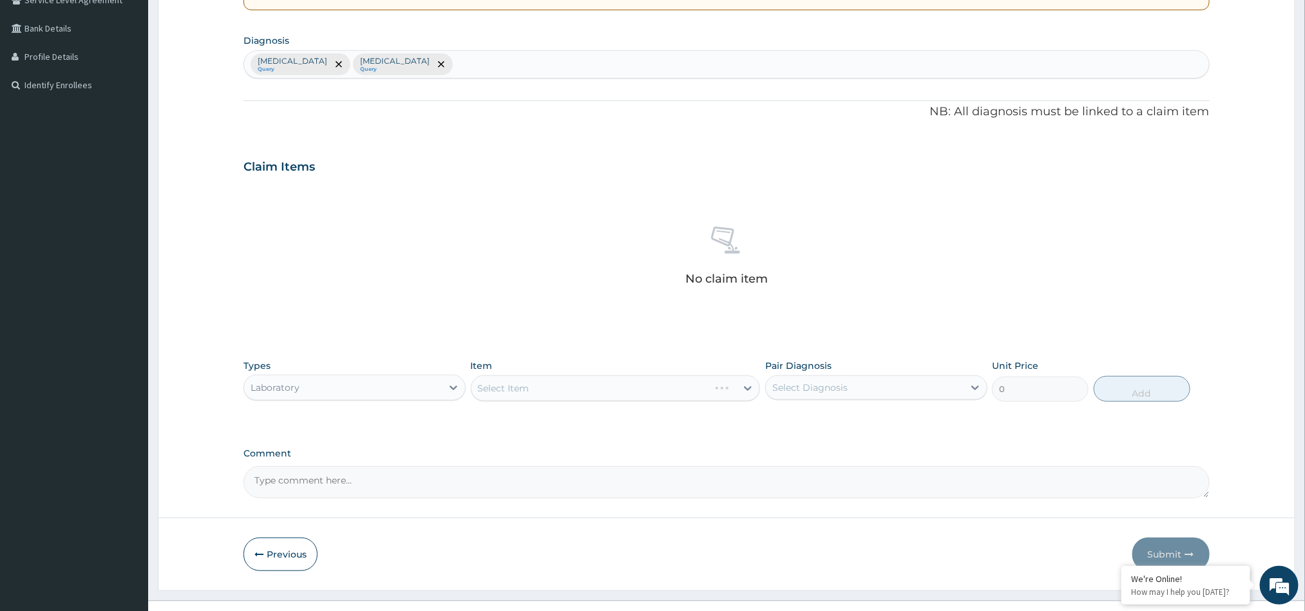
click at [522, 393] on div "Select Item" at bounding box center [616, 388] width 290 height 26
click at [524, 387] on div "Select Item" at bounding box center [504, 388] width 52 height 13
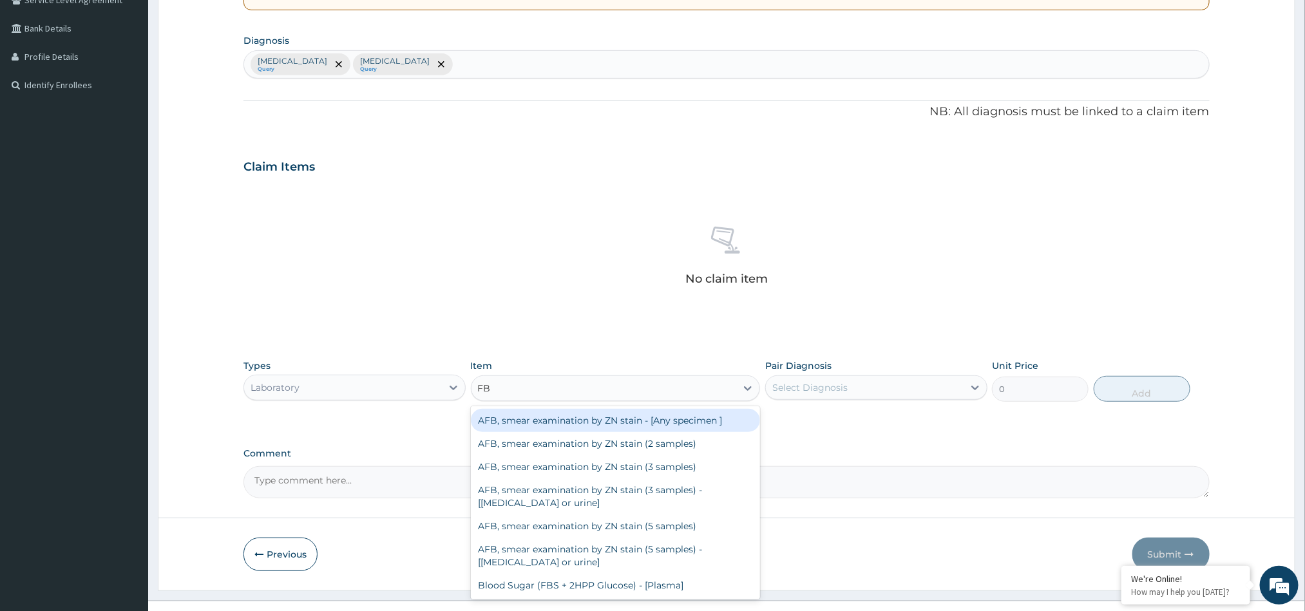
type input "FBC"
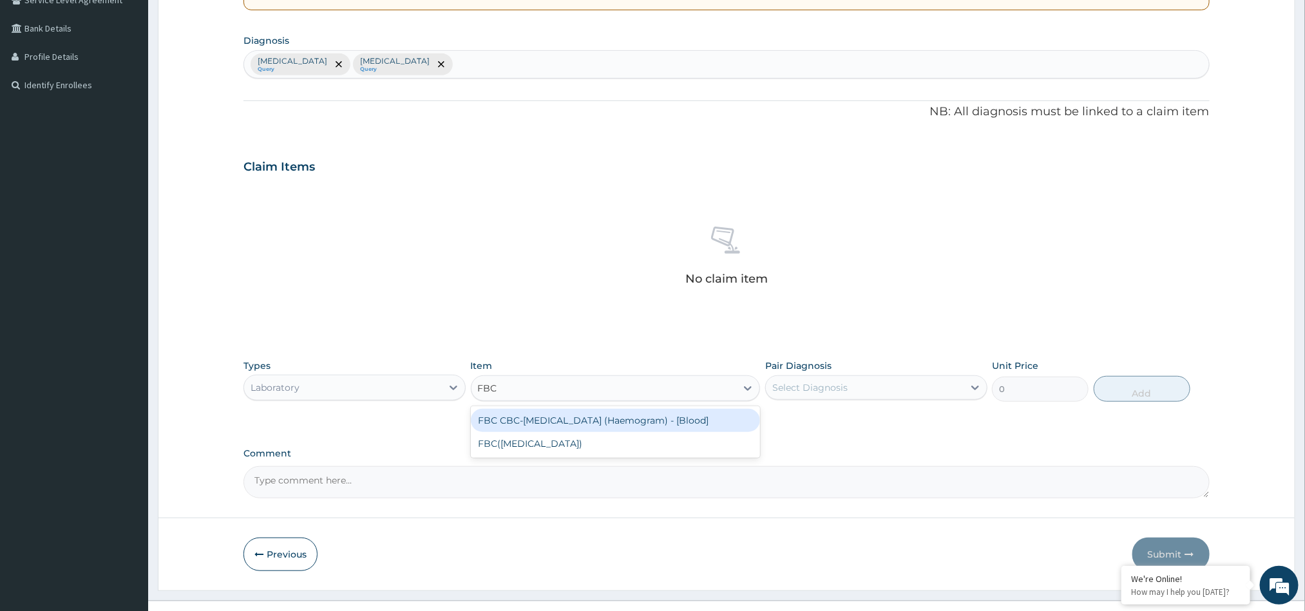
click at [541, 428] on div "FBC CBC-Complete Blood Count (Haemogram) - [Blood]" at bounding box center [616, 420] width 290 height 23
type input "3000"
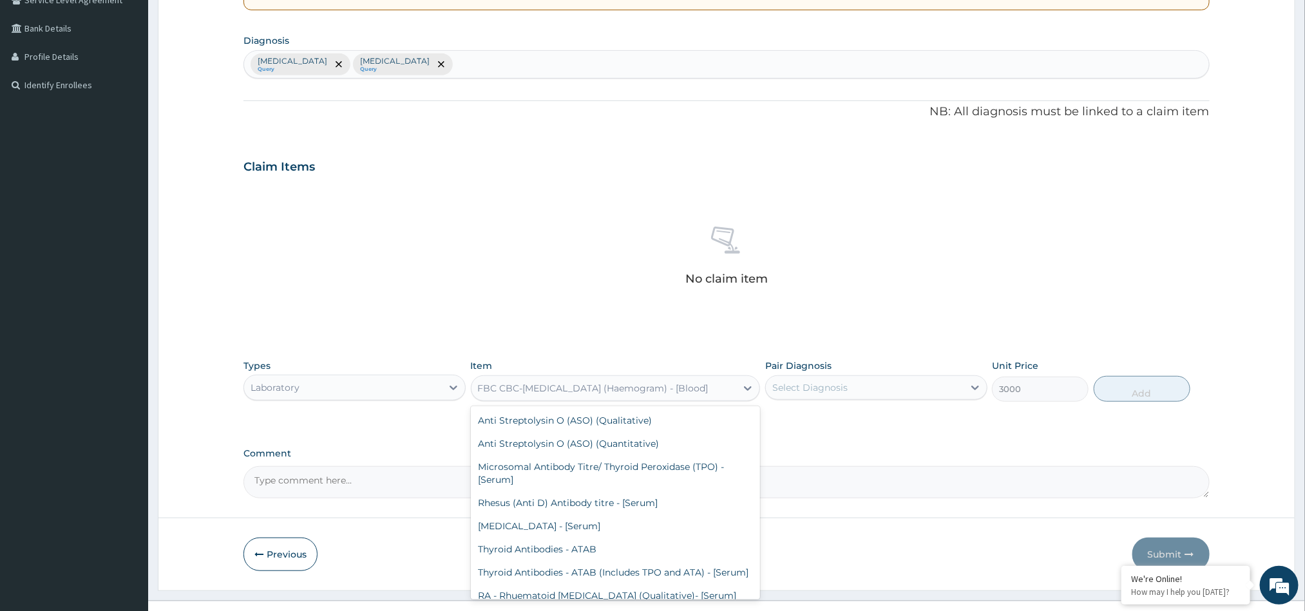
click at [671, 390] on div "FBC CBC-Complete Blood Count (Haemogram) - [Blood]" at bounding box center [593, 388] width 231 height 13
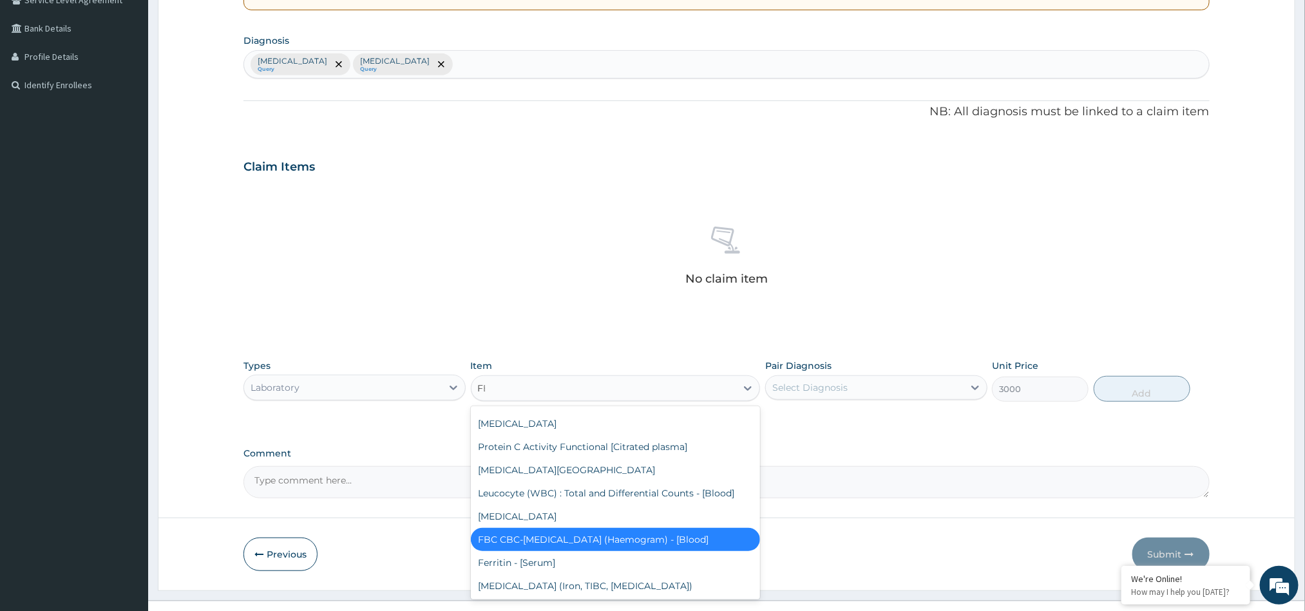
scroll to position [46, 0]
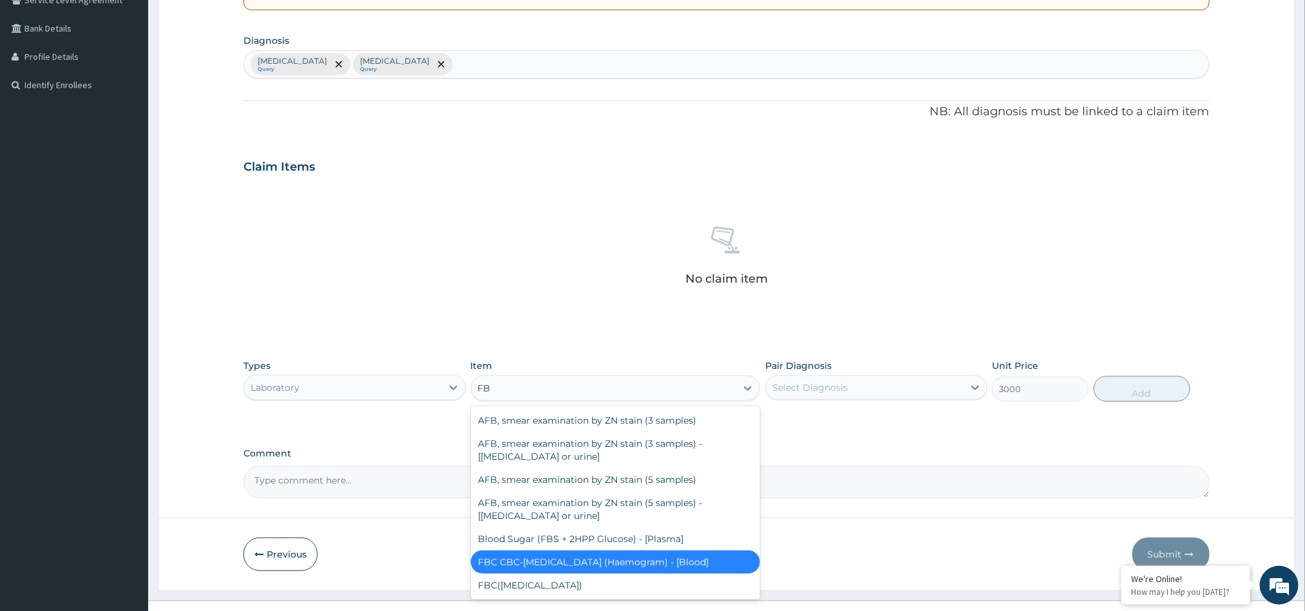
type input "FBC"
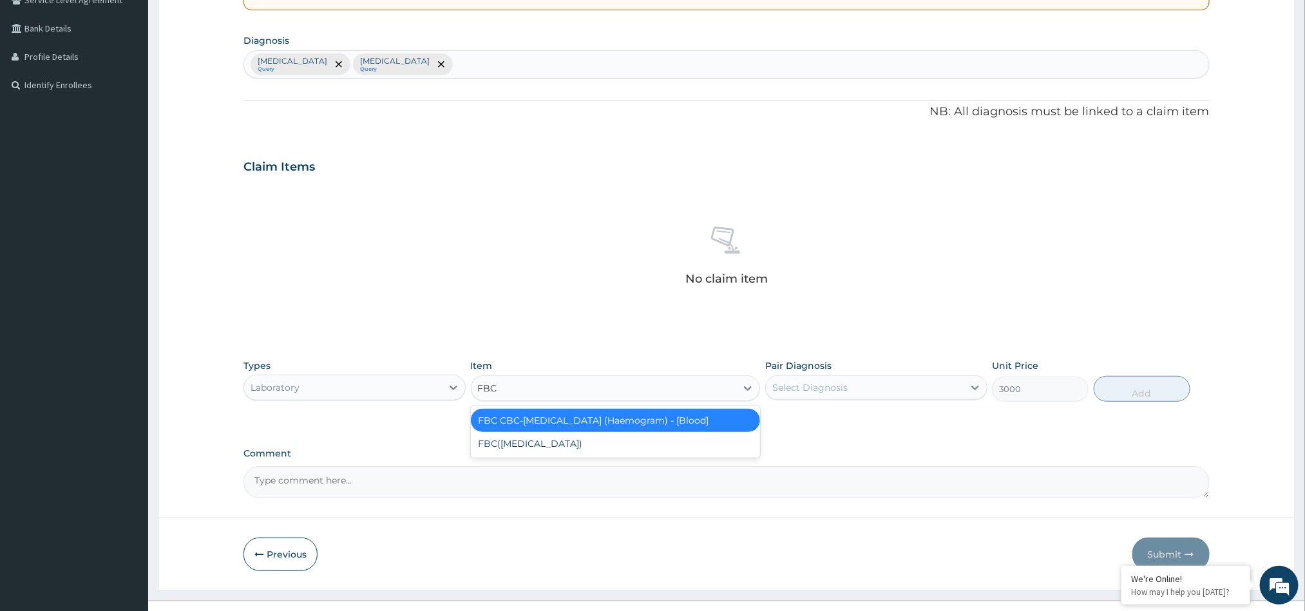
scroll to position [0, 0]
click at [636, 445] on div "FBC(FULL BLOOD COUNT)" at bounding box center [616, 443] width 290 height 23
type input "3500"
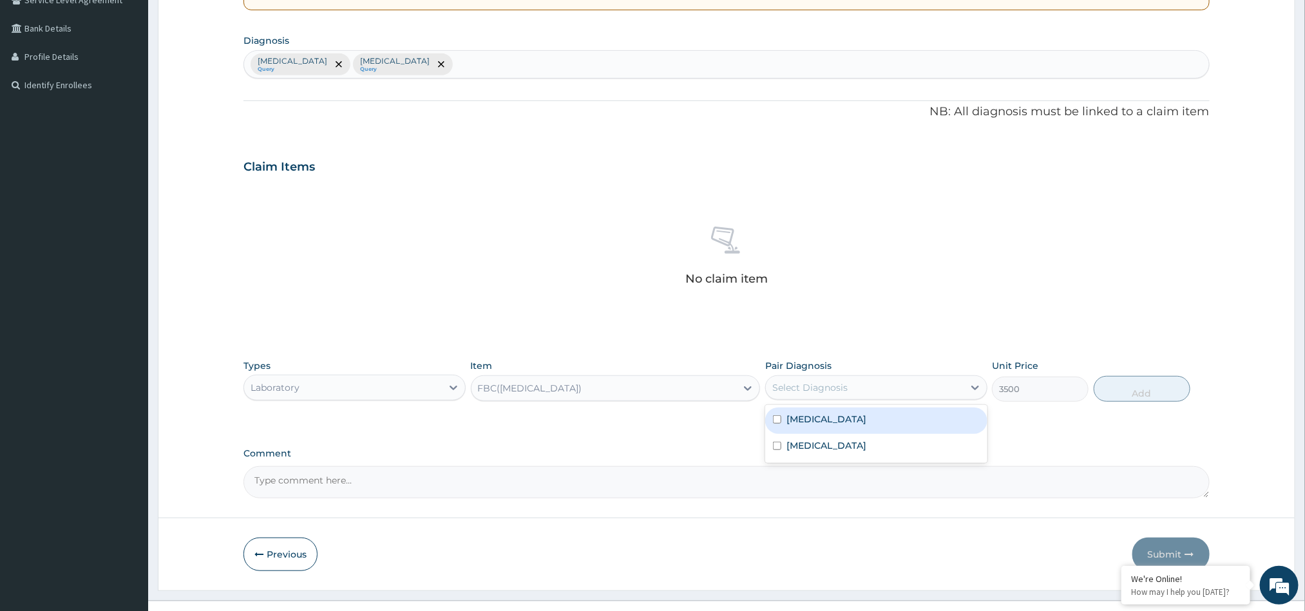
click at [887, 393] on div "Select Diagnosis" at bounding box center [865, 387] width 198 height 21
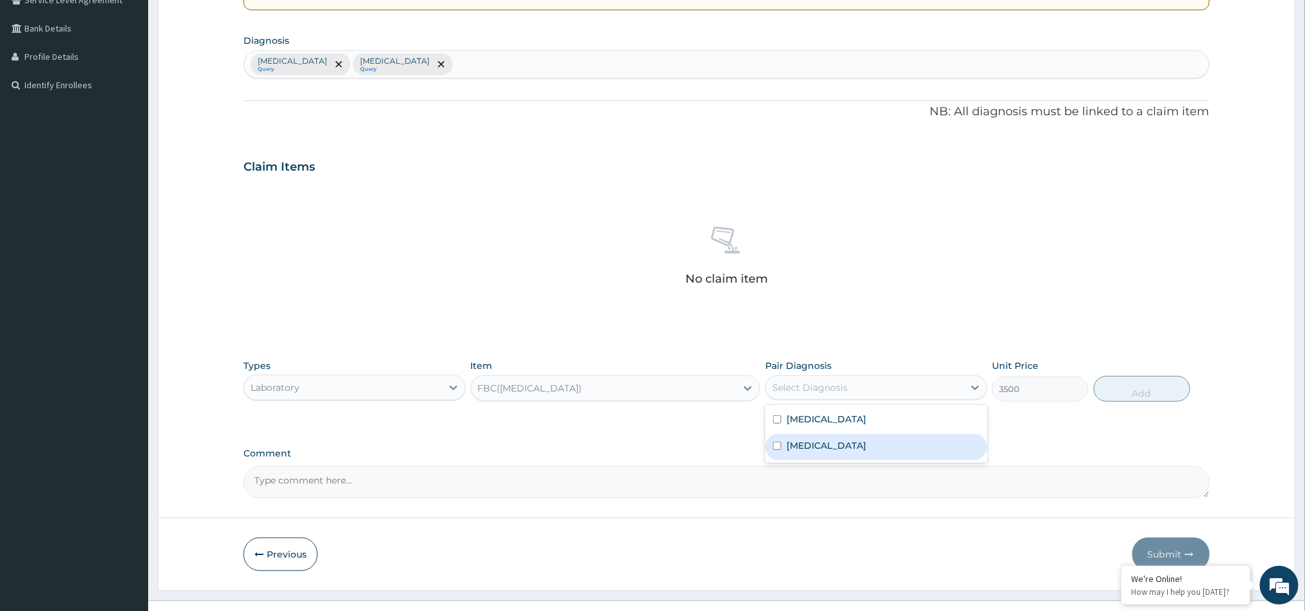
click at [792, 449] on label "Sepsis" at bounding box center [826, 445] width 80 height 13
checkbox input "true"
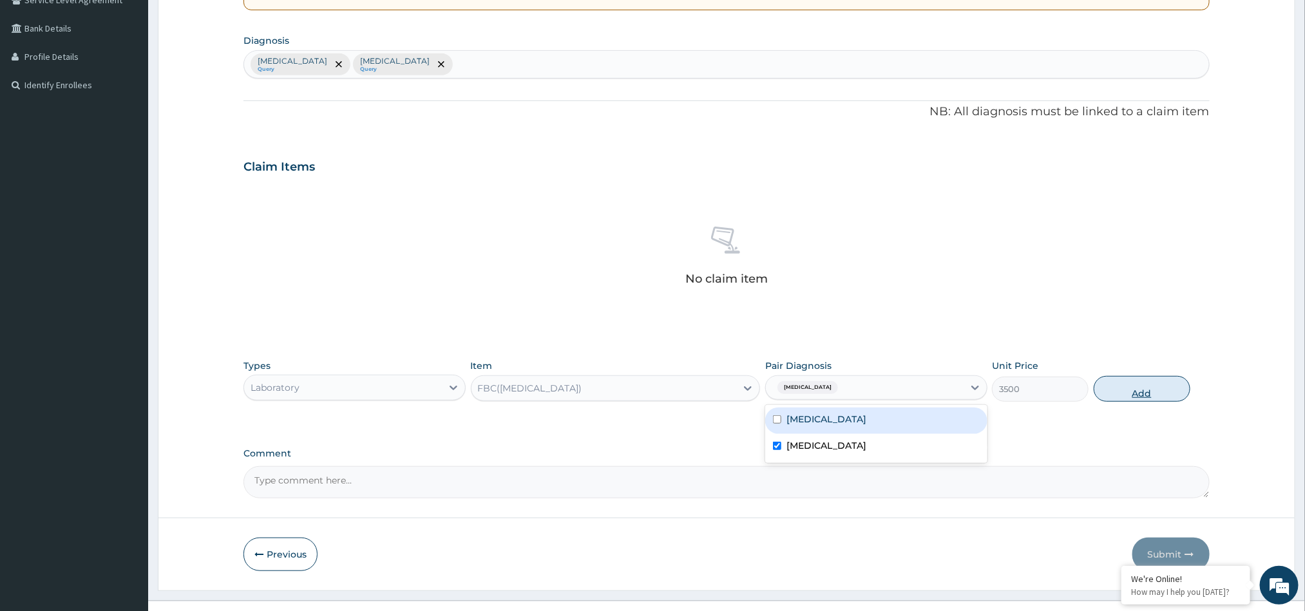
click at [1144, 392] on button "Add" at bounding box center [1141, 389] width 97 height 26
type input "0"
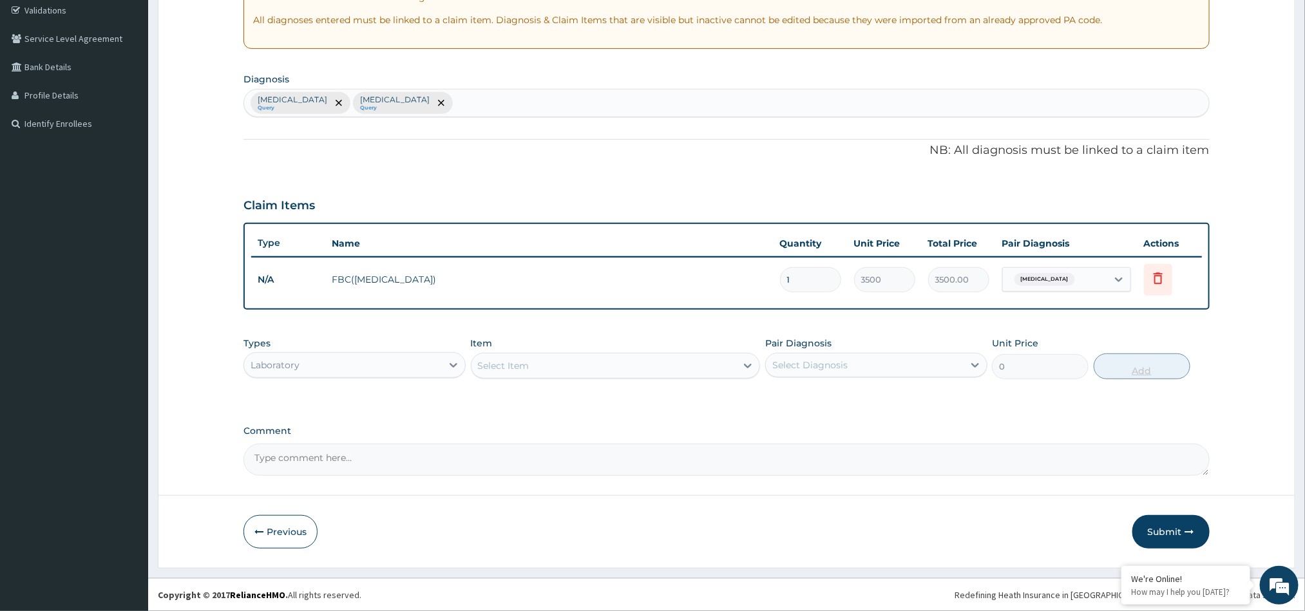
scroll to position [244, 0]
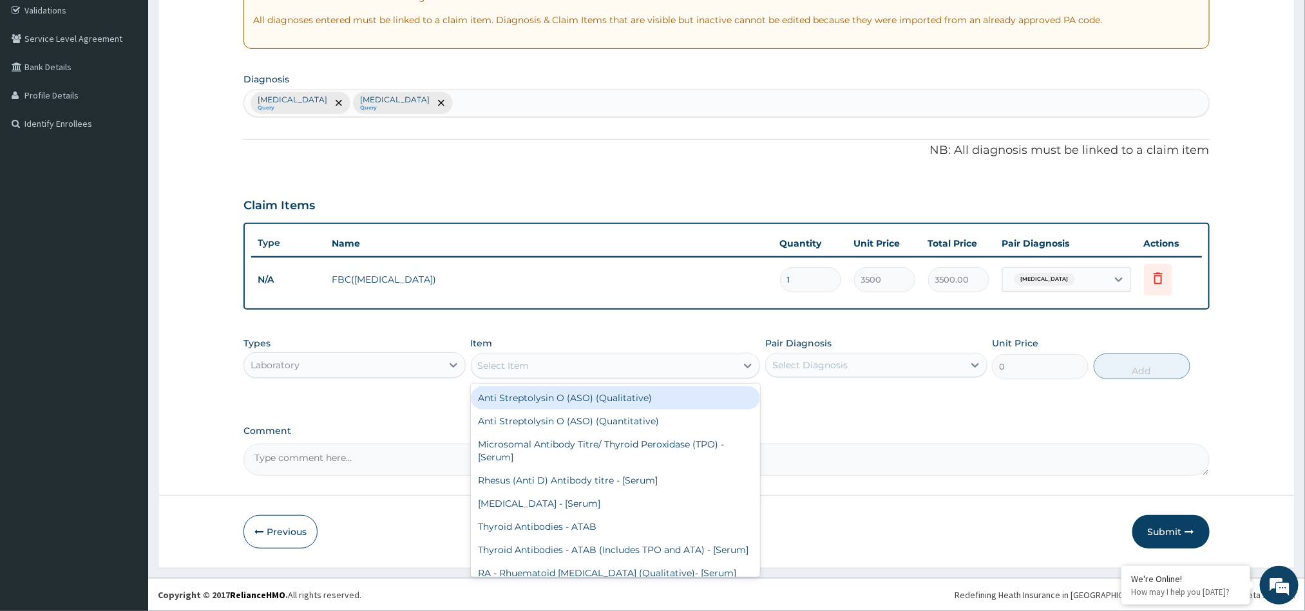
click at [555, 366] on div "Select Item" at bounding box center [603, 365] width 265 height 21
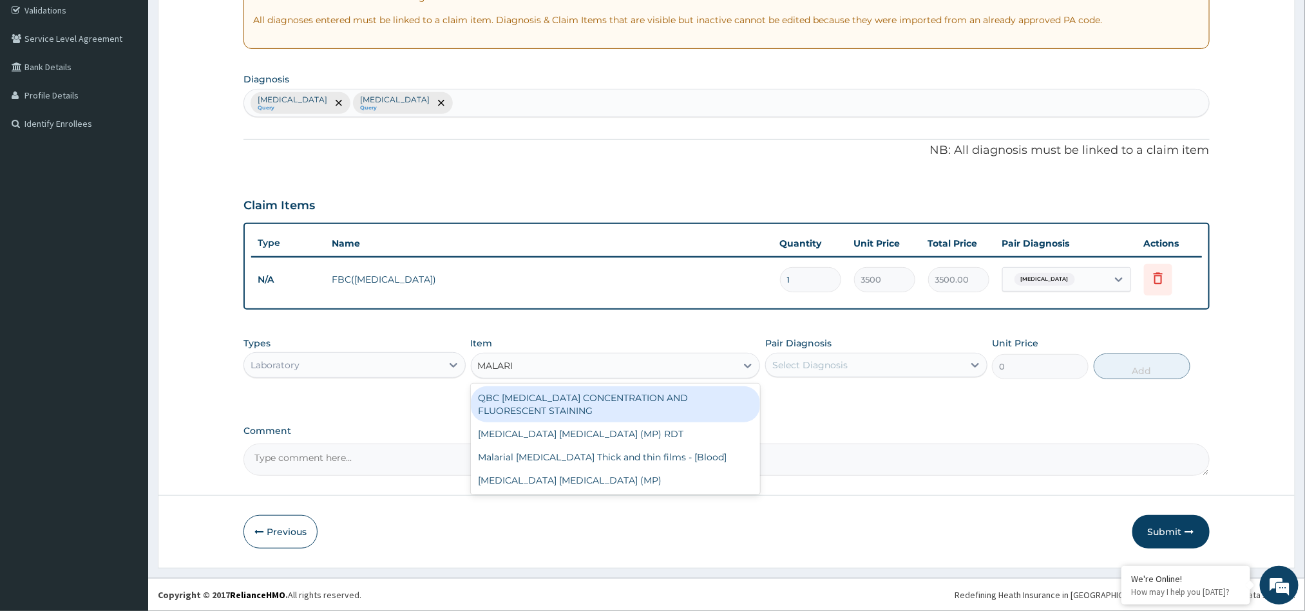
type input "MALARIA"
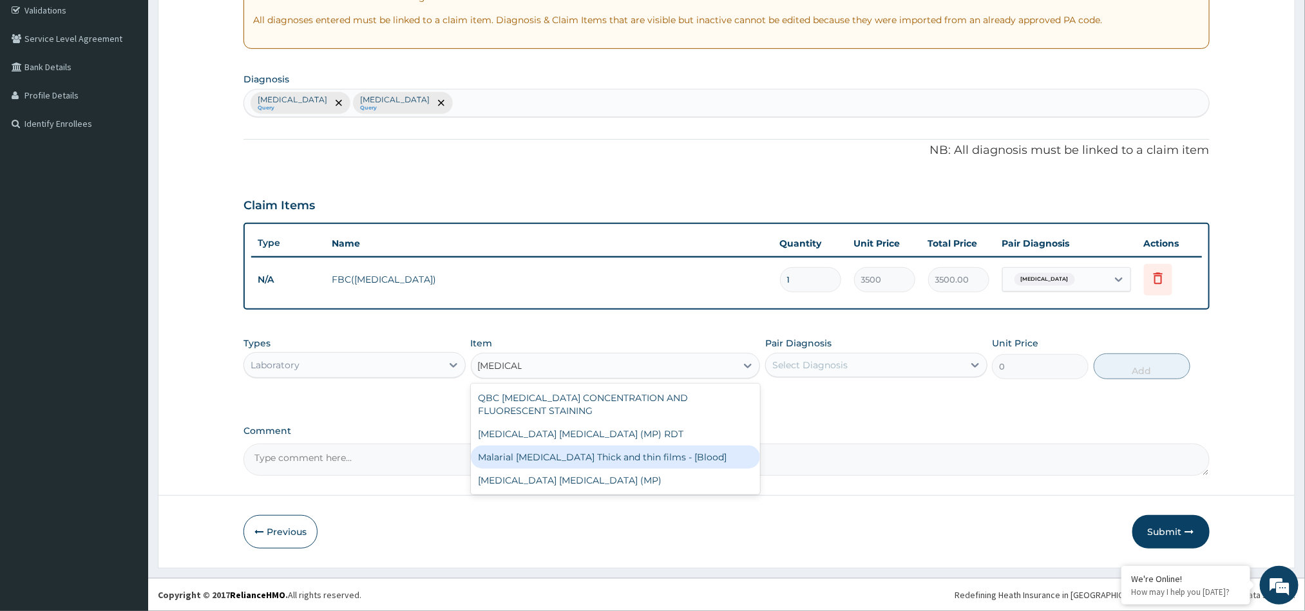
click at [559, 460] on div "Malarial Parasite Thick and thin films - [Blood]" at bounding box center [616, 457] width 290 height 23
type input "1500"
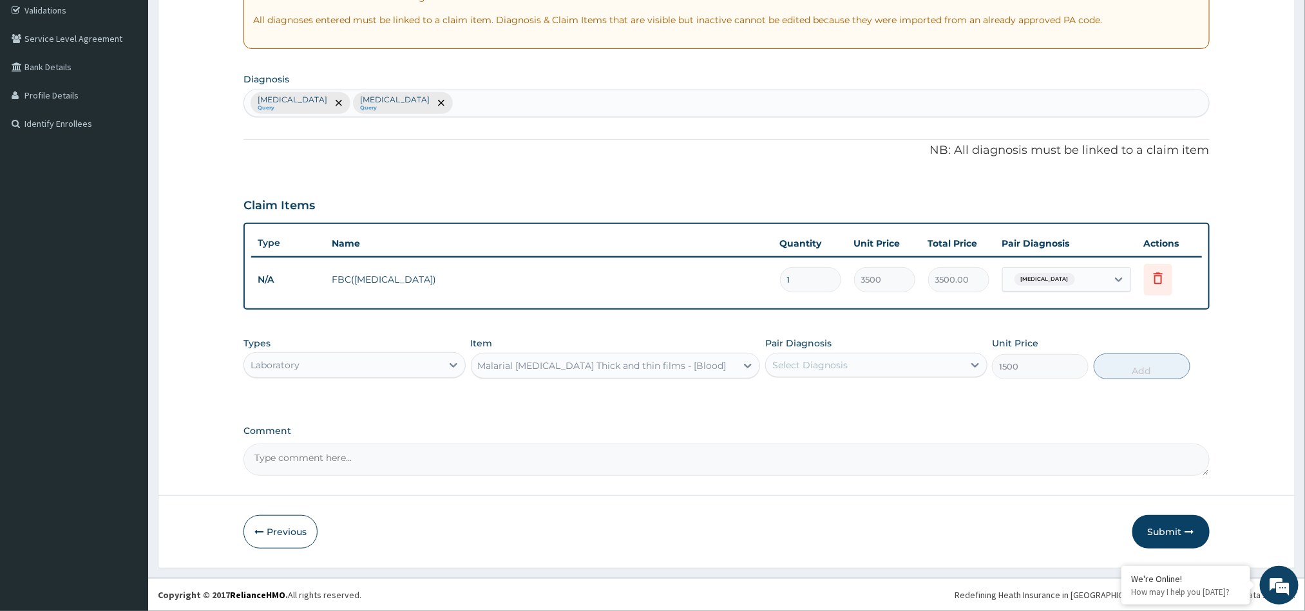
click at [860, 360] on div "Select Diagnosis" at bounding box center [865, 365] width 198 height 21
click at [791, 396] on label "Malaria" at bounding box center [826, 396] width 80 height 13
checkbox input "true"
click at [1119, 369] on button "Add" at bounding box center [1141, 367] width 97 height 26
type input "0"
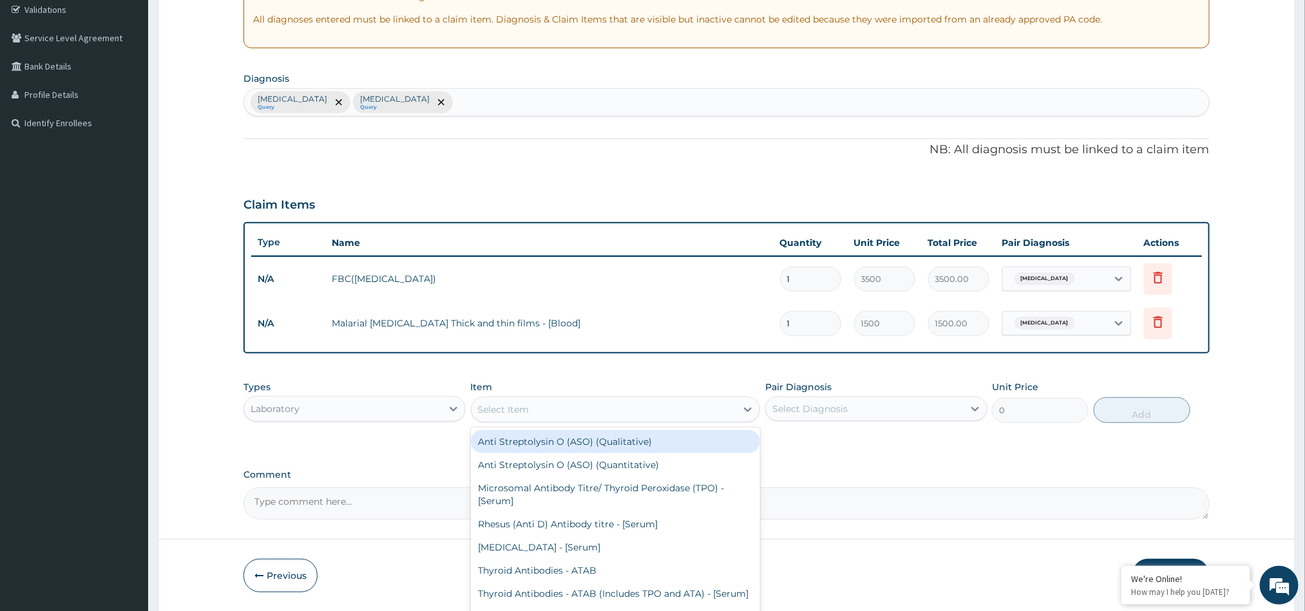
click at [649, 408] on div "Select Item" at bounding box center [603, 409] width 265 height 21
click at [447, 404] on icon at bounding box center [453, 408] width 13 height 13
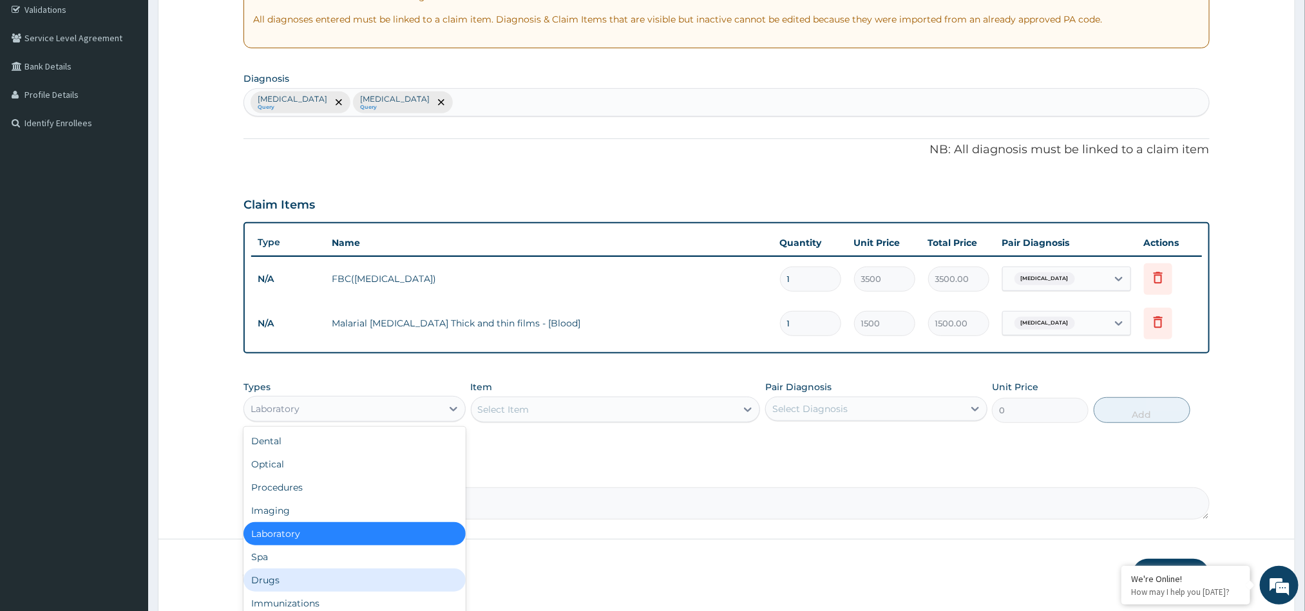
click at [335, 582] on div "Drugs" at bounding box center [354, 580] width 222 height 23
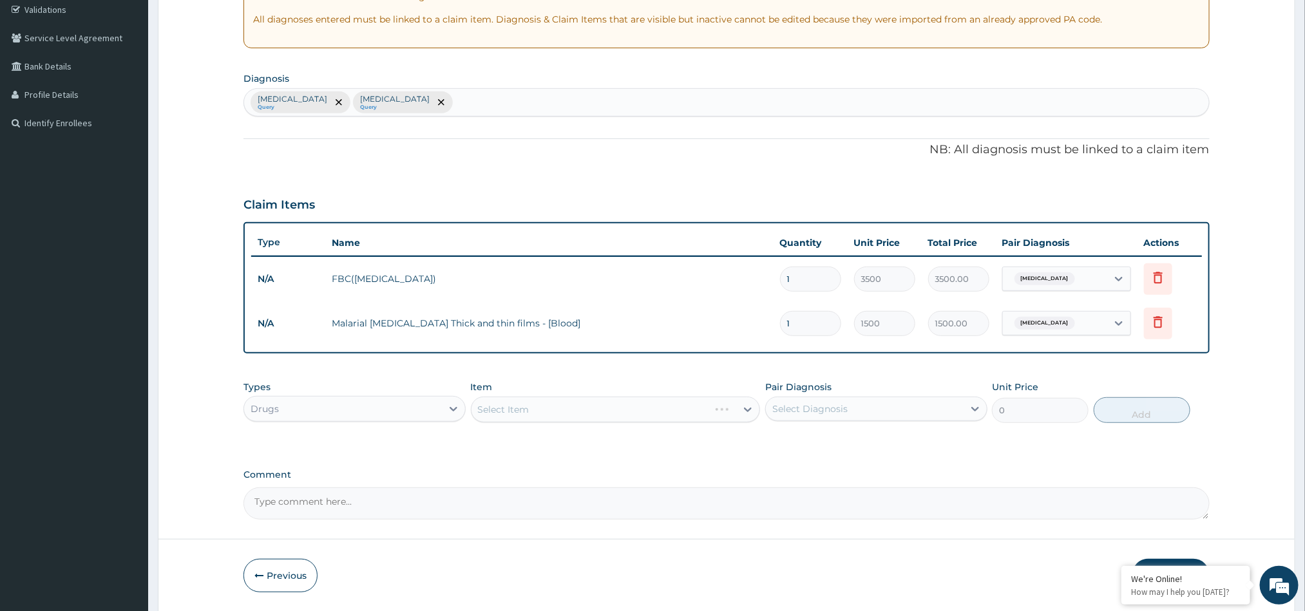
click at [566, 408] on div "Select Item" at bounding box center [616, 410] width 290 height 26
click at [566, 408] on div "Select Item" at bounding box center [603, 409] width 265 height 21
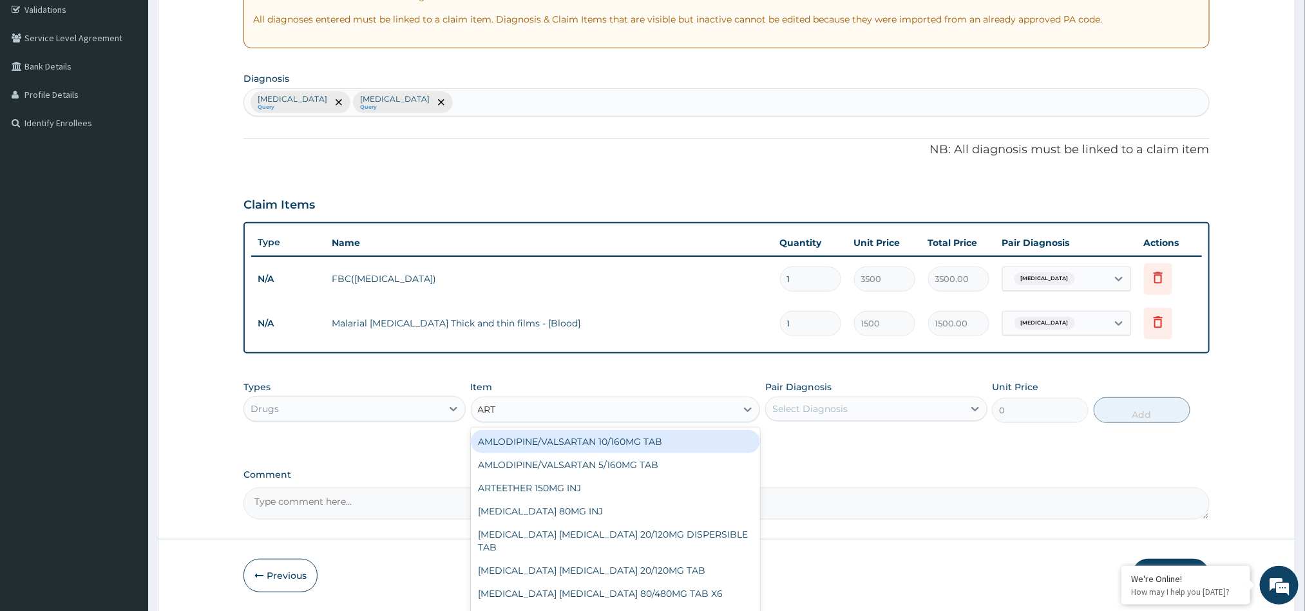
type input "ARTE"
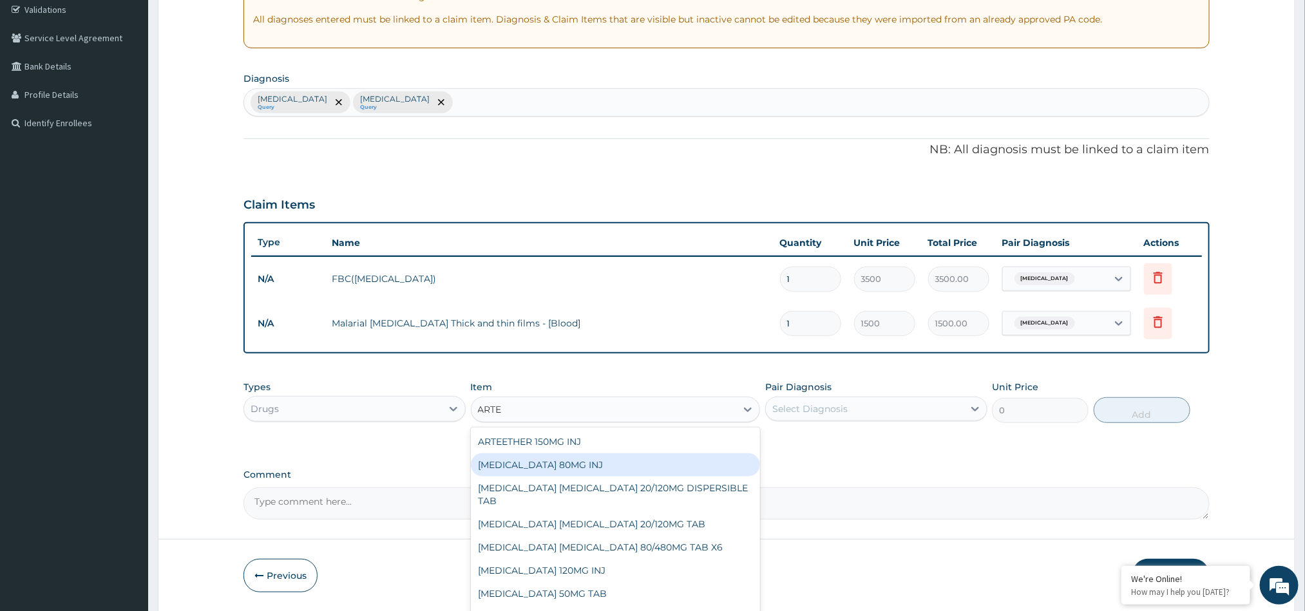
click at [565, 458] on div "ARTEMETHER 80MG INJ" at bounding box center [616, 464] width 290 height 23
type input "1400"
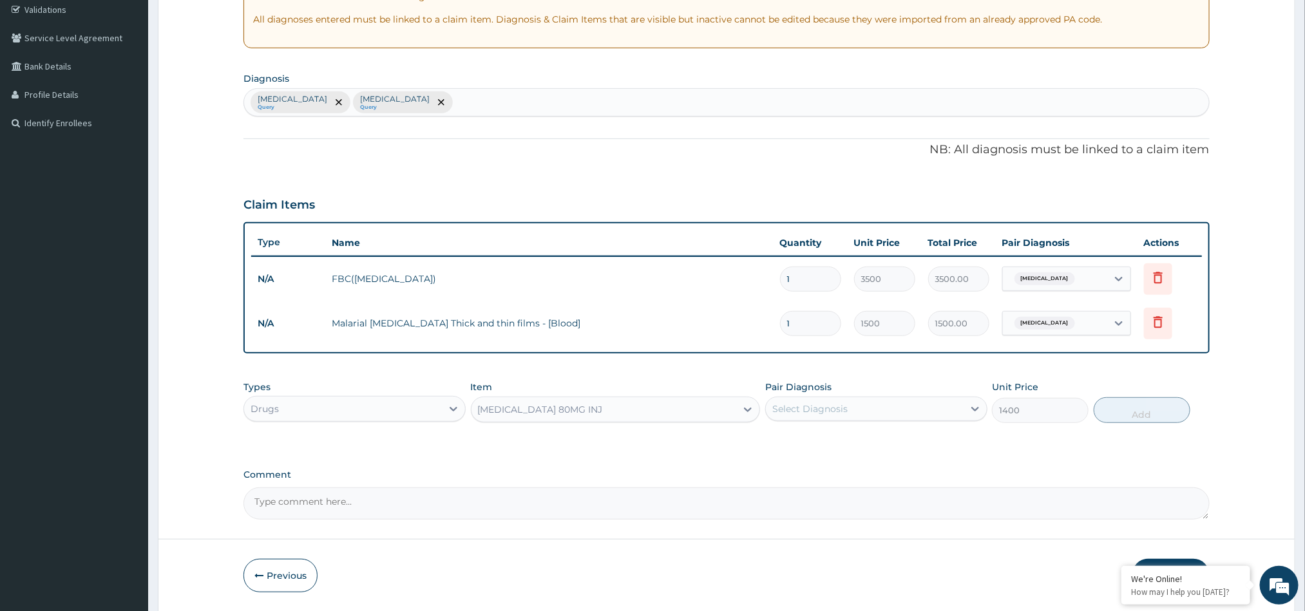
click at [823, 404] on div "Select Diagnosis" at bounding box center [809, 408] width 75 height 13
click at [781, 443] on input "checkbox" at bounding box center [777, 441] width 8 height 8
checkbox input "true"
click at [1136, 408] on button "Add" at bounding box center [1141, 410] width 97 height 26
type input "0"
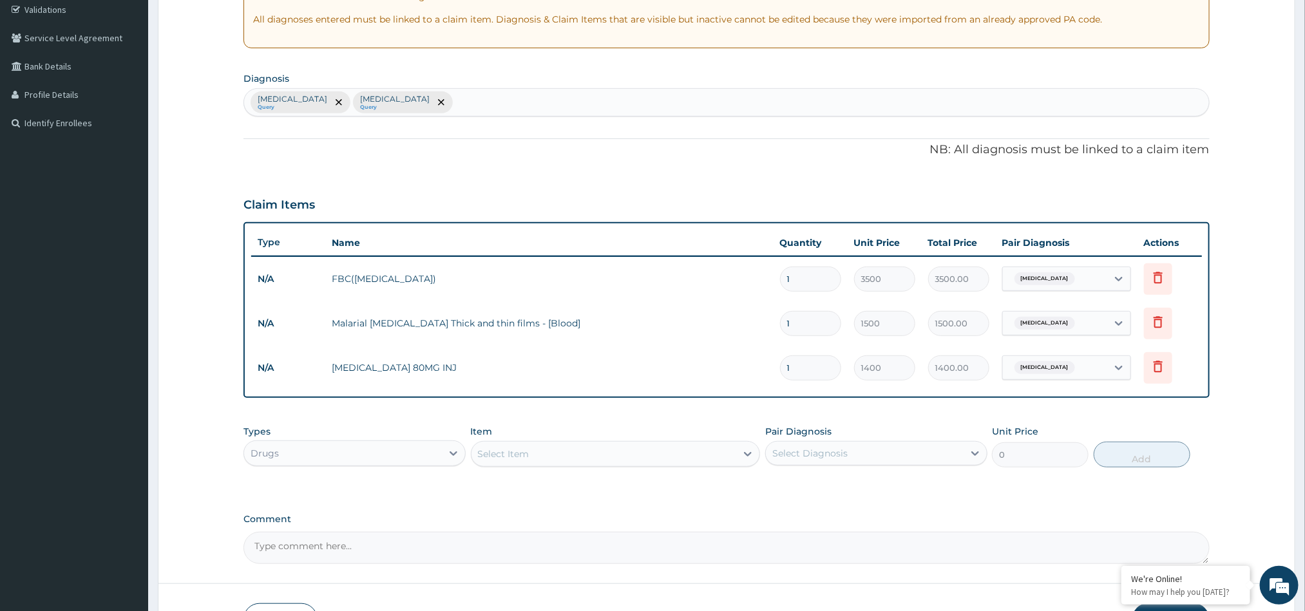
drag, startPoint x: 800, startPoint y: 372, endPoint x: 775, endPoint y: 371, distance: 24.5
click at [775, 371] on td "1" at bounding box center [810, 368] width 74 height 38
type input "6"
type input "8400.00"
type input "6"
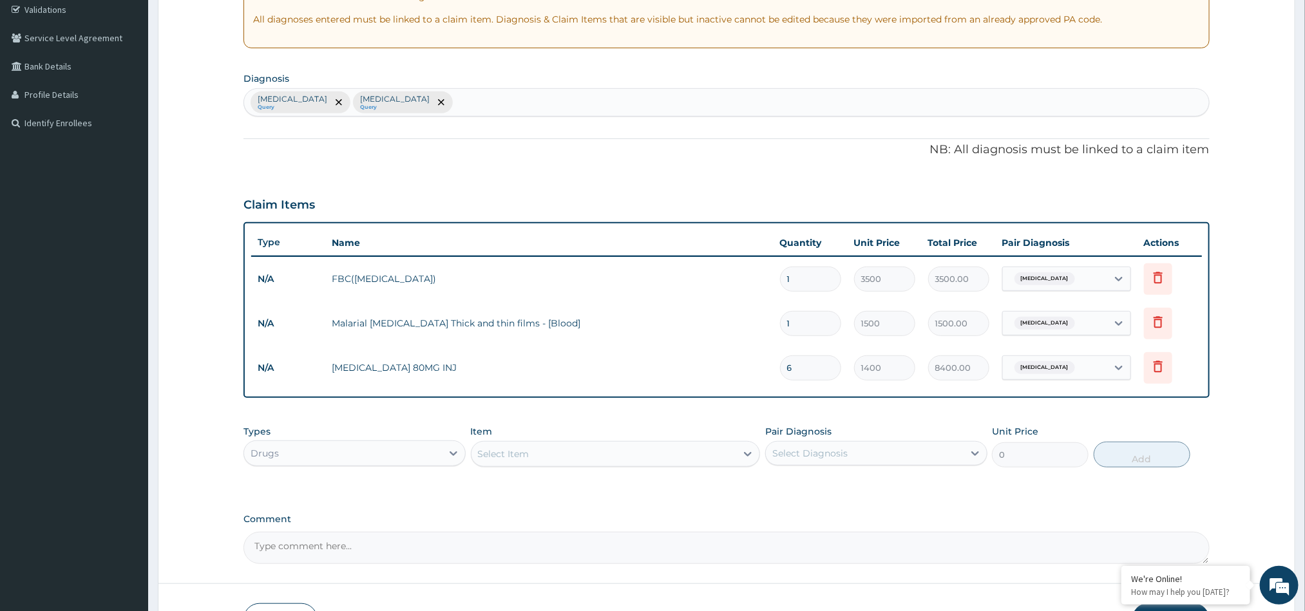
click at [565, 464] on div "Select Item" at bounding box center [603, 454] width 265 height 21
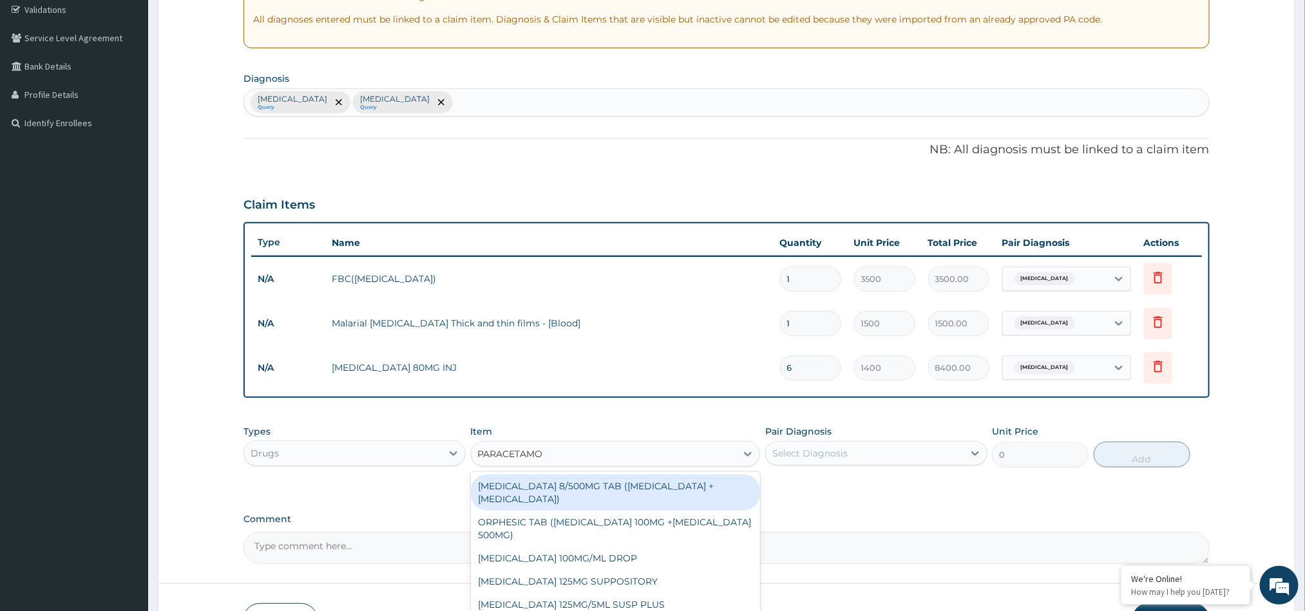
type input "PARACETAMOL"
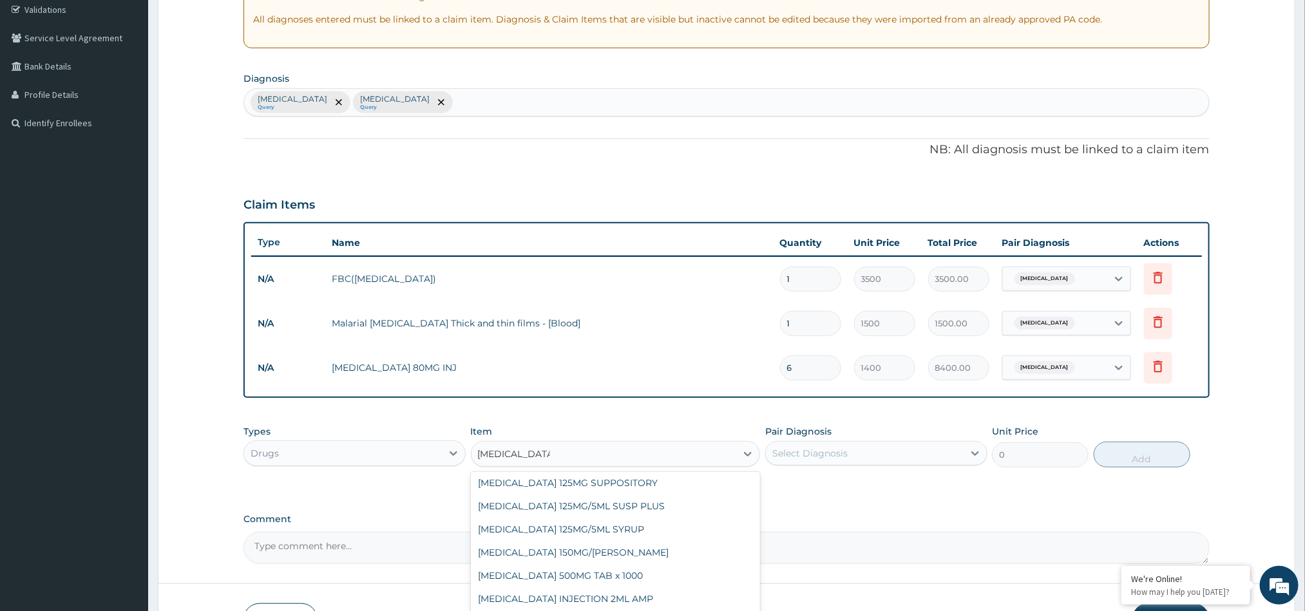
scroll to position [116, 0]
click at [639, 551] on div "PARACETAMOL 500MG TAB x 1000" at bounding box center [616, 558] width 290 height 23
type input "11.025"
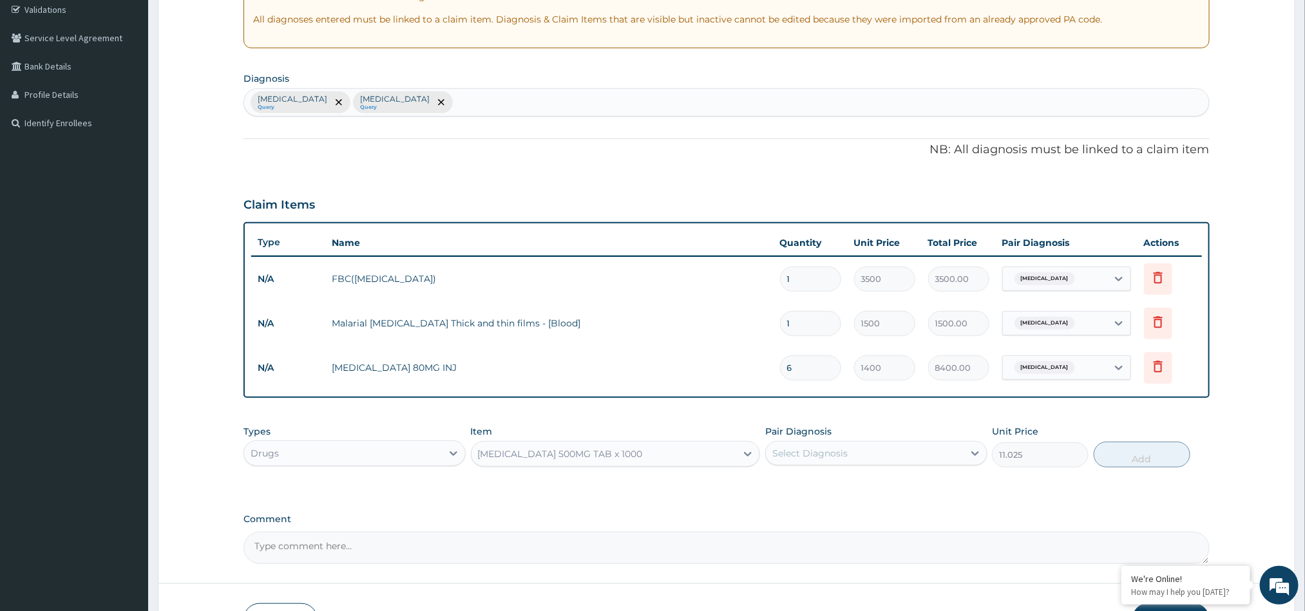
click at [837, 458] on div "Select Diagnosis" at bounding box center [809, 453] width 75 height 13
click at [773, 487] on input "checkbox" at bounding box center [777, 485] width 8 height 8
checkbox input "true"
click at [1111, 460] on button "Add" at bounding box center [1141, 455] width 97 height 26
type input "0"
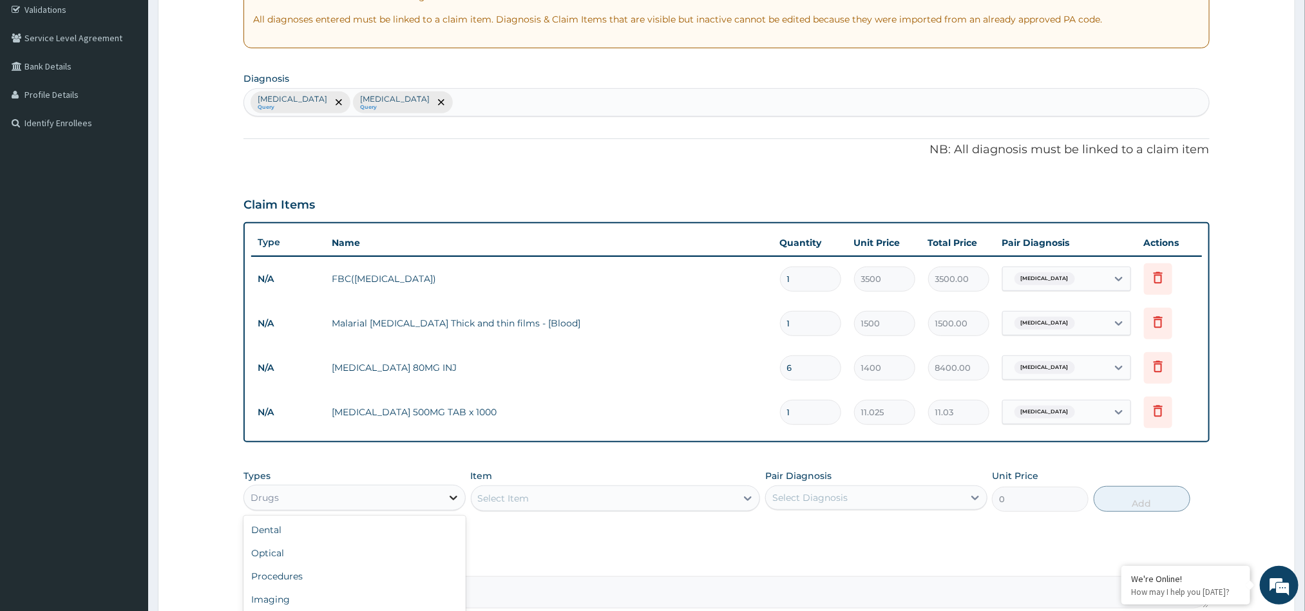
click at [464, 500] on div at bounding box center [453, 497] width 23 height 23
drag, startPoint x: 800, startPoint y: 412, endPoint x: 779, endPoint y: 412, distance: 21.9
click at [779, 412] on td "1" at bounding box center [810, 412] width 74 height 38
type input "2"
type input "22.05"
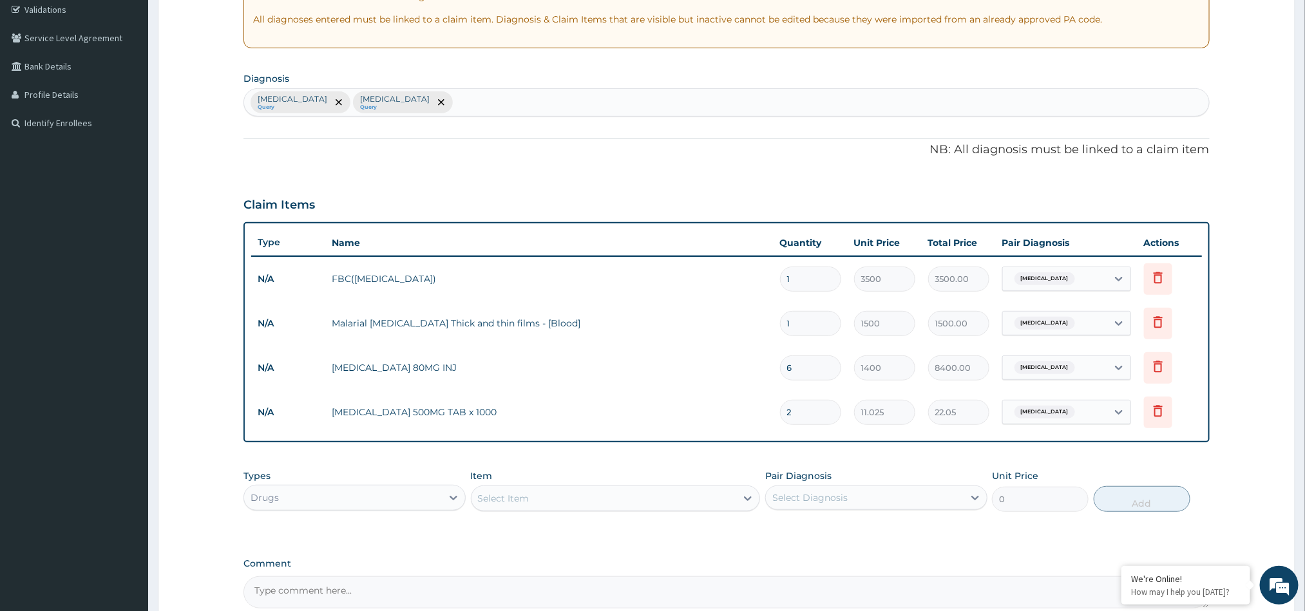
type input "24"
type input "264.60"
type input "24"
click at [538, 495] on div "Select Item" at bounding box center [603, 498] width 265 height 21
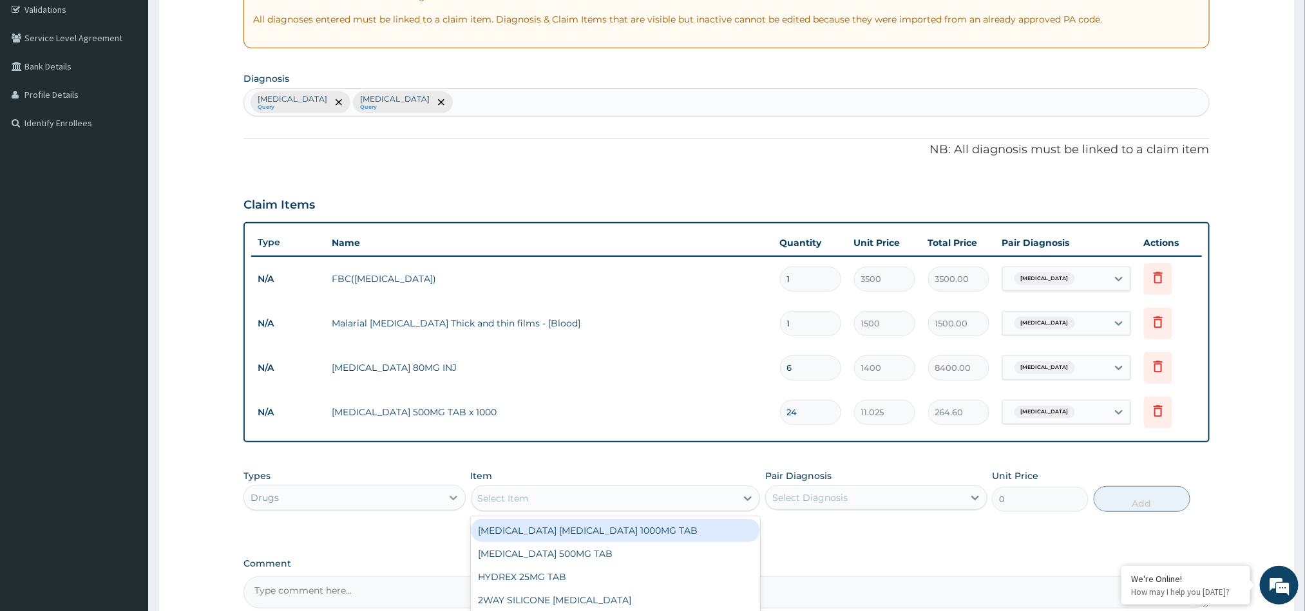
click at [447, 497] on icon at bounding box center [453, 497] width 13 height 13
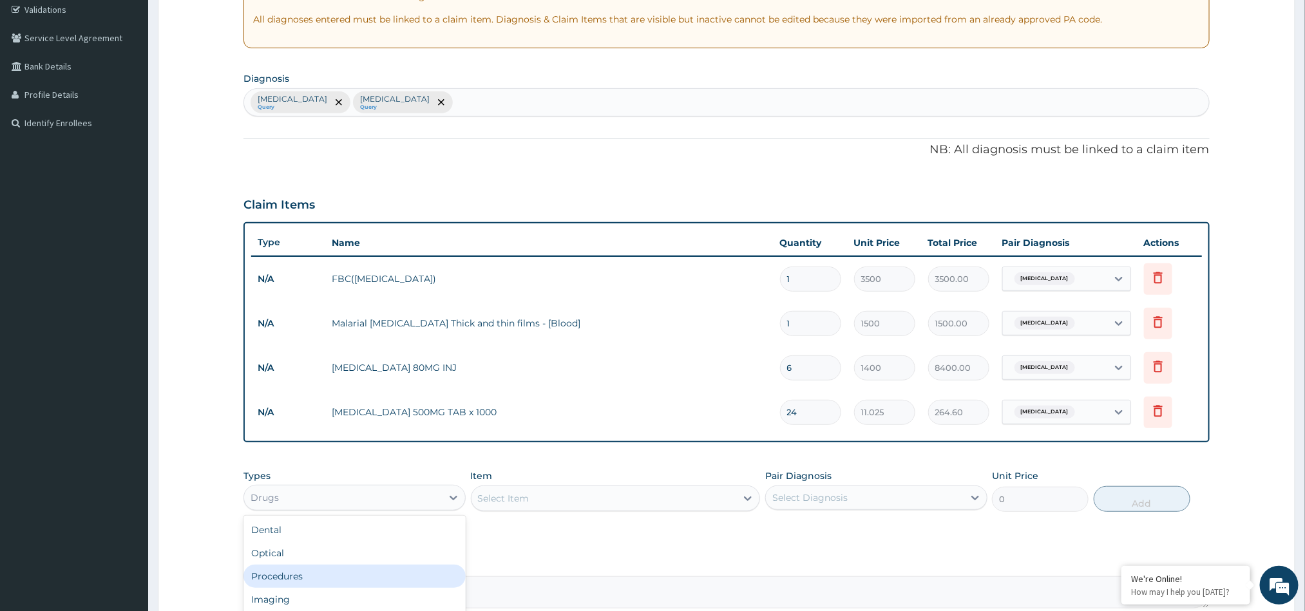
click at [368, 569] on div "Procedures" at bounding box center [354, 576] width 222 height 23
click at [539, 499] on div "Select Item" at bounding box center [616, 499] width 290 height 26
click at [614, 501] on div "Select Item" at bounding box center [603, 498] width 265 height 21
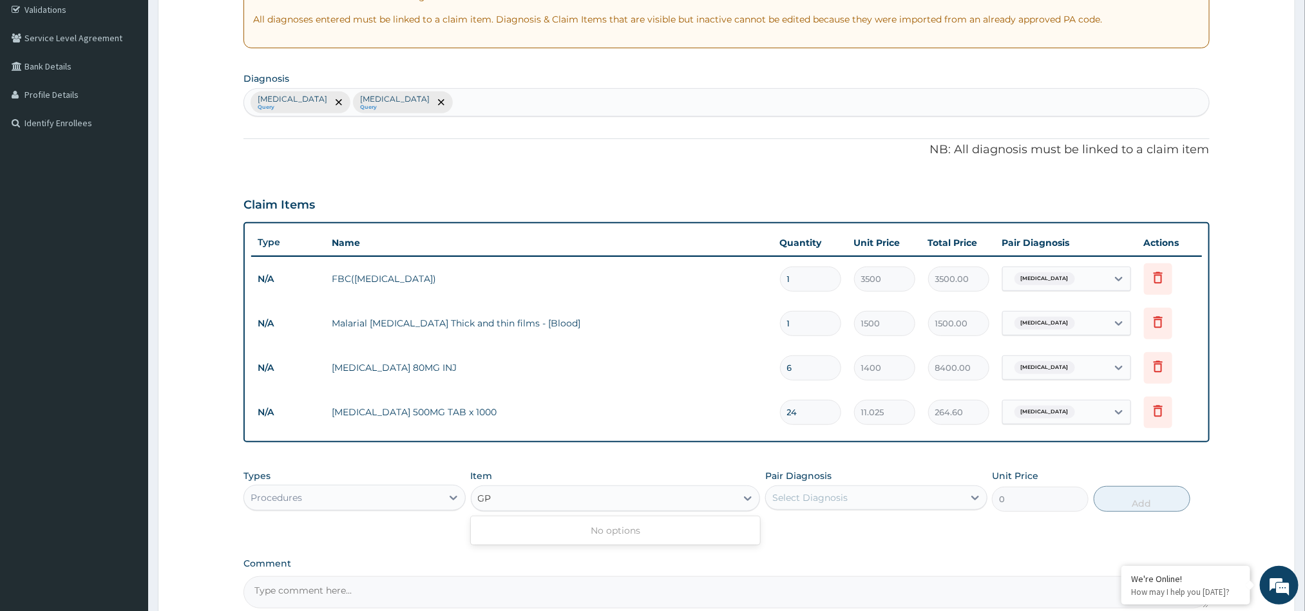
type input "G"
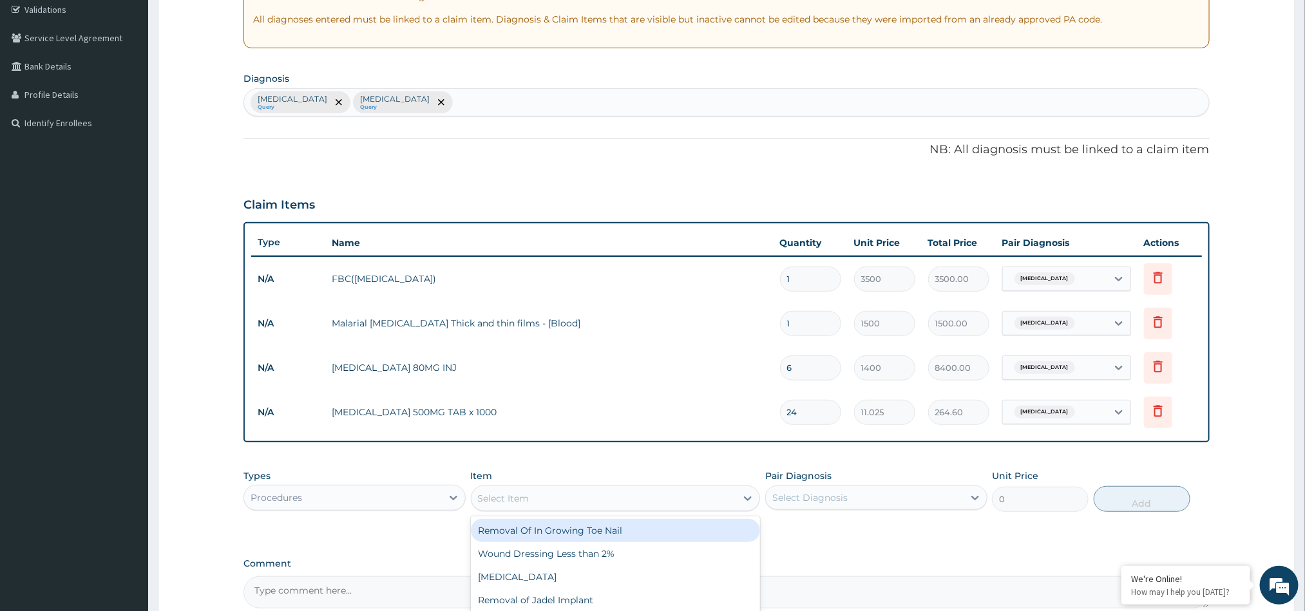
type input "P"
type input "CONSULT"
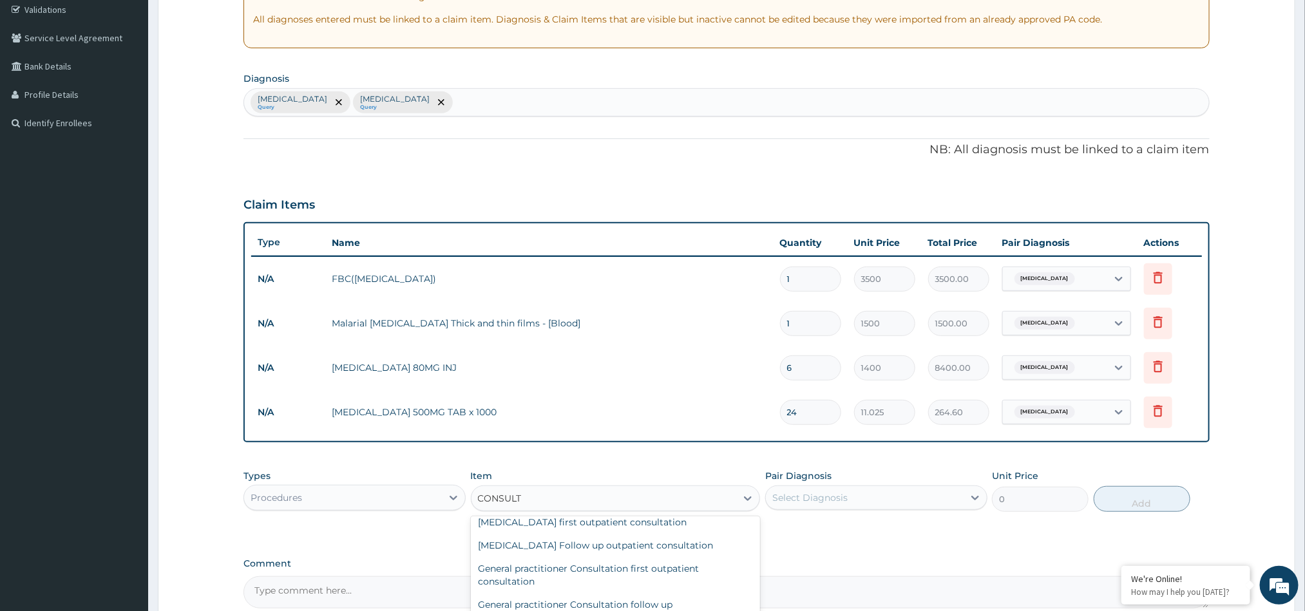
scroll to position [472, 0]
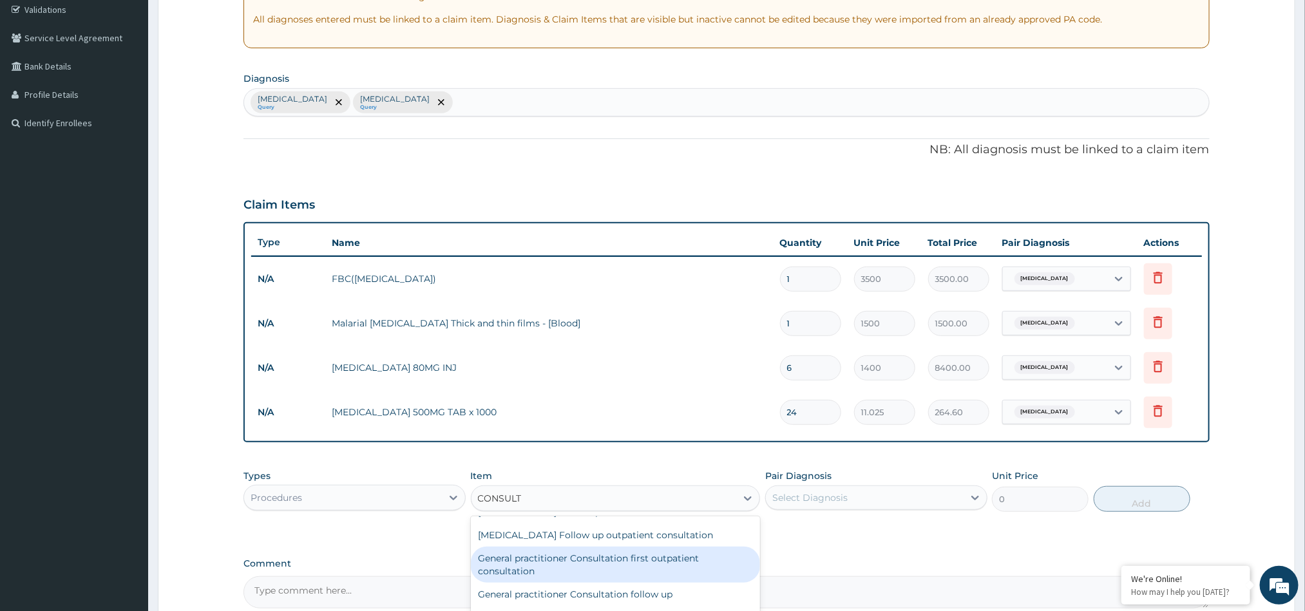
click at [674, 558] on div "General practitioner Consultation first outpatient consultation" at bounding box center [616, 565] width 290 height 36
type input "3000"
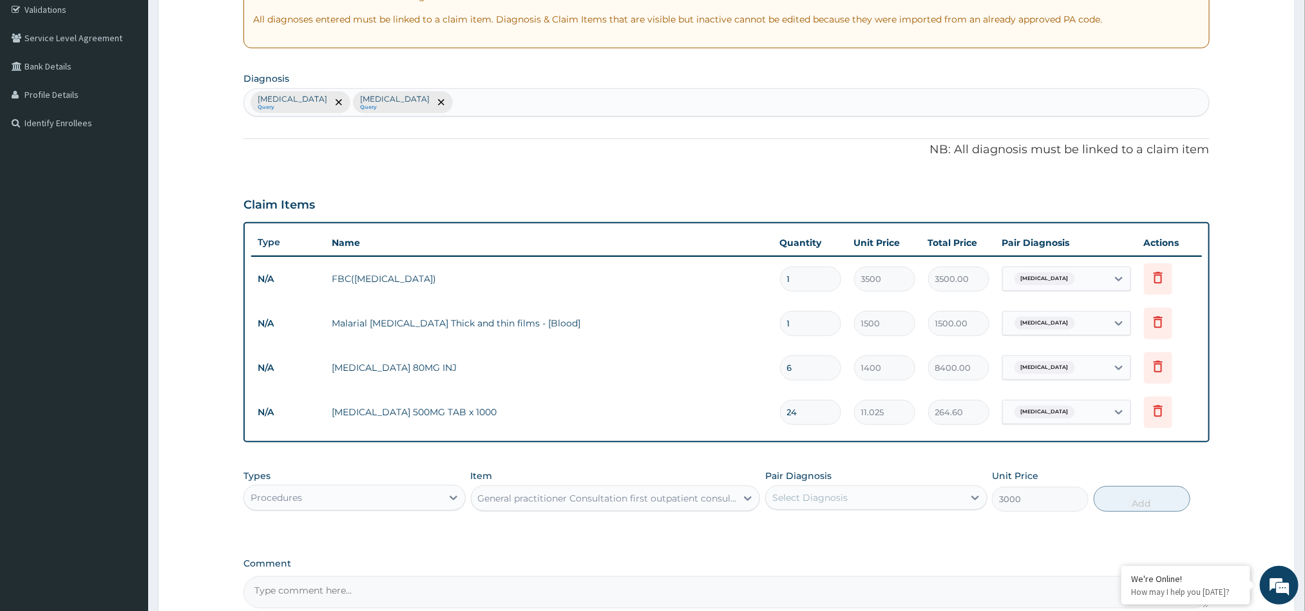
click at [838, 501] on div "Select Diagnosis" at bounding box center [809, 497] width 75 height 13
click at [771, 531] on div "Malaria" at bounding box center [876, 531] width 222 height 26
checkbox input "true"
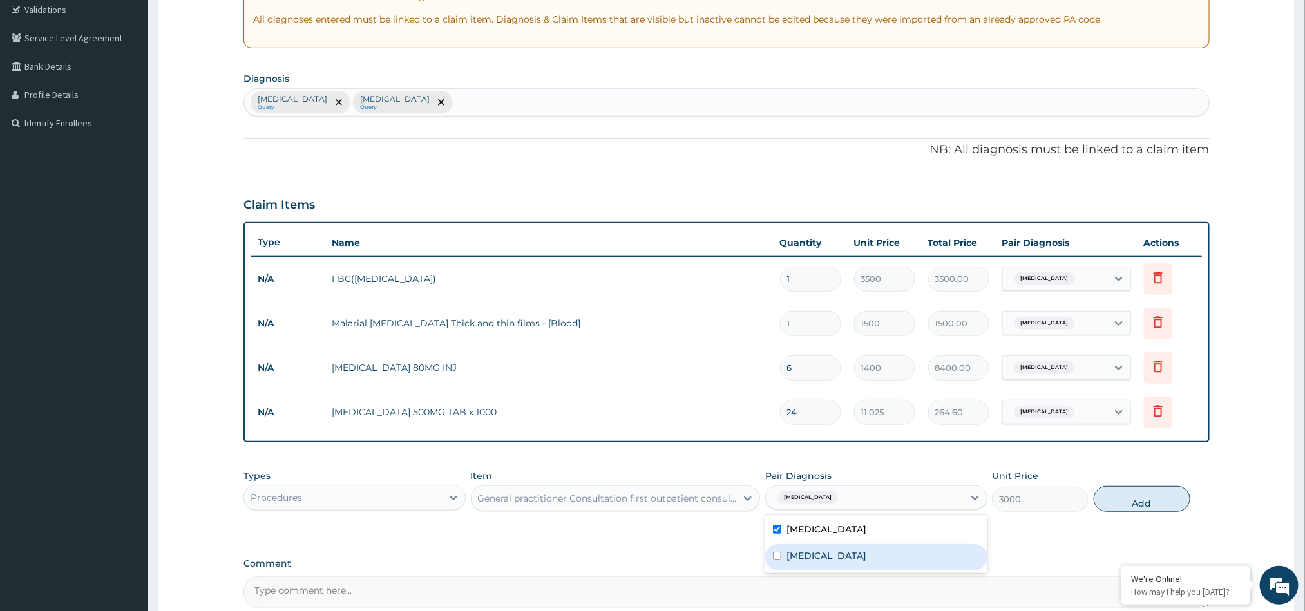
click at [771, 556] on div "Sepsis" at bounding box center [876, 557] width 222 height 26
checkbox input "true"
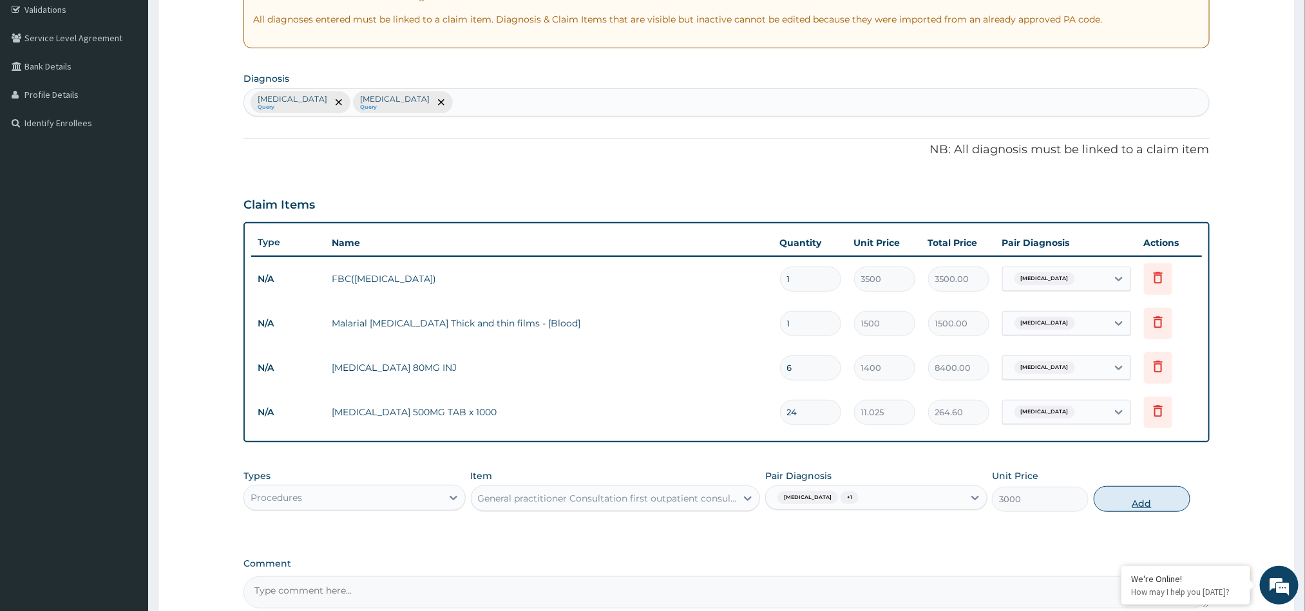
click at [1121, 497] on button "Add" at bounding box center [1141, 499] width 97 height 26
type input "0"
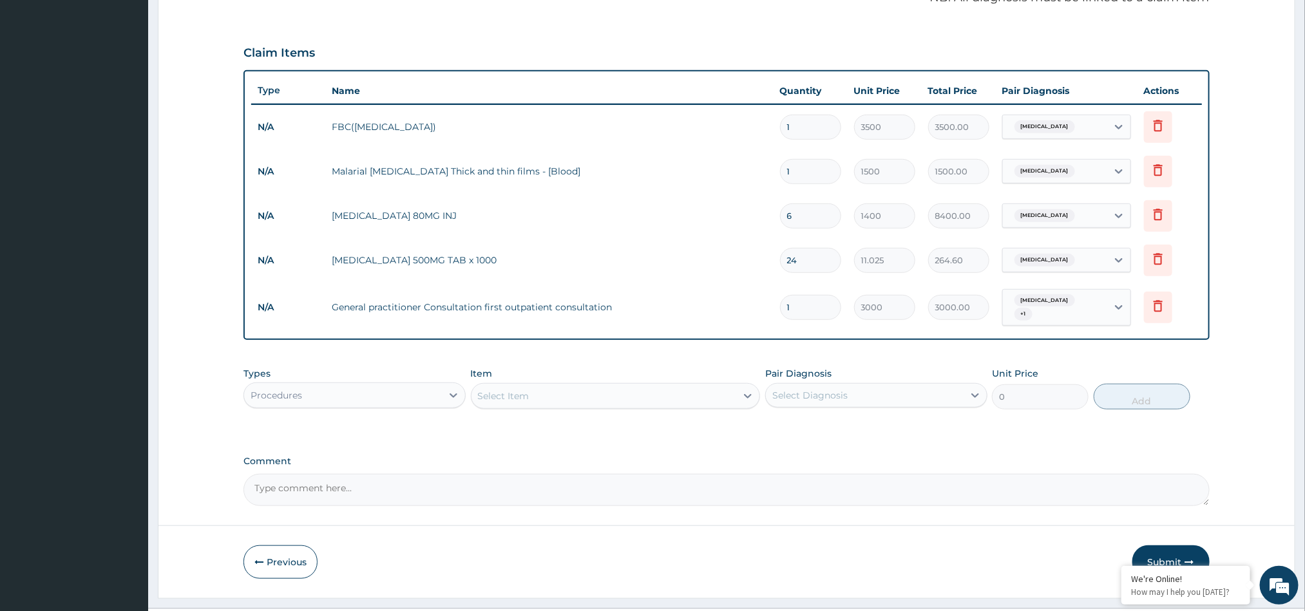
scroll to position [422, 0]
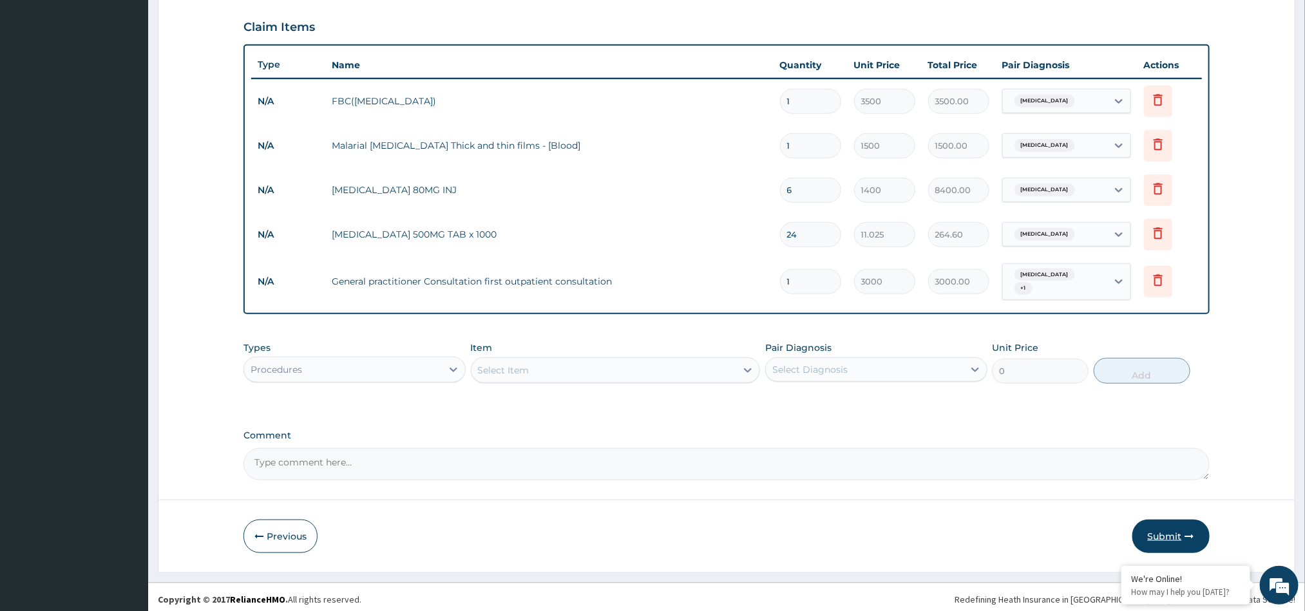
click at [1186, 532] on icon "button" at bounding box center [1189, 536] width 9 height 9
click at [1164, 531] on button "Submit" at bounding box center [1170, 536] width 77 height 33
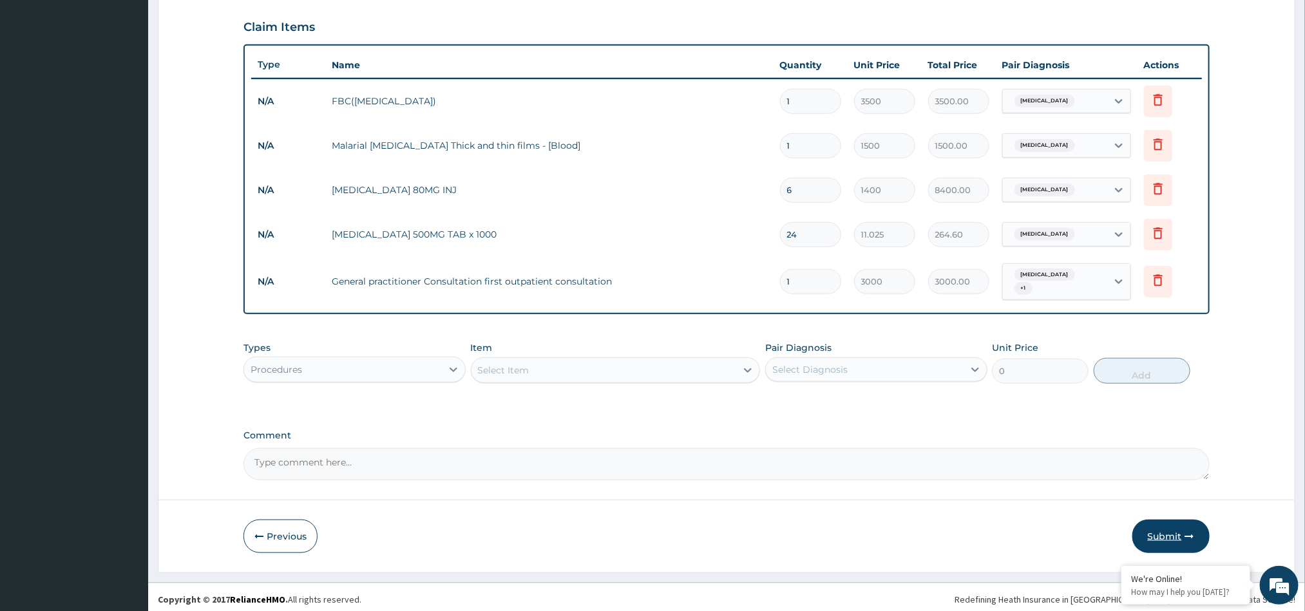
click at [1164, 531] on button "Submit" at bounding box center [1170, 536] width 77 height 33
click at [1163, 524] on button "Submit" at bounding box center [1170, 536] width 77 height 33
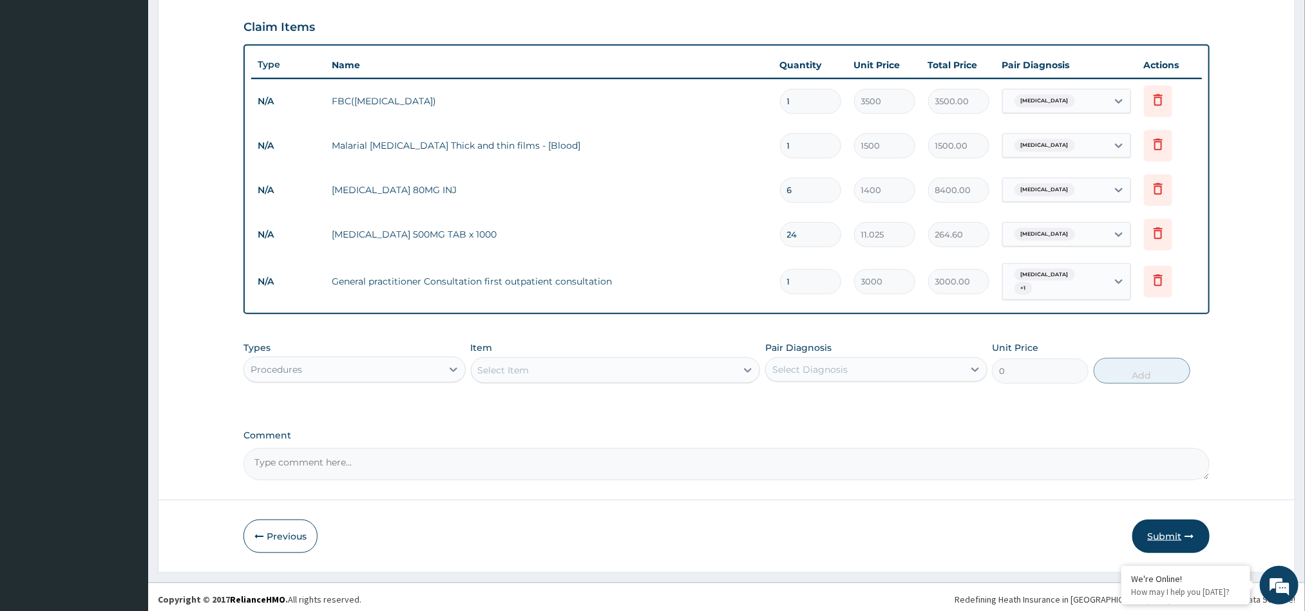
click at [1163, 524] on button "Submit" at bounding box center [1170, 536] width 77 height 33
click at [1163, 525] on button "Submit" at bounding box center [1170, 536] width 77 height 33
click at [1185, 532] on icon "button" at bounding box center [1189, 536] width 9 height 9
click at [1169, 525] on button "Submit" at bounding box center [1170, 536] width 77 height 33
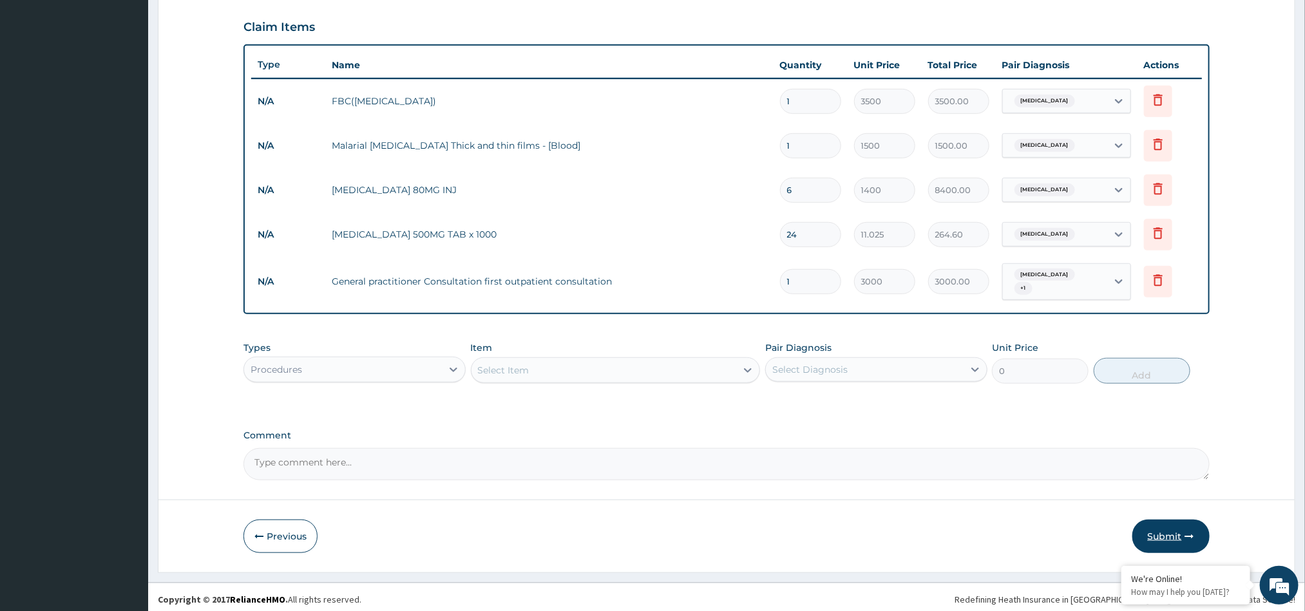
click at [1169, 525] on button "Submit" at bounding box center [1170, 536] width 77 height 33
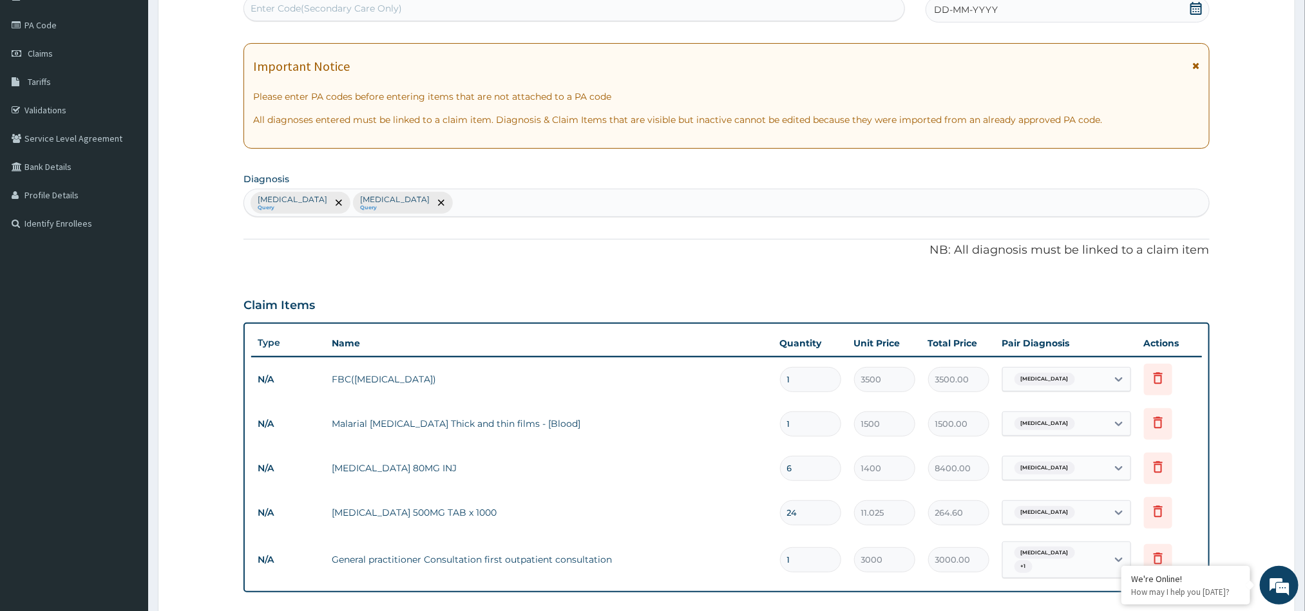
scroll to position [62, 0]
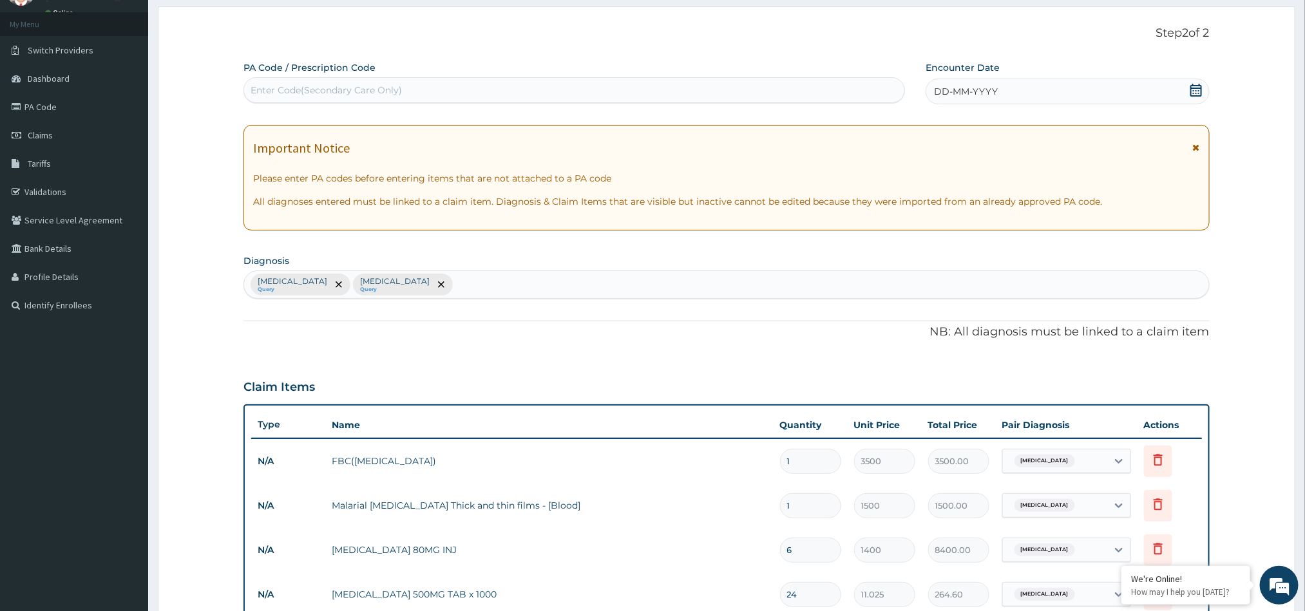
click at [1195, 147] on icon at bounding box center [1196, 147] width 7 height 9
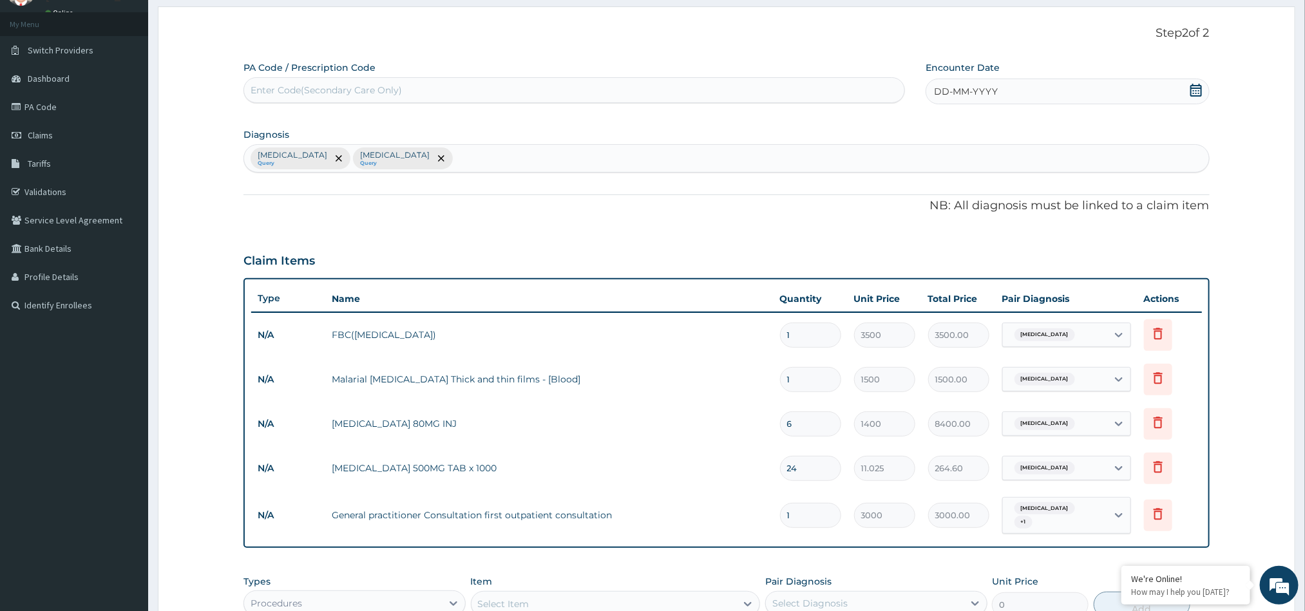
scroll to position [296, 0]
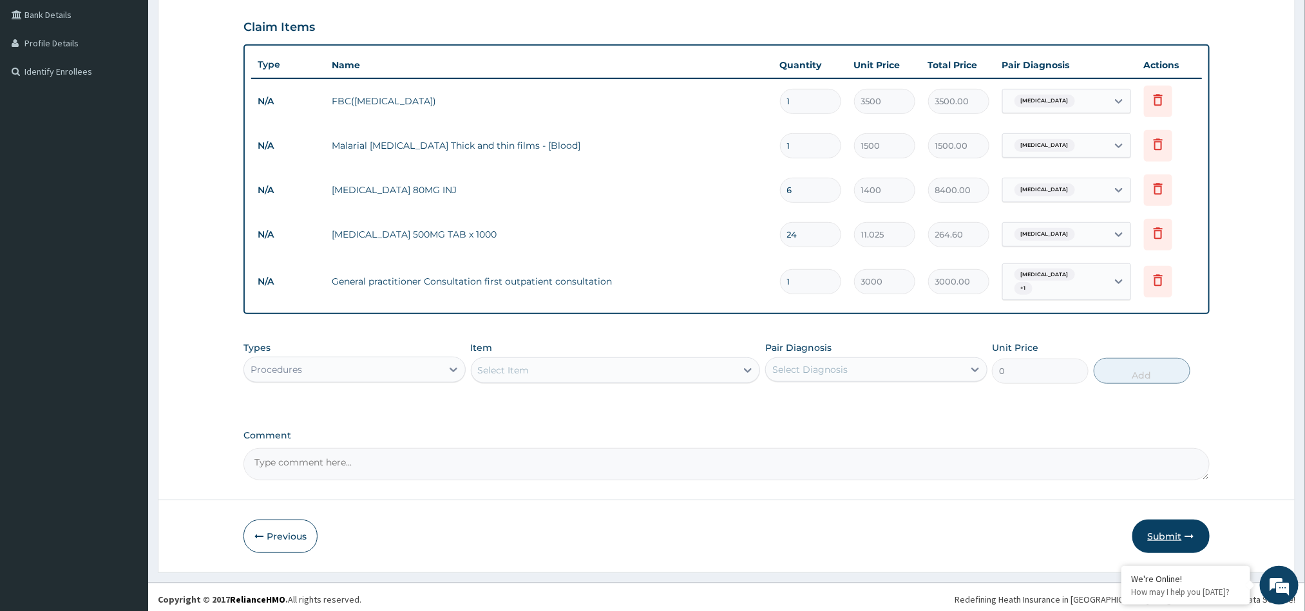
click at [1163, 529] on button "Submit" at bounding box center [1170, 536] width 77 height 33
click at [1200, 536] on button "Submit" at bounding box center [1170, 536] width 77 height 33
click at [1177, 527] on button "Submit" at bounding box center [1170, 536] width 77 height 33
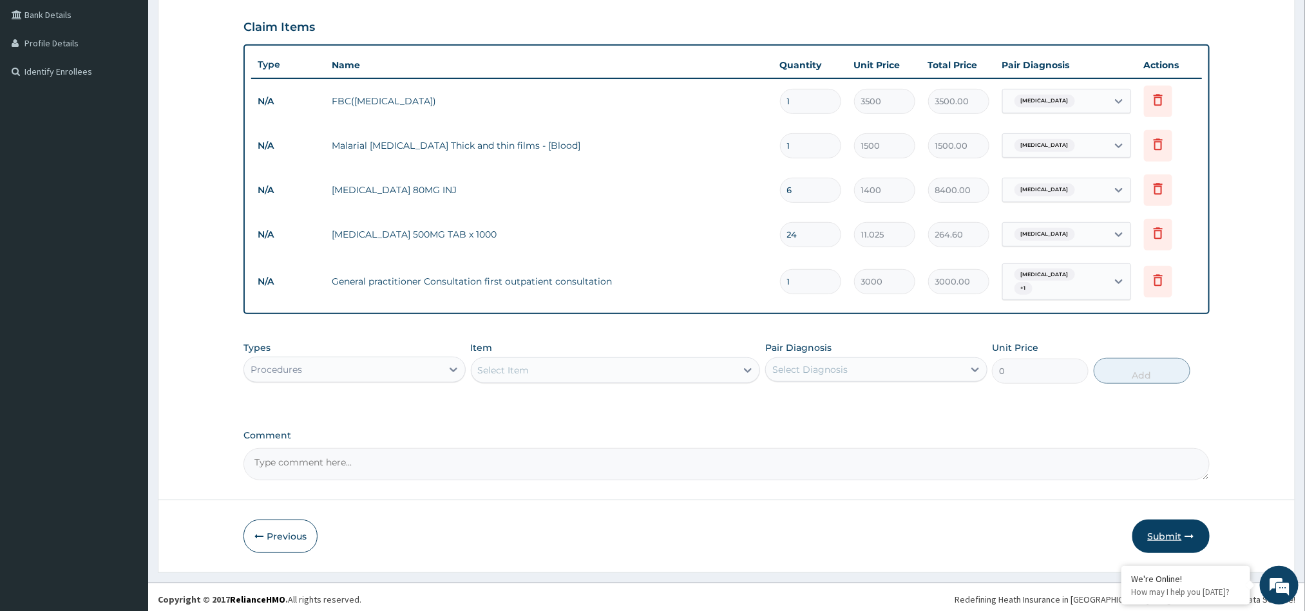
click at [1177, 527] on button "Submit" at bounding box center [1170, 536] width 77 height 33
drag, startPoint x: 1177, startPoint y: 527, endPoint x: 1192, endPoint y: 530, distance: 15.0
click at [1192, 530] on button "Submit" at bounding box center [1170, 536] width 77 height 33
click at [1192, 532] on icon "button" at bounding box center [1189, 536] width 9 height 9
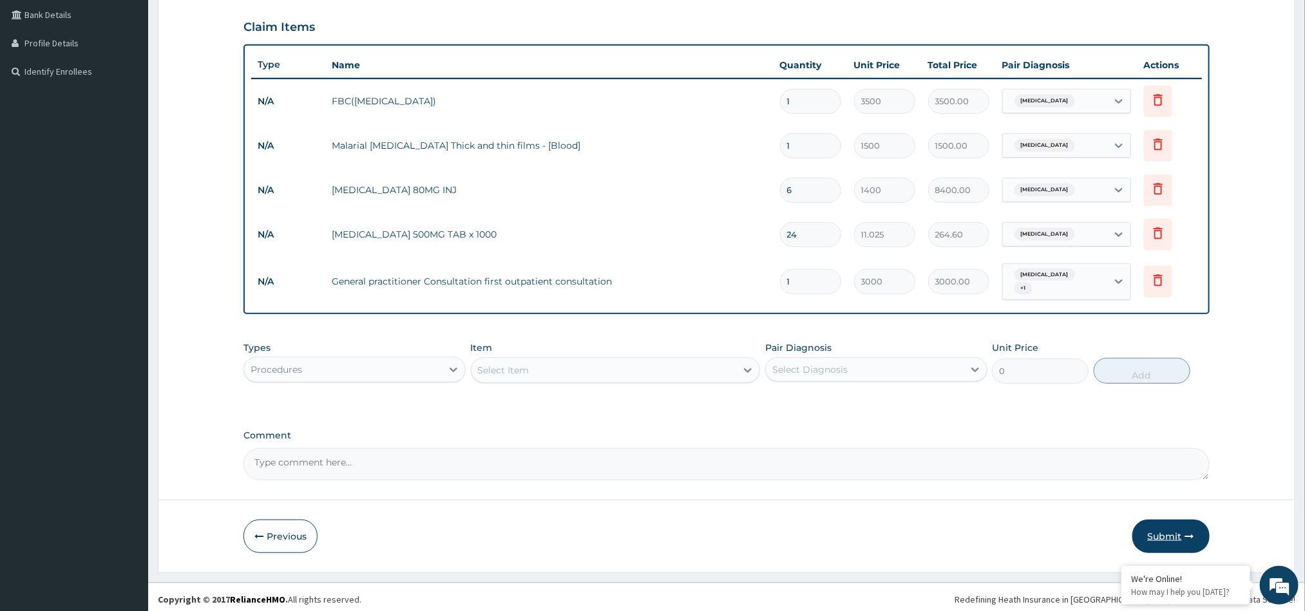
click at [1192, 532] on icon "button" at bounding box center [1189, 536] width 9 height 9
click at [1187, 532] on icon "button" at bounding box center [1189, 536] width 9 height 9
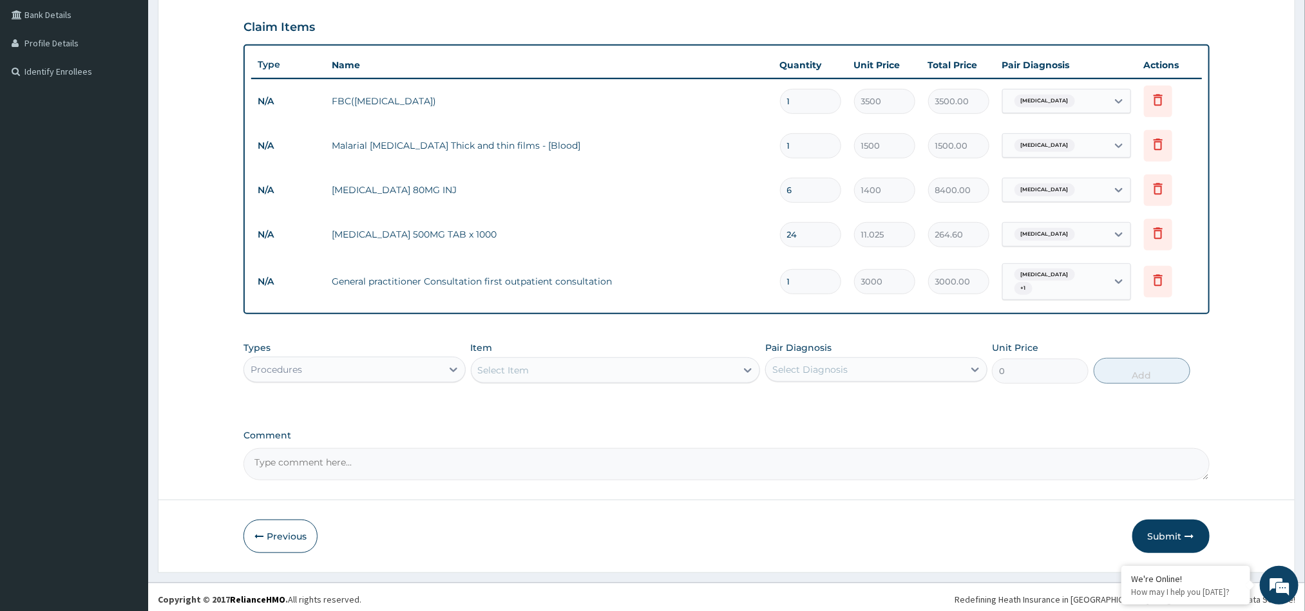
drag, startPoint x: 1187, startPoint y: 530, endPoint x: 1200, endPoint y: 350, distance: 180.1
click at [1200, 350] on form "Step 2 of 2 PA Code / Prescription Code Enter Code(Secondary Care Only) Encount…" at bounding box center [726, 173] width 1137 height 800
click at [1119, 234] on icon at bounding box center [1118, 234] width 13 height 13
click at [1012, 296] on input "checkbox" at bounding box center [1014, 293] width 8 height 8
checkbox input "true"
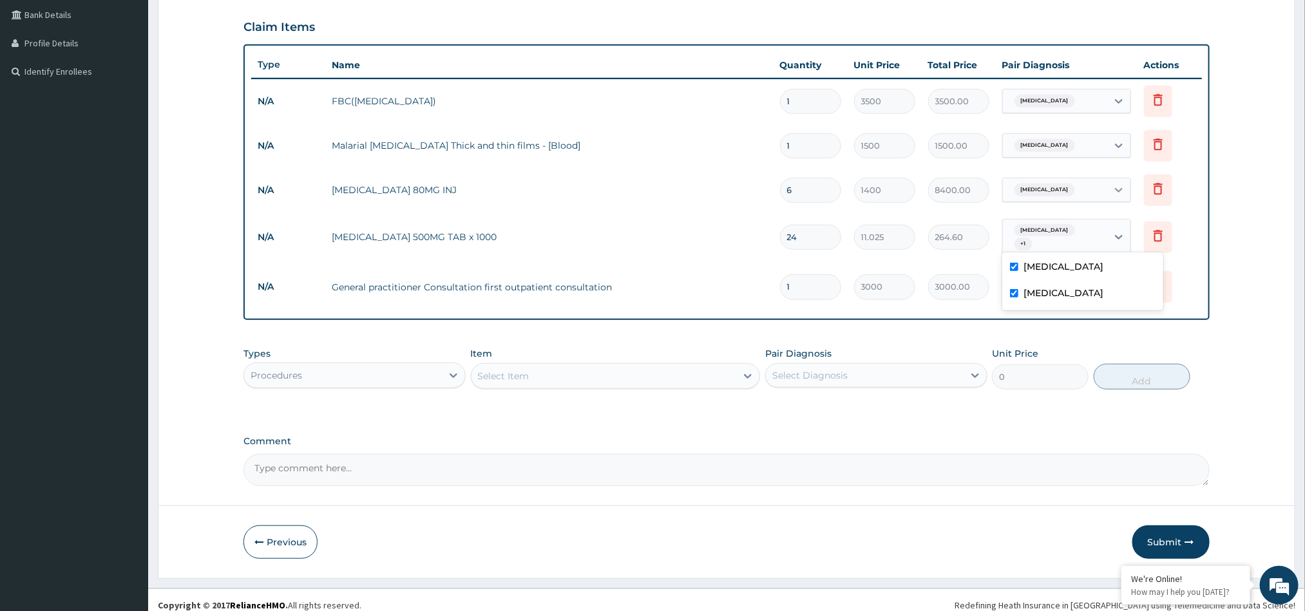
click at [1113, 191] on icon at bounding box center [1118, 190] width 13 height 13
click at [1030, 249] on label "Sepsis" at bounding box center [1063, 248] width 80 height 13
checkbox input "true"
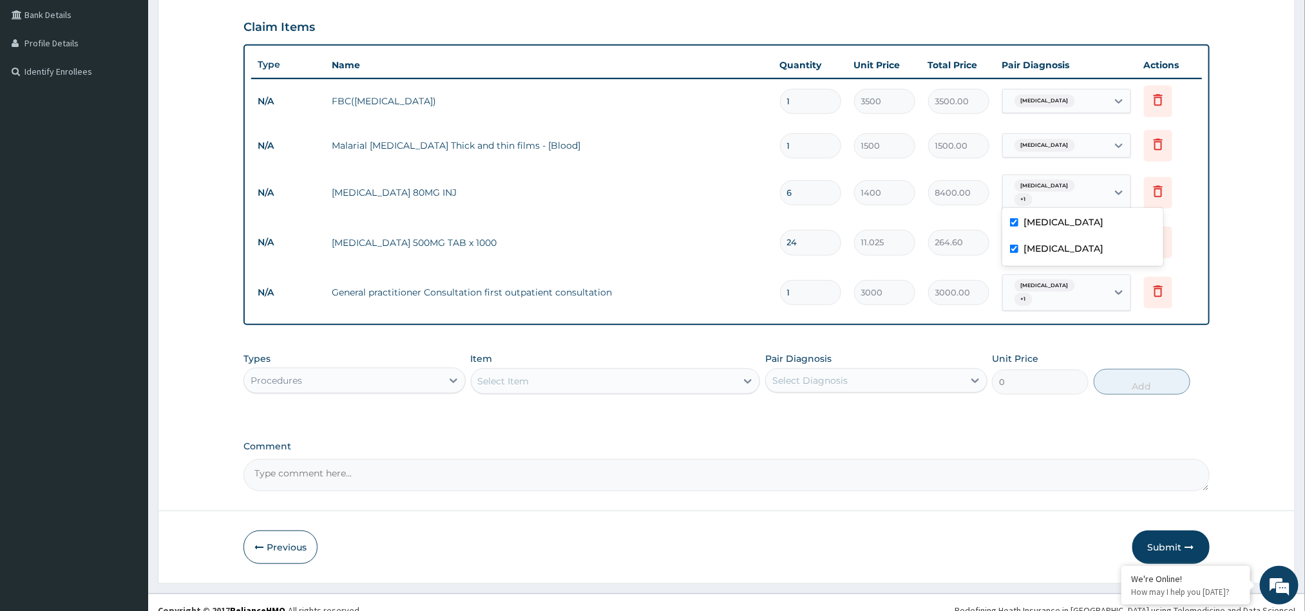
click at [1097, 149] on div "Malaria" at bounding box center [1055, 146] width 104 height 22
click at [1015, 209] on input "checkbox" at bounding box center [1014, 204] width 8 height 8
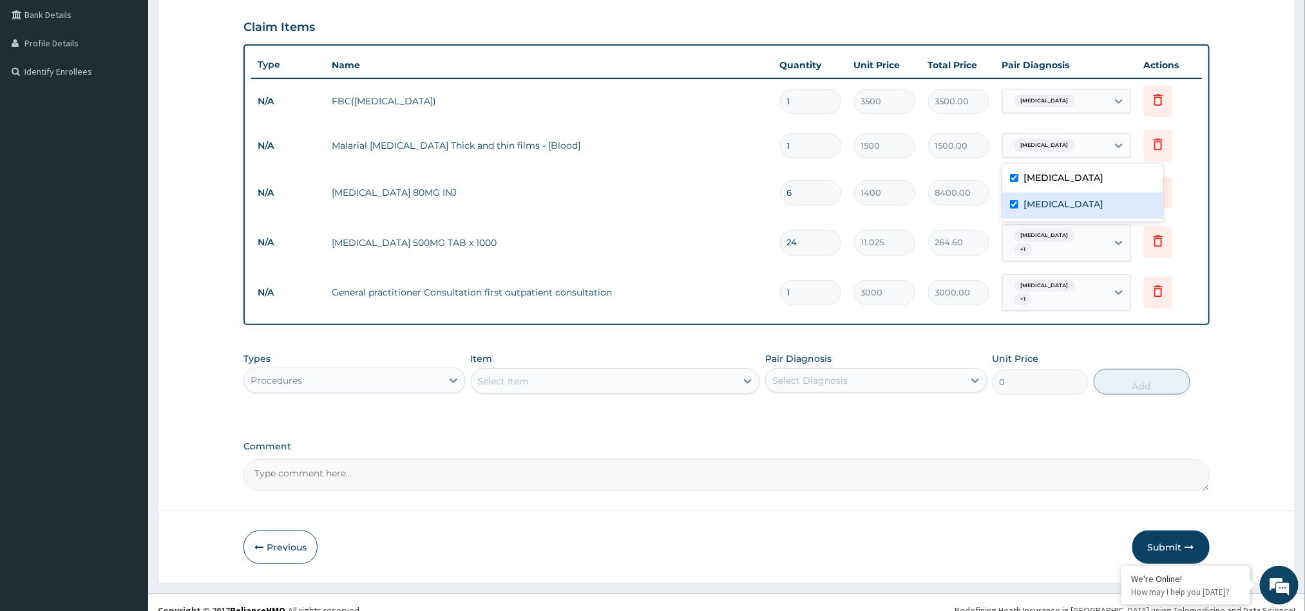
checkbox input "true"
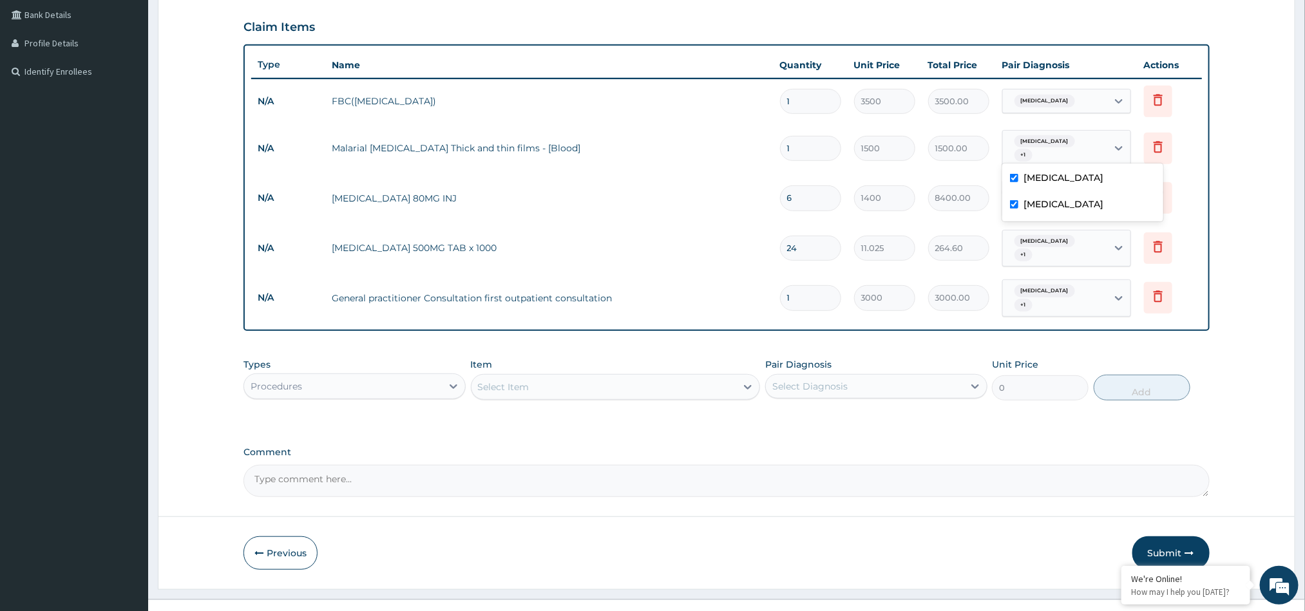
click at [1061, 104] on div "Sepsis" at bounding box center [1055, 101] width 104 height 22
click at [1010, 135] on input "checkbox" at bounding box center [1014, 133] width 8 height 8
checkbox input "true"
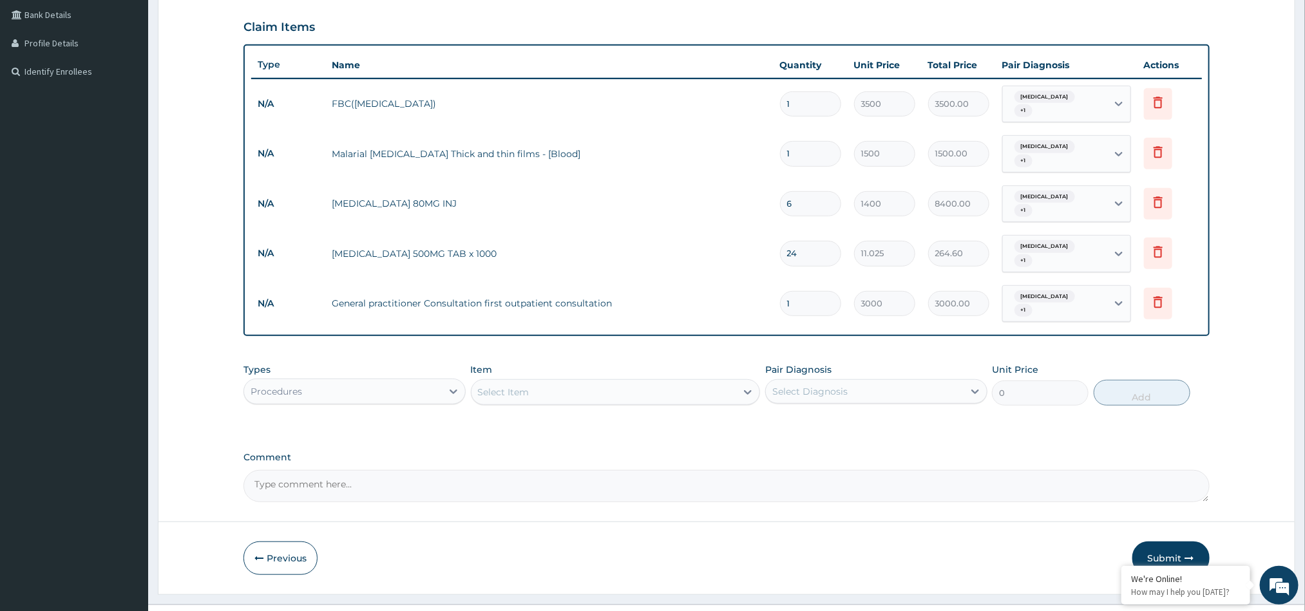
click at [1242, 408] on form "Step 2 of 2 PA Code / Prescription Code Enter Code(Secondary Care Only) Encount…" at bounding box center [726, 184] width 1137 height 822
click at [1165, 542] on button "Submit" at bounding box center [1170, 558] width 77 height 33
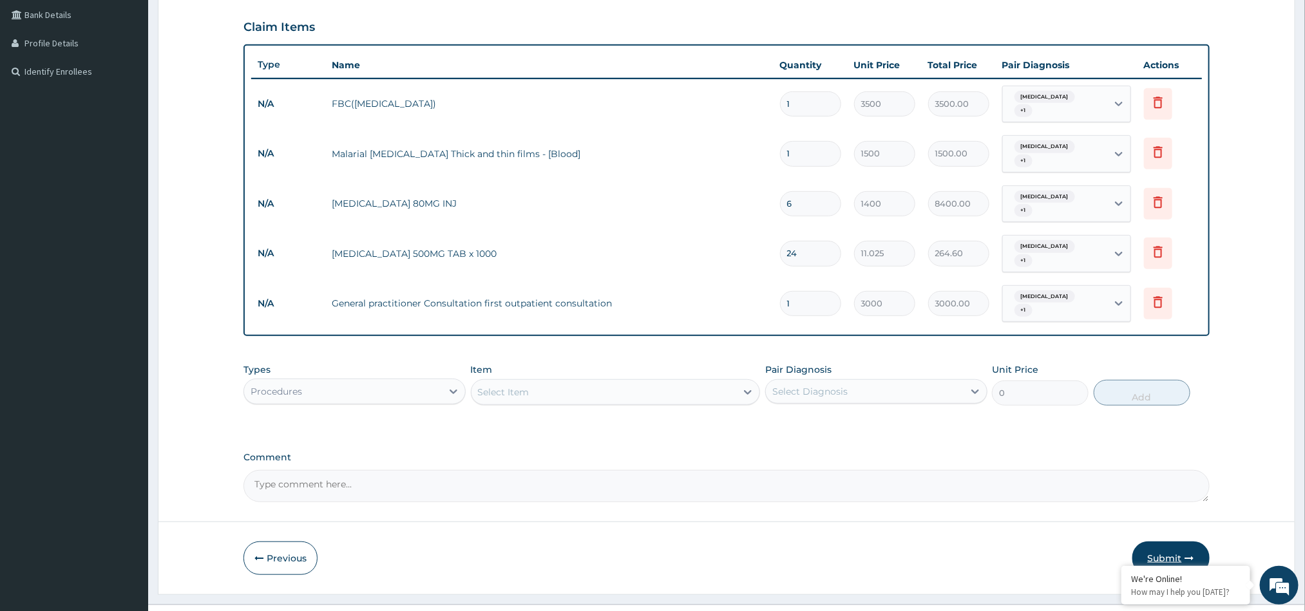
click at [1165, 542] on button "Submit" at bounding box center [1170, 558] width 77 height 33
click at [1161, 542] on button "Submit" at bounding box center [1170, 558] width 77 height 33
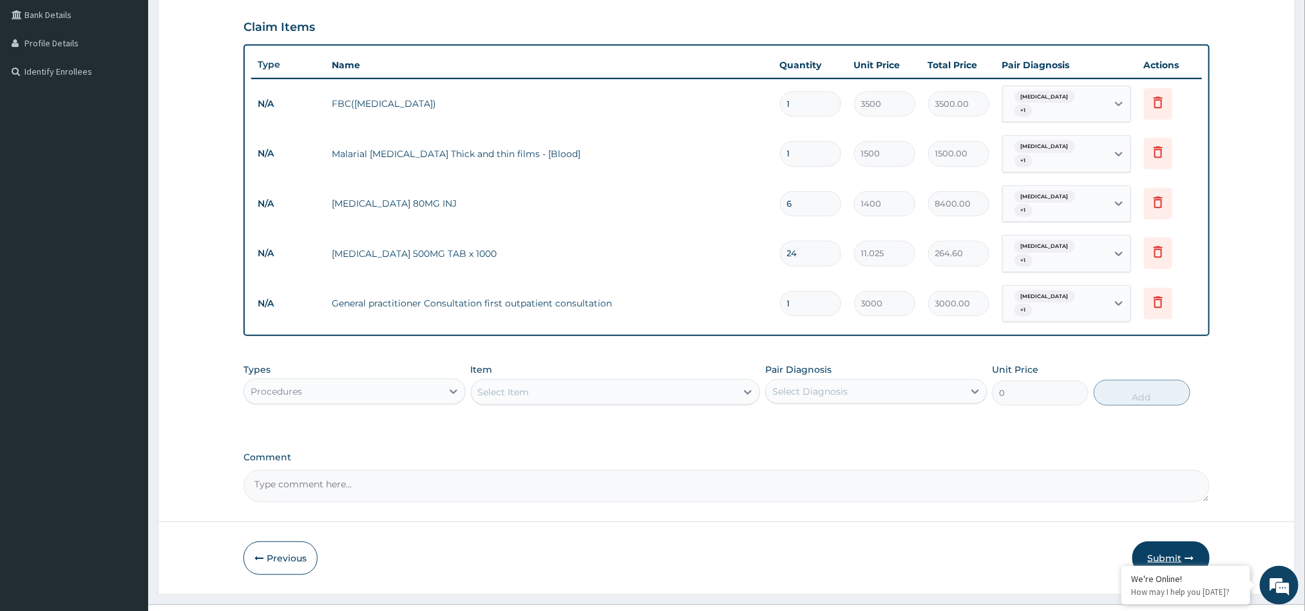
click at [1161, 542] on button "Submit" at bounding box center [1170, 558] width 77 height 33
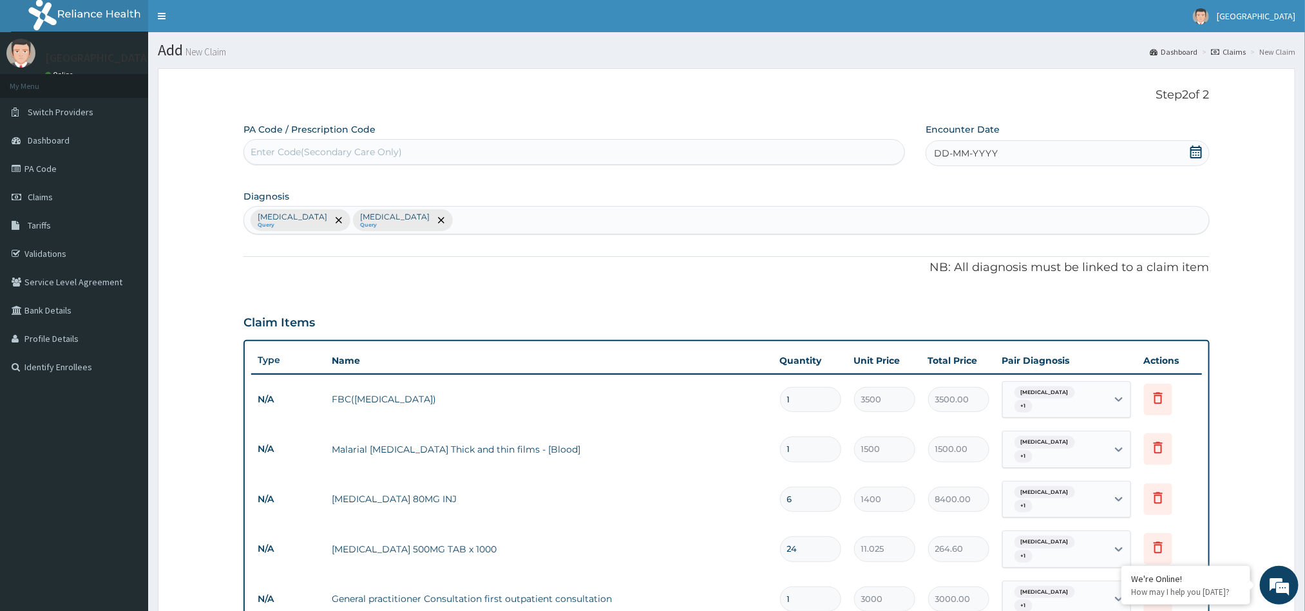
click at [1111, 153] on div "DD-MM-YYYY" at bounding box center [1066, 153] width 283 height 26
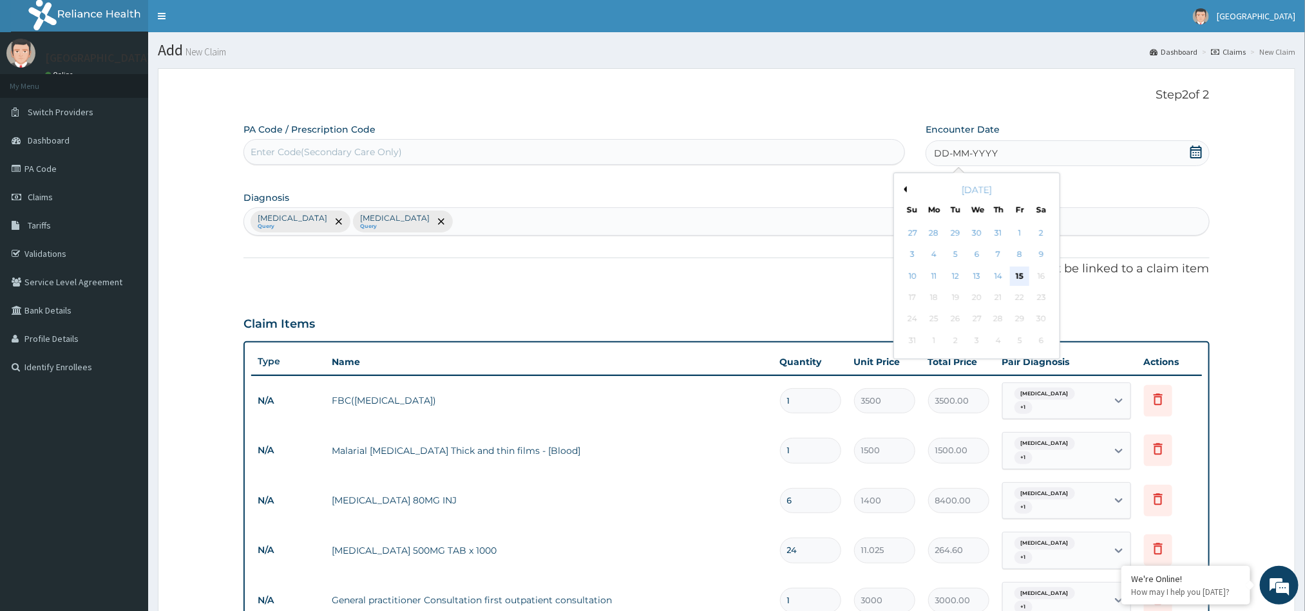
click at [1018, 272] on div "15" at bounding box center [1019, 276] width 19 height 19
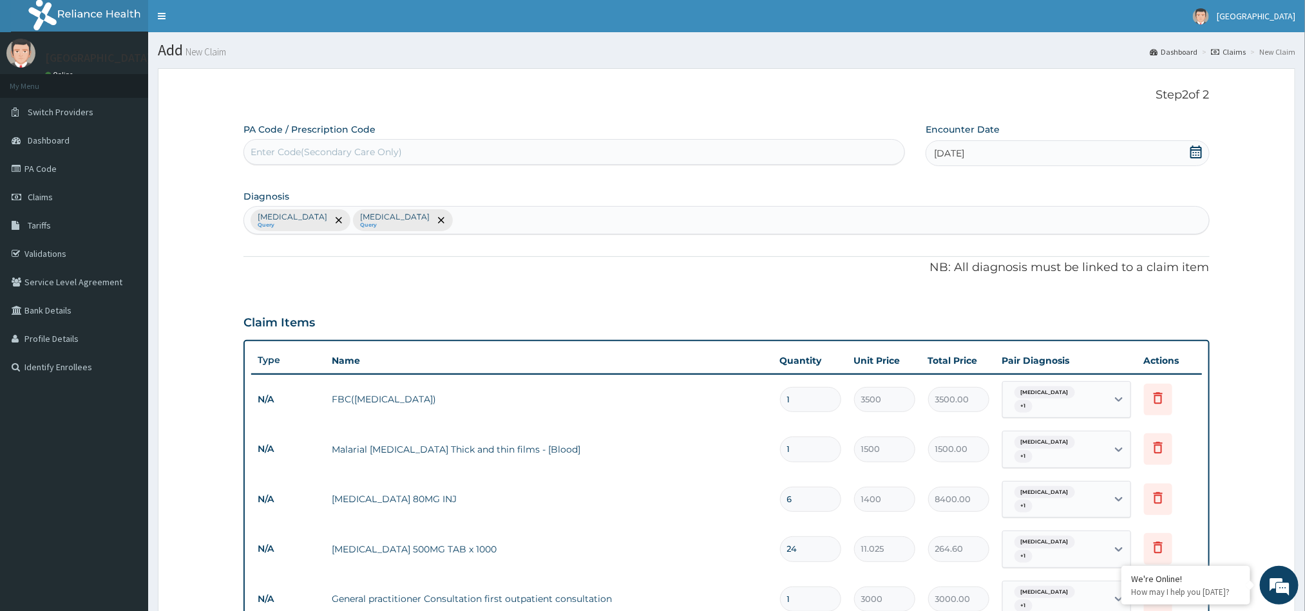
scroll to position [296, 0]
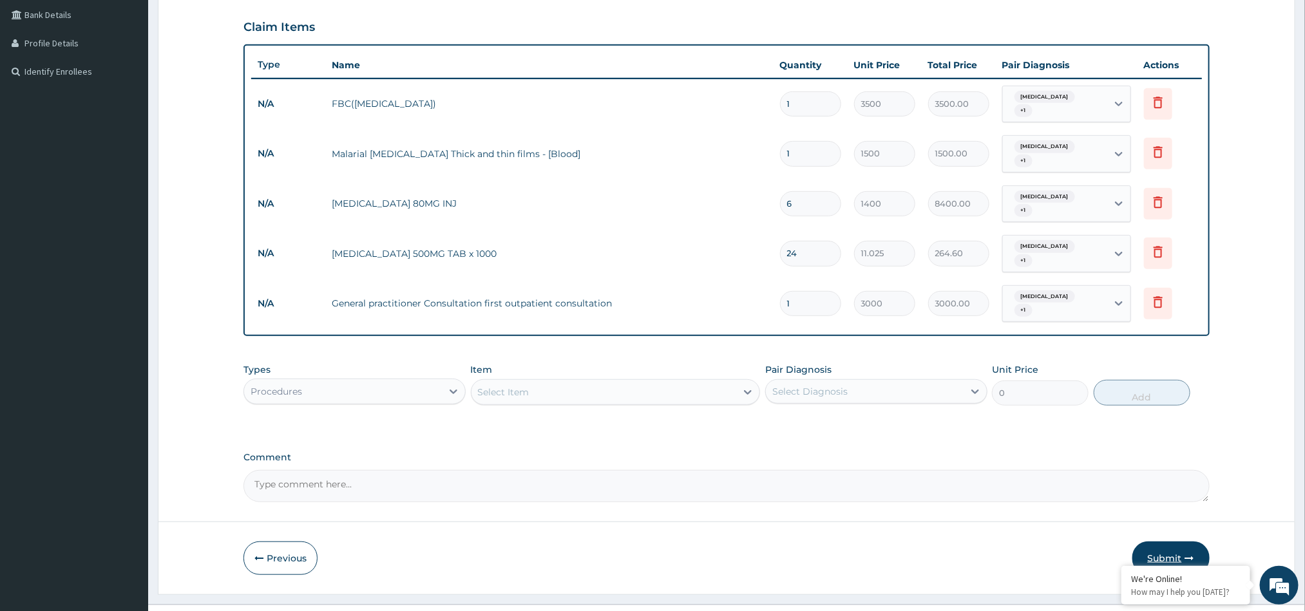
click at [1159, 542] on button "Submit" at bounding box center [1170, 558] width 77 height 33
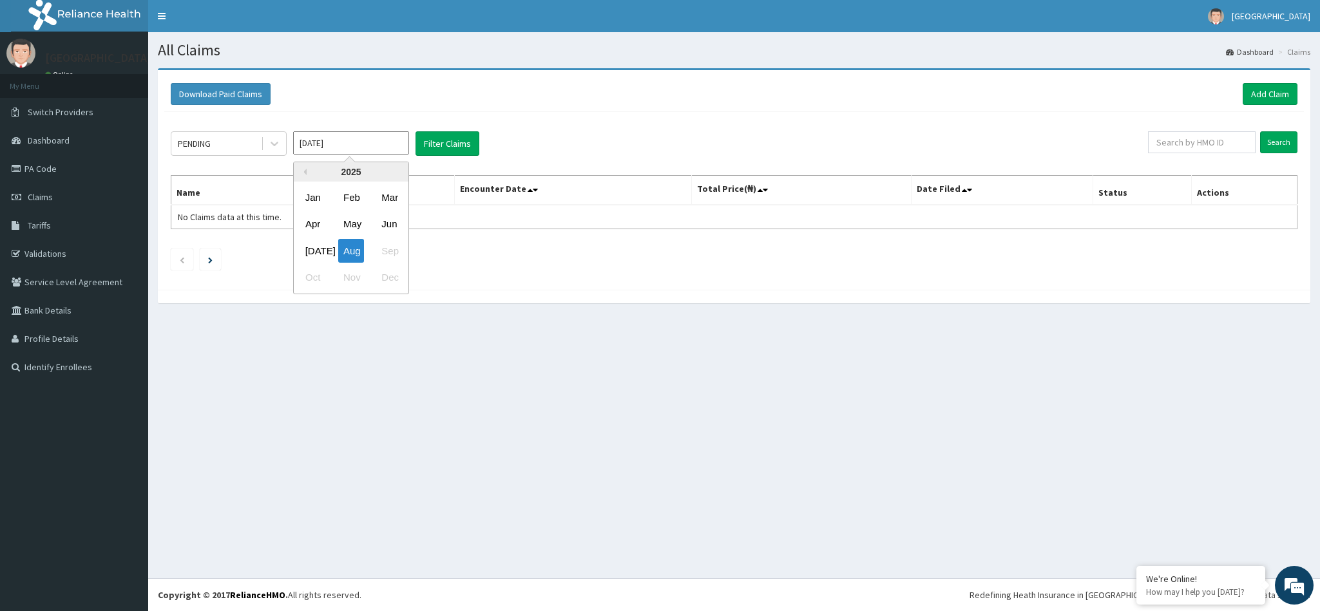
click at [336, 153] on input "[DATE]" at bounding box center [351, 142] width 116 height 23
click at [462, 140] on button "Filter Claims" at bounding box center [447, 143] width 64 height 24
click at [273, 144] on icon at bounding box center [274, 143] width 13 height 13
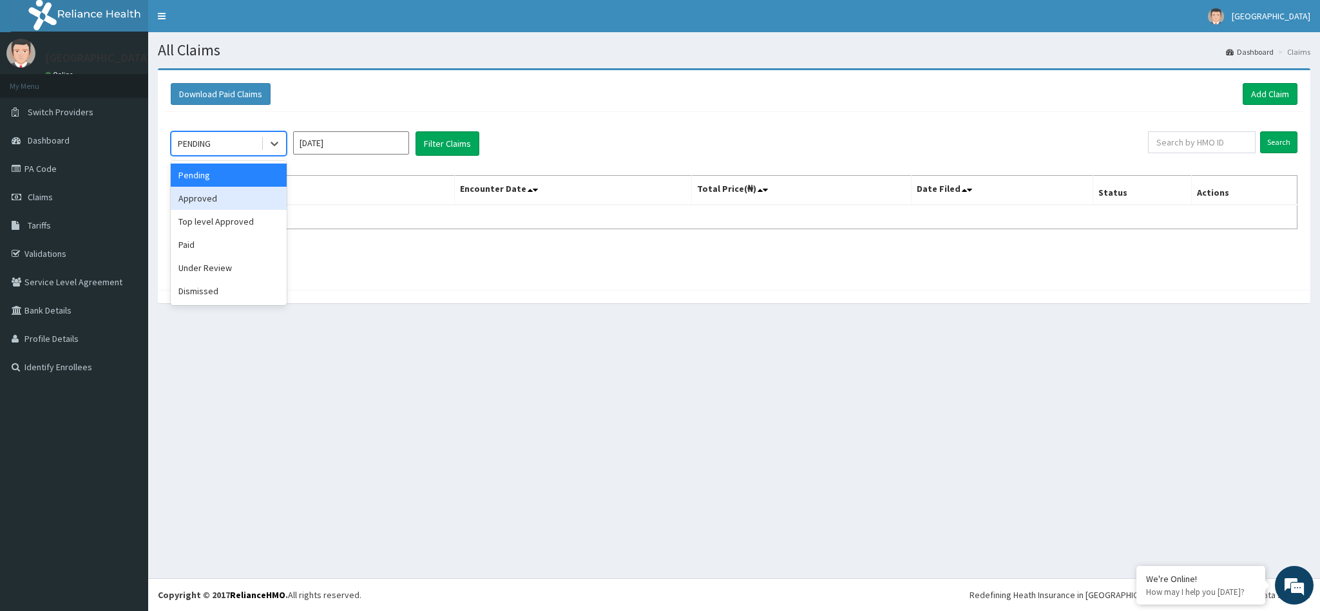
click at [234, 192] on div "Approved" at bounding box center [229, 198] width 116 height 23
click at [452, 133] on button "Filter Claims" at bounding box center [447, 143] width 64 height 24
